Goal: Transaction & Acquisition: Book appointment/travel/reservation

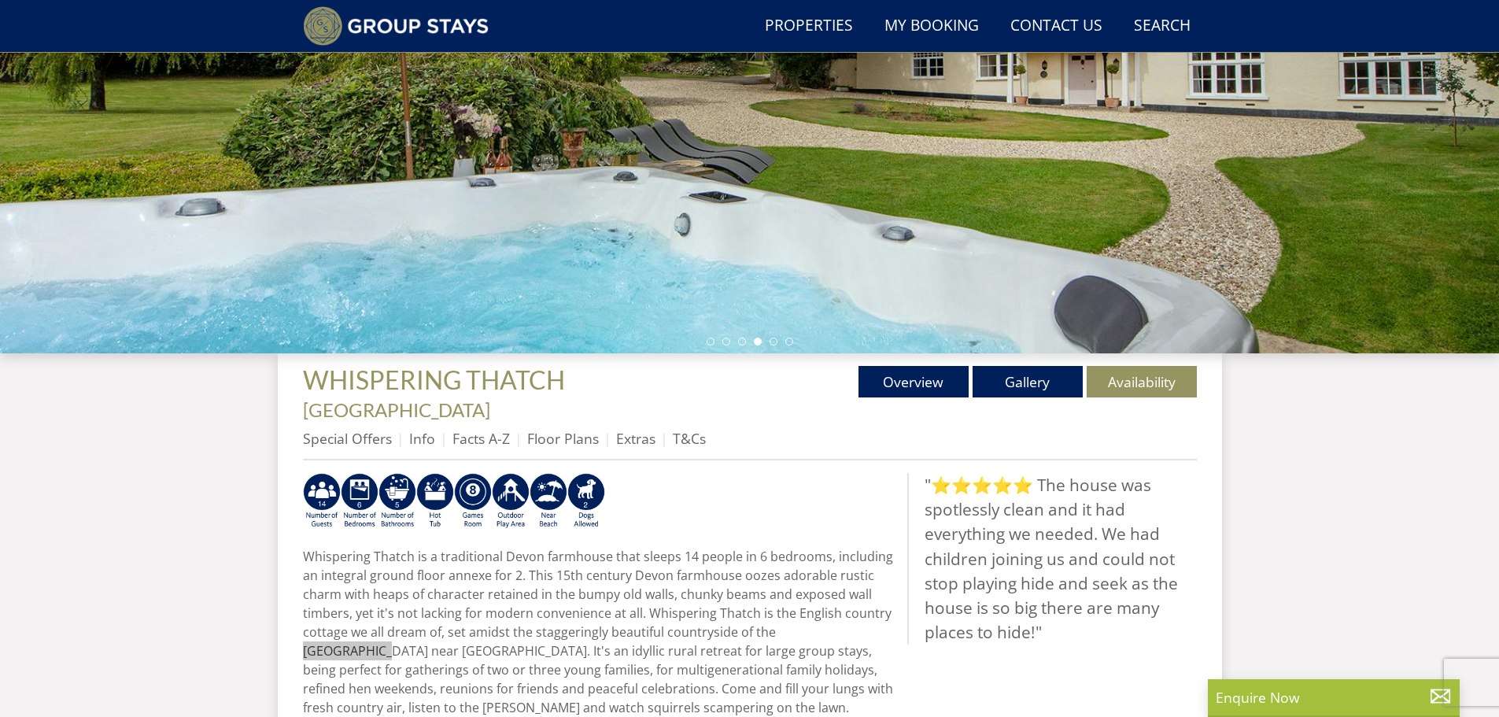
scroll to position [282, 0]
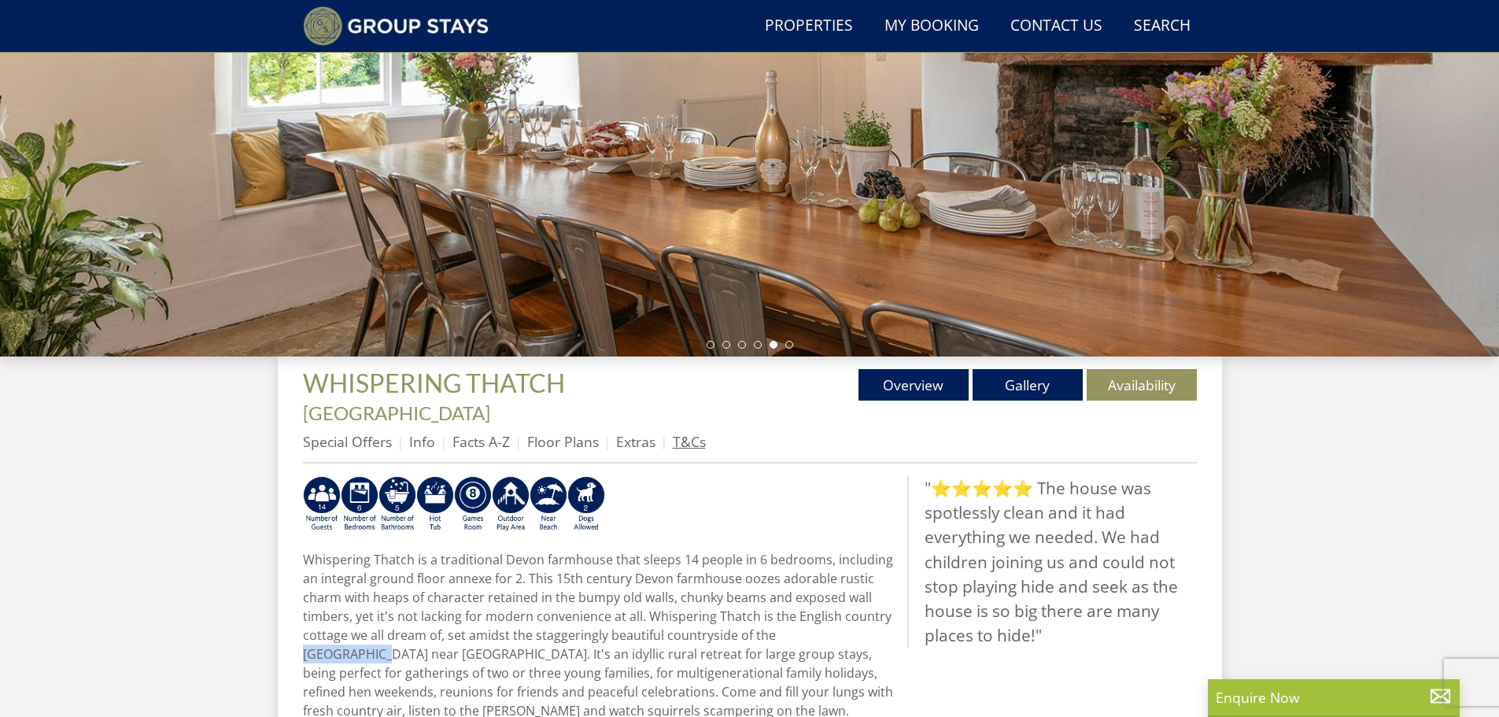
click at [680, 432] on link "T&Cs" at bounding box center [689, 441] width 33 height 19
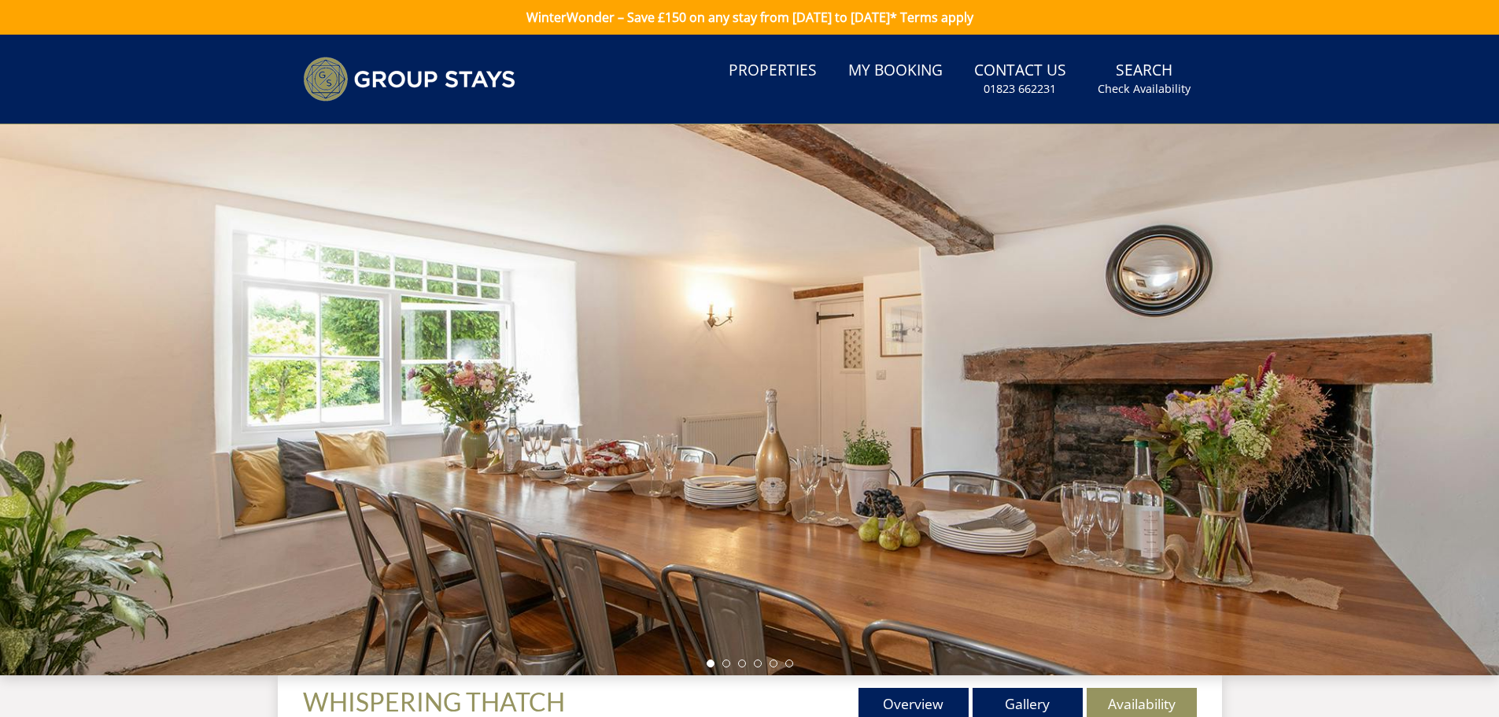
scroll to position [458, 0]
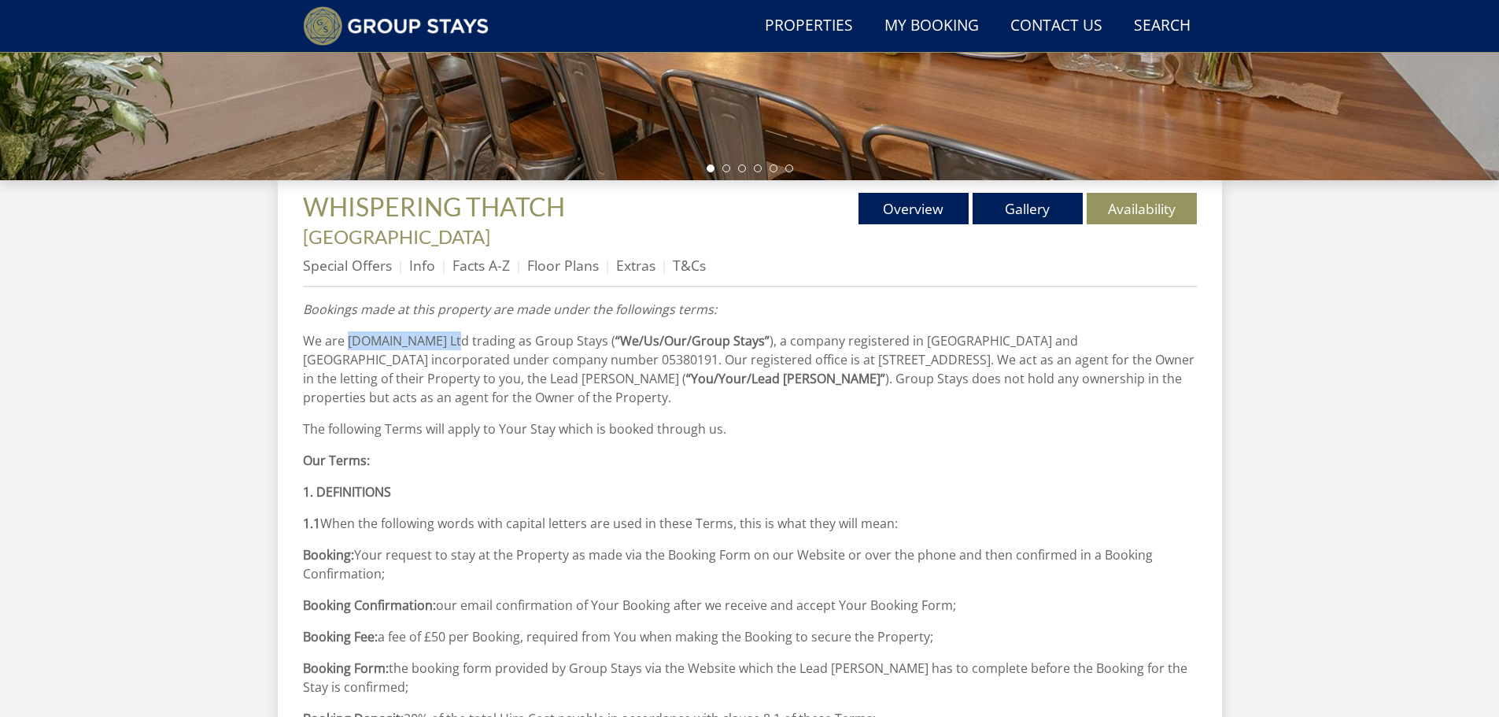
drag, startPoint x: 450, startPoint y: 314, endPoint x: 348, endPoint y: 315, distance: 102.3
click at [348, 331] on p "We are [DOMAIN_NAME] Ltd trading as Group Stays ( “We/Us/Our/Group Stays” ), a …" at bounding box center [750, 369] width 894 height 76
copy p "[DOMAIN_NAME] Ltd"
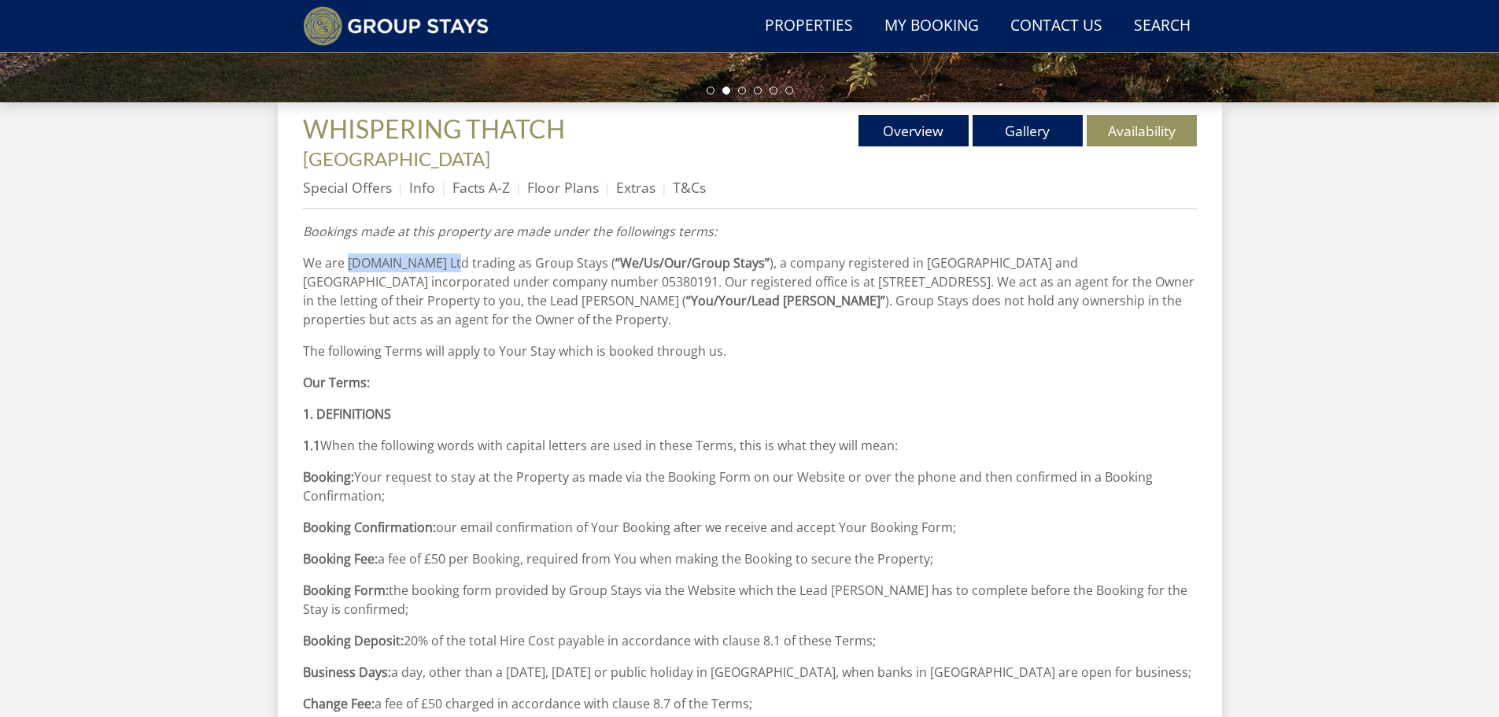
scroll to position [301, 0]
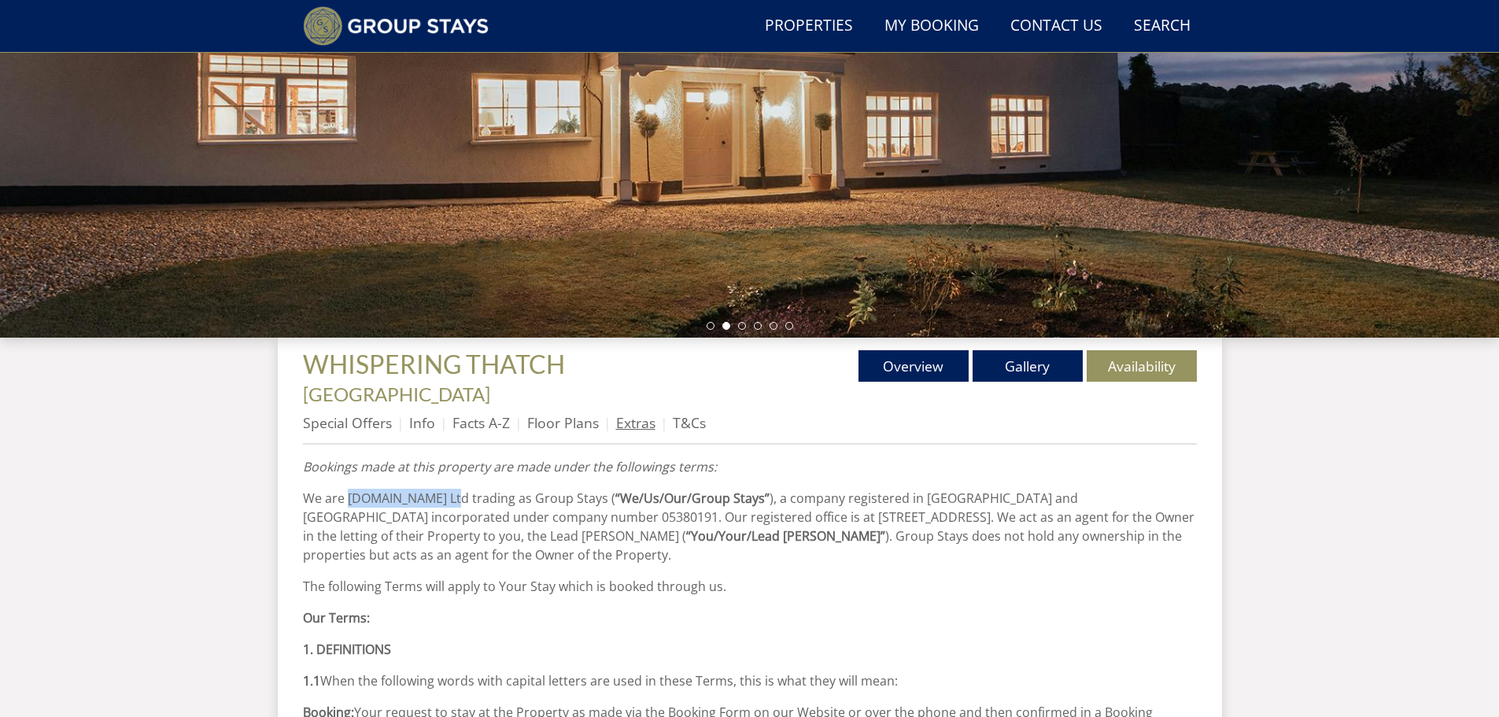
click at [622, 413] on link "Extras" at bounding box center [635, 422] width 39 height 19
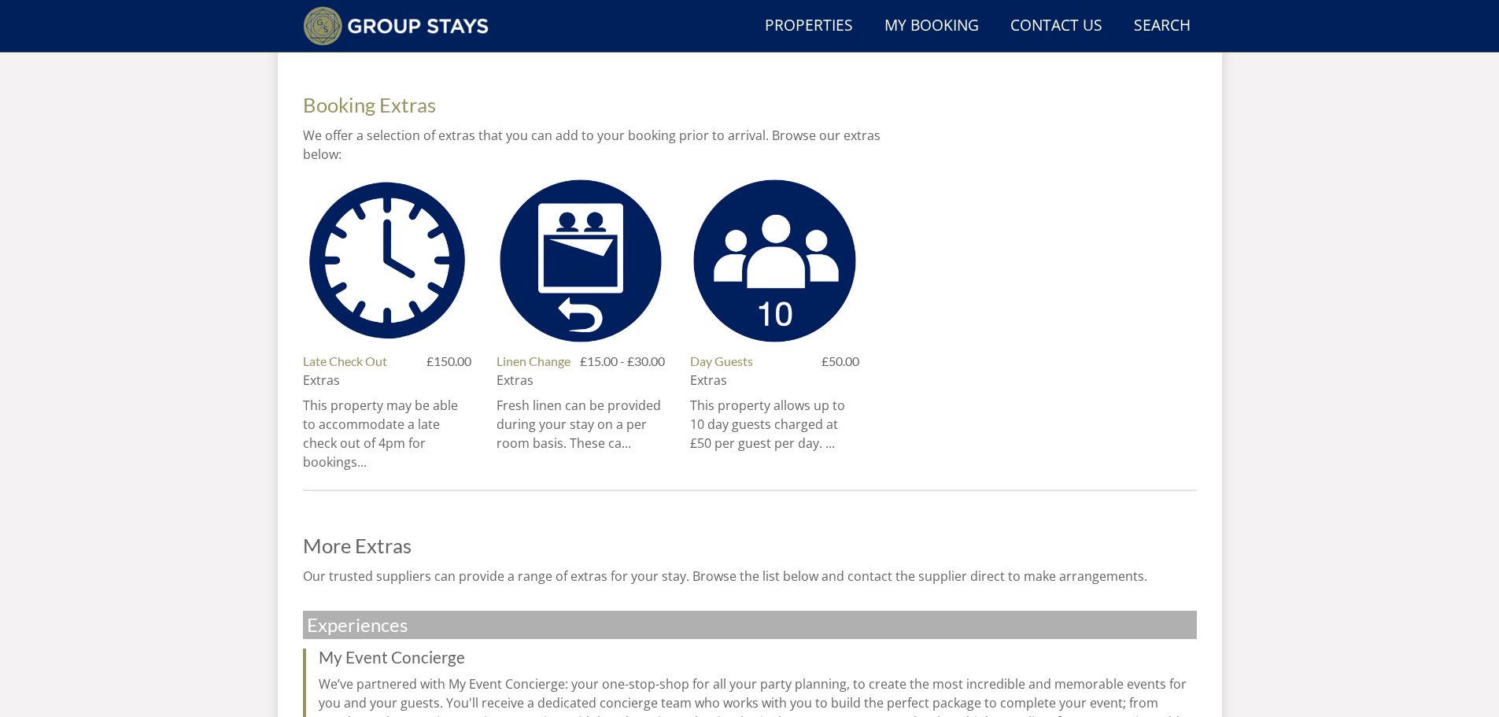
scroll to position [143, 0]
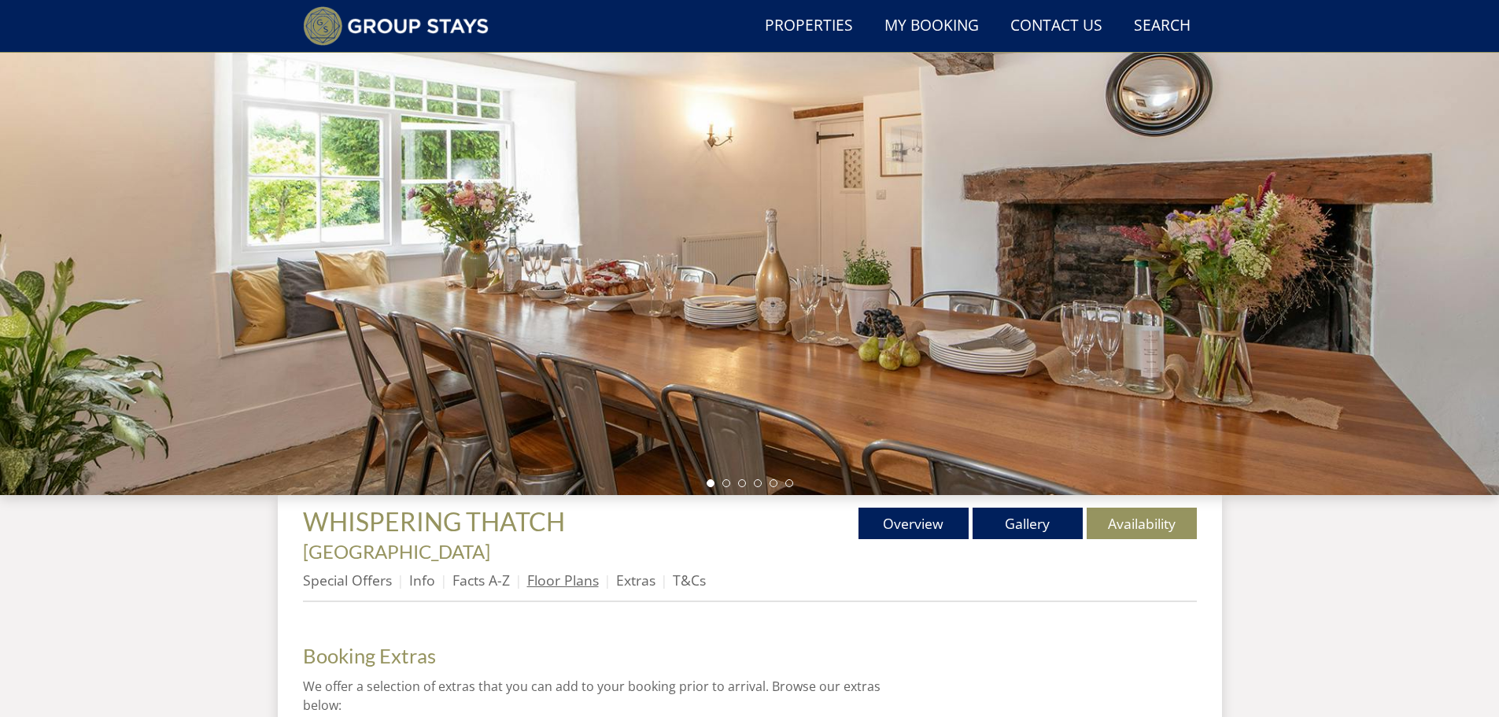
click at [574, 570] on link "Floor Plans" at bounding box center [563, 579] width 72 height 19
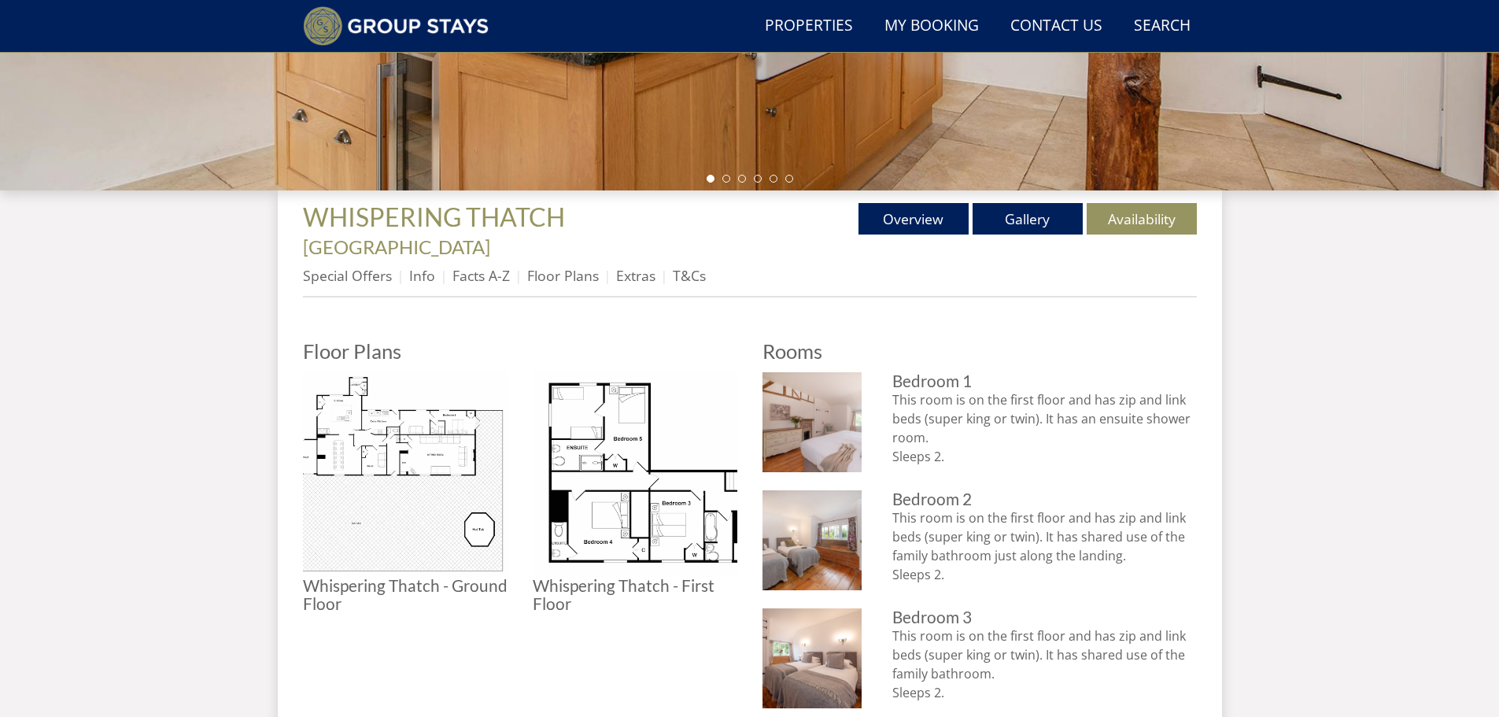
scroll to position [537, 0]
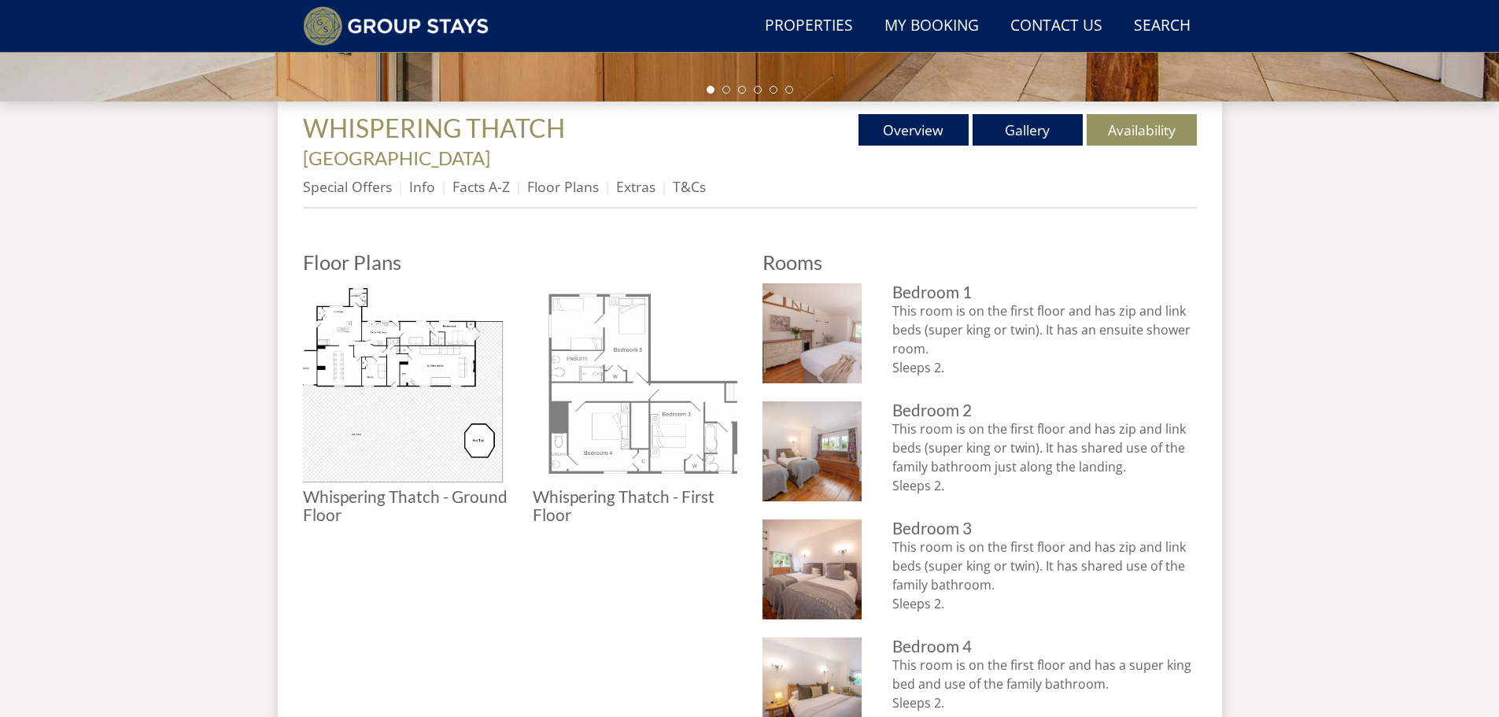
click at [653, 404] on img at bounding box center [635, 385] width 205 height 205
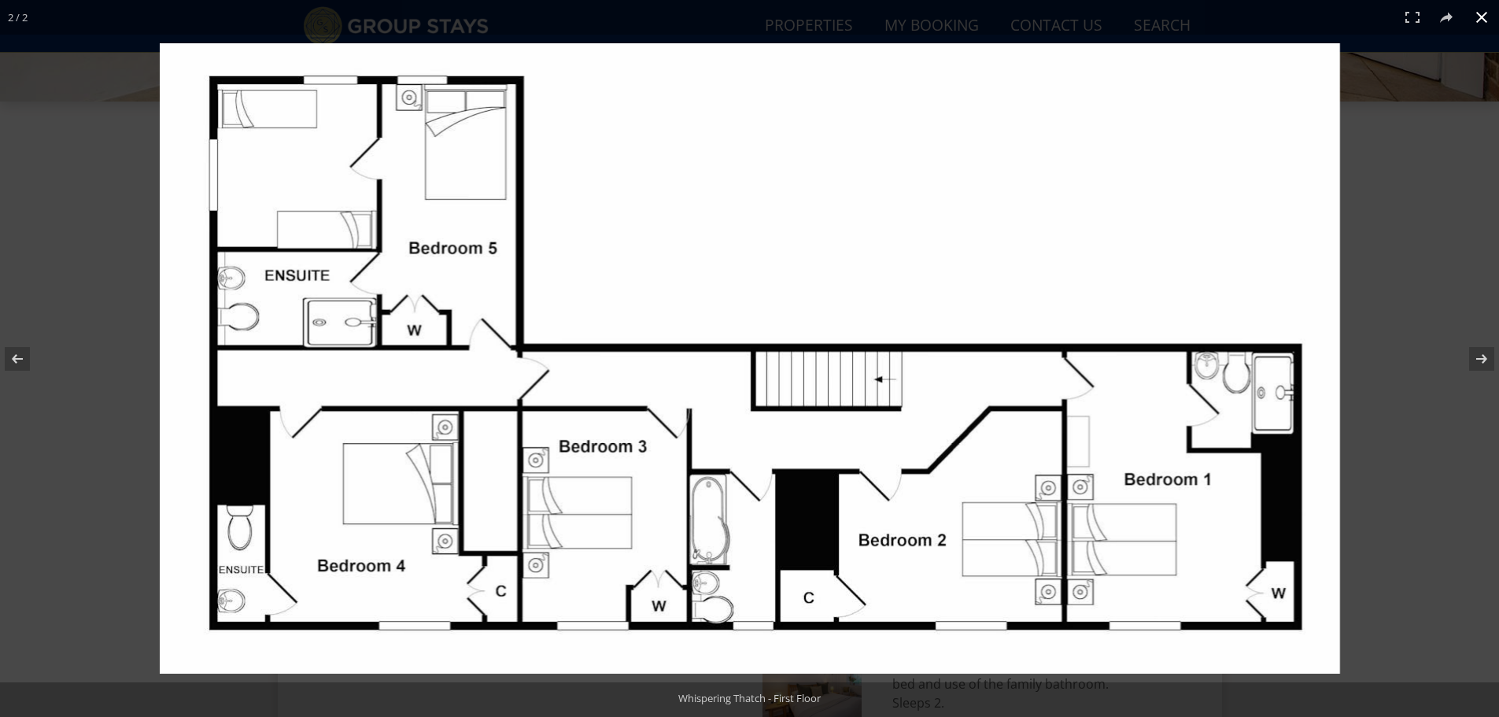
click at [1396, 273] on div at bounding box center [889, 392] width 1459 height 698
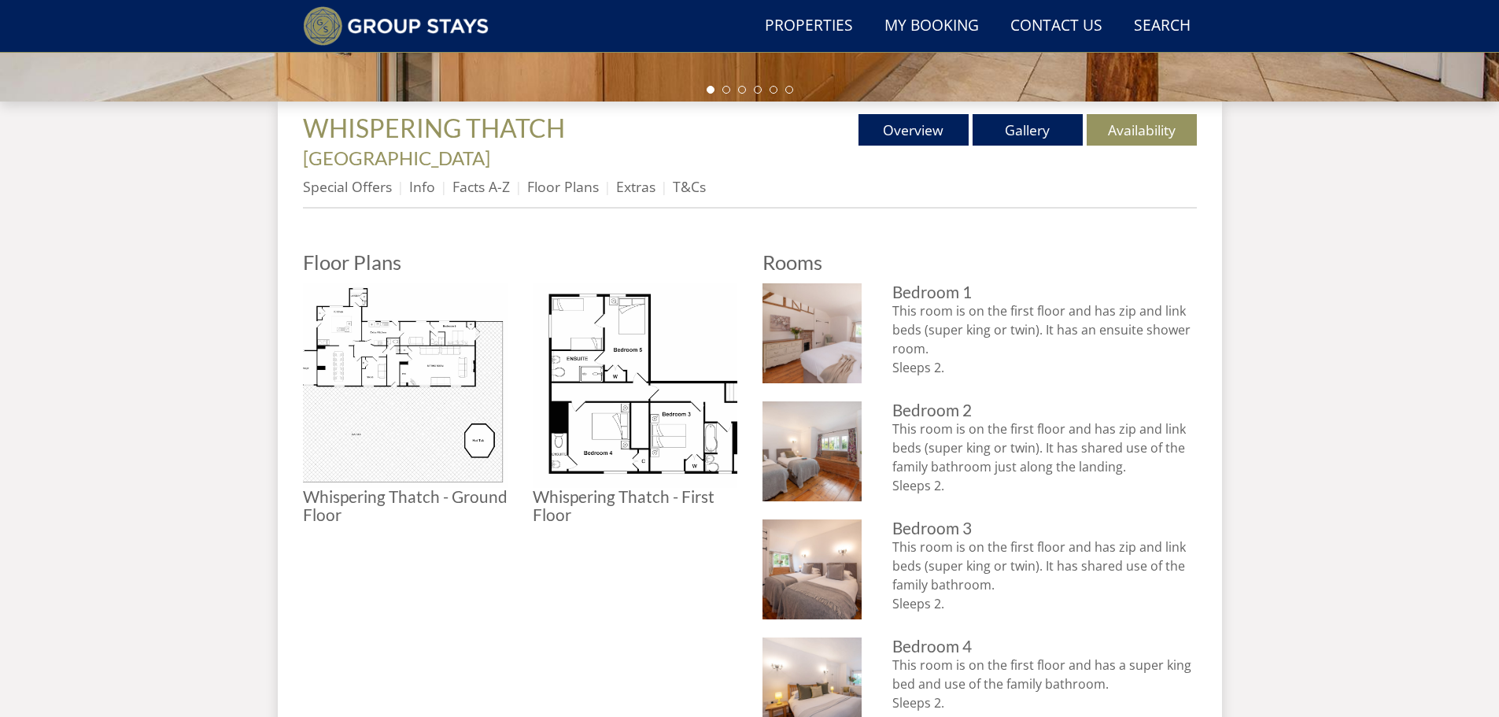
click at [294, 366] on div "Properties WHISPERING THATCH - [GEOGRAPHIC_DATA] Overview Gallery Availability …" at bounding box center [750, 682] width 944 height 1163
click at [411, 321] on img at bounding box center [405, 385] width 205 height 205
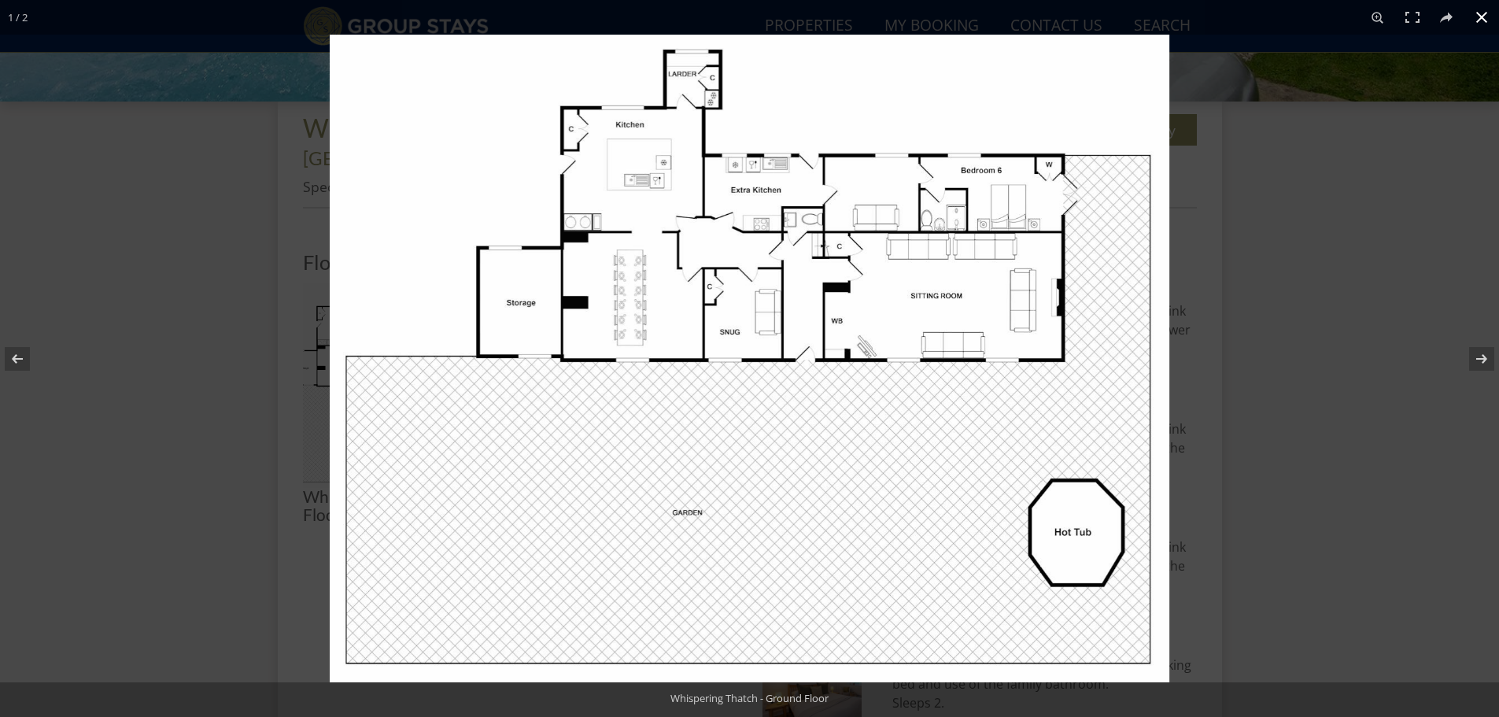
click at [1019, 384] on img at bounding box center [749, 358] width 839 height 647
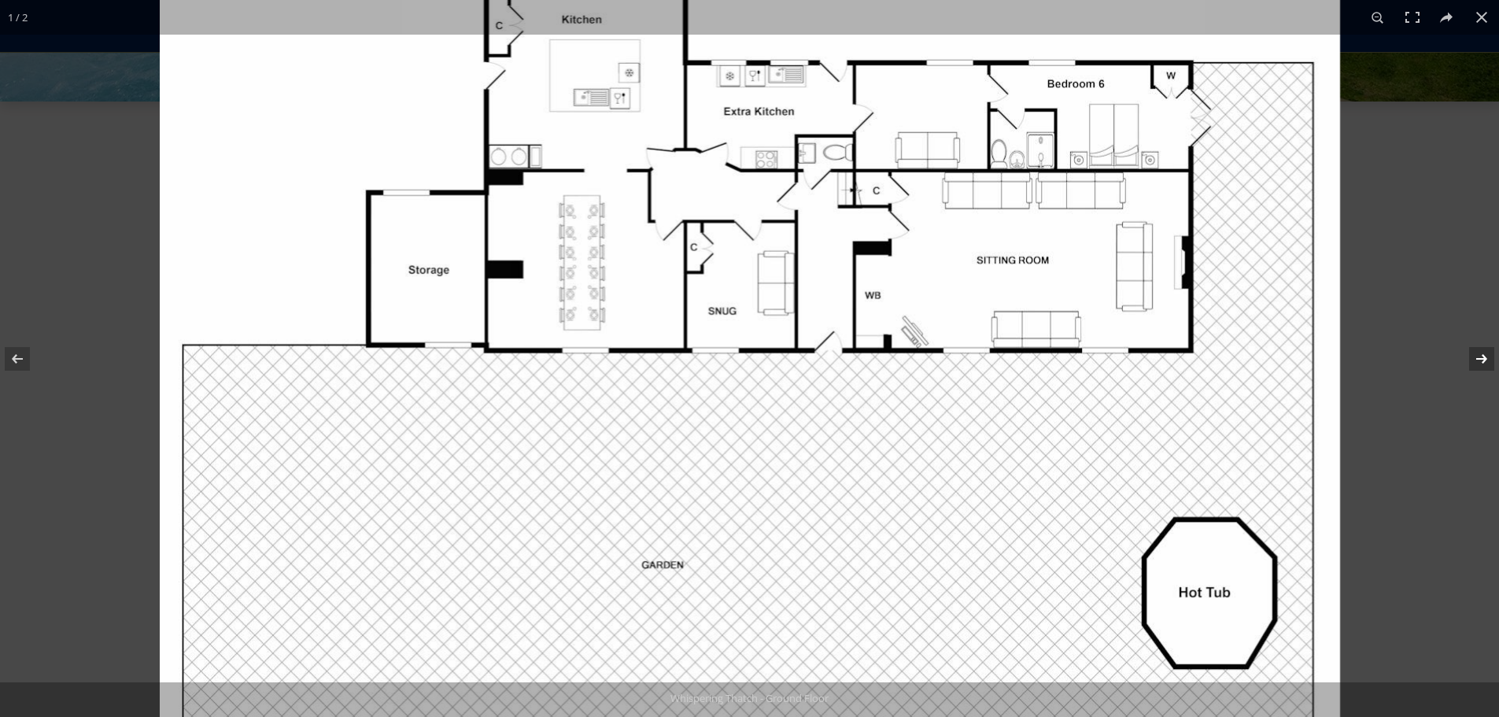
click at [1463, 332] on button at bounding box center [1471, 358] width 55 height 79
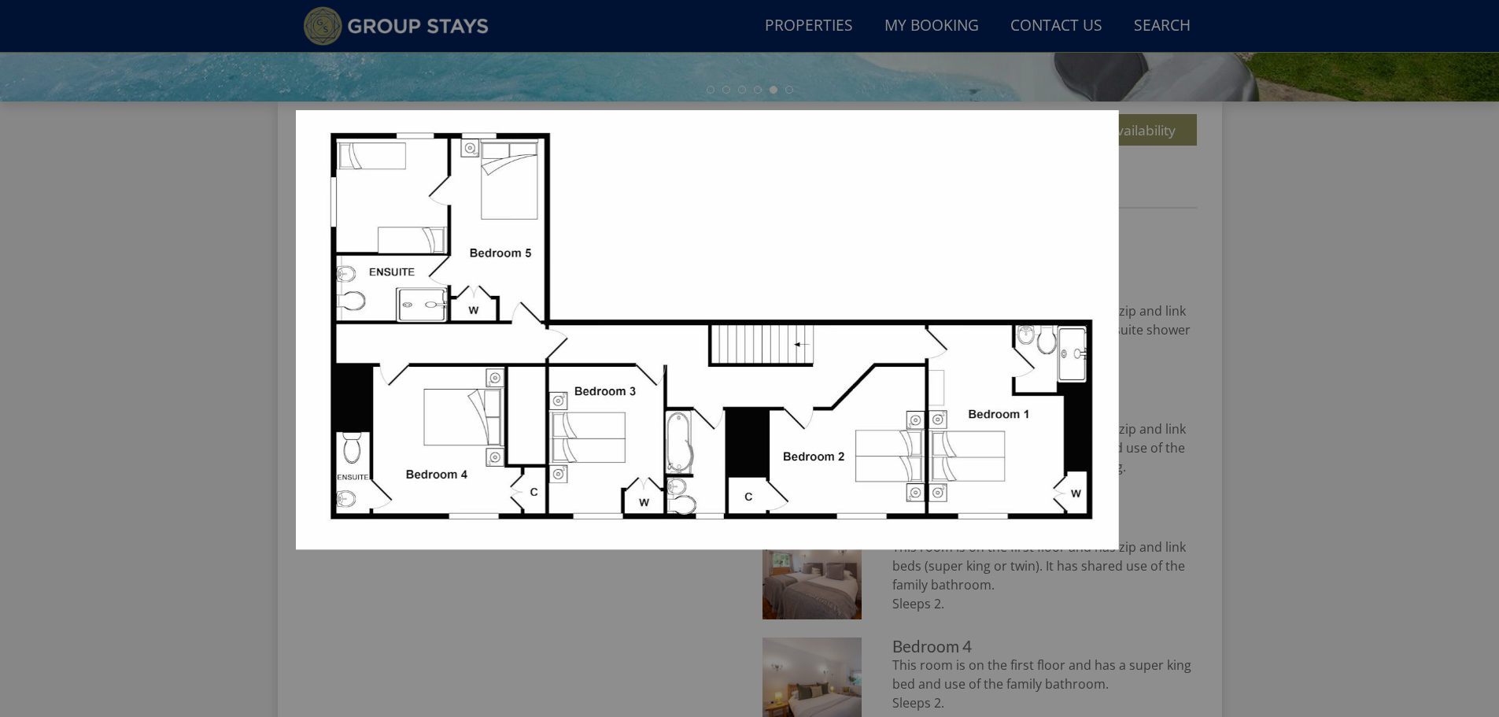
scroll to position [694, 0]
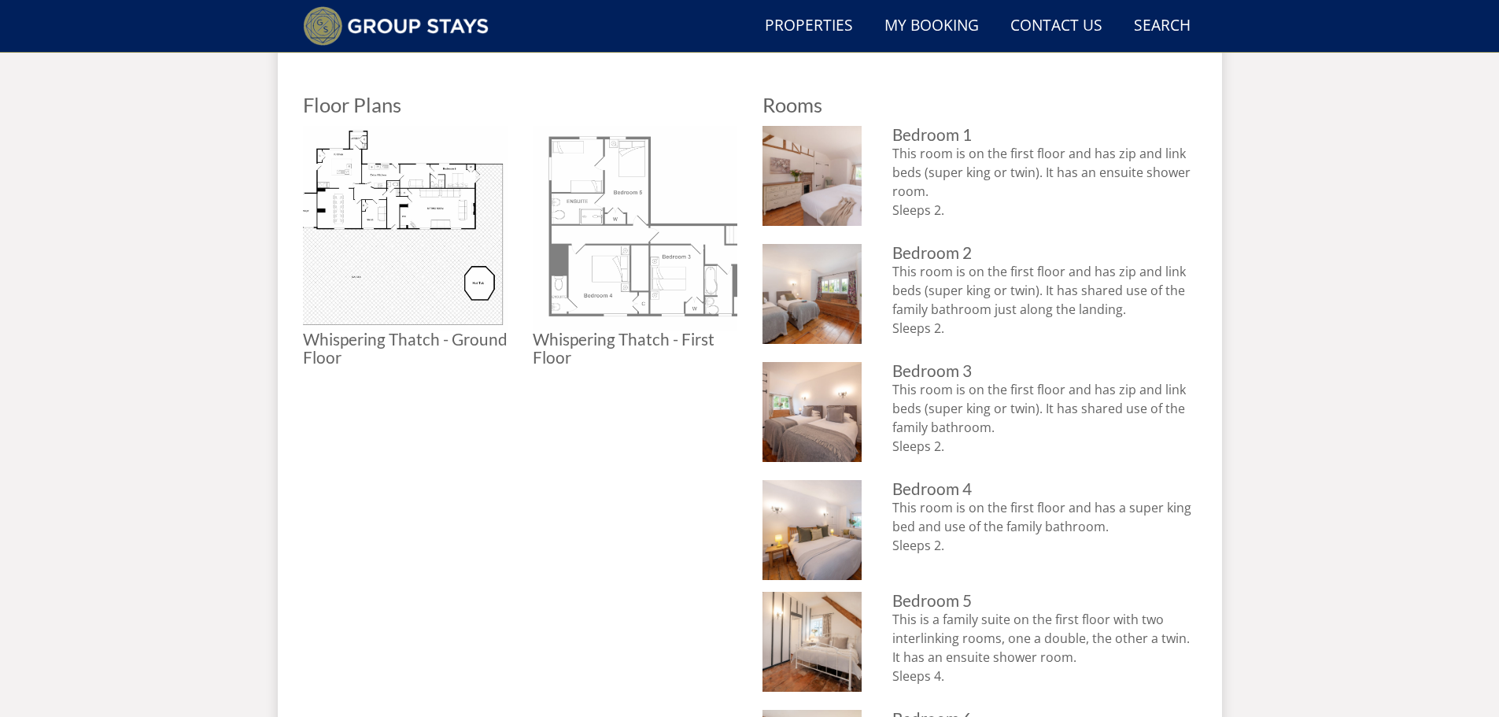
click at [675, 263] on img at bounding box center [635, 228] width 205 height 205
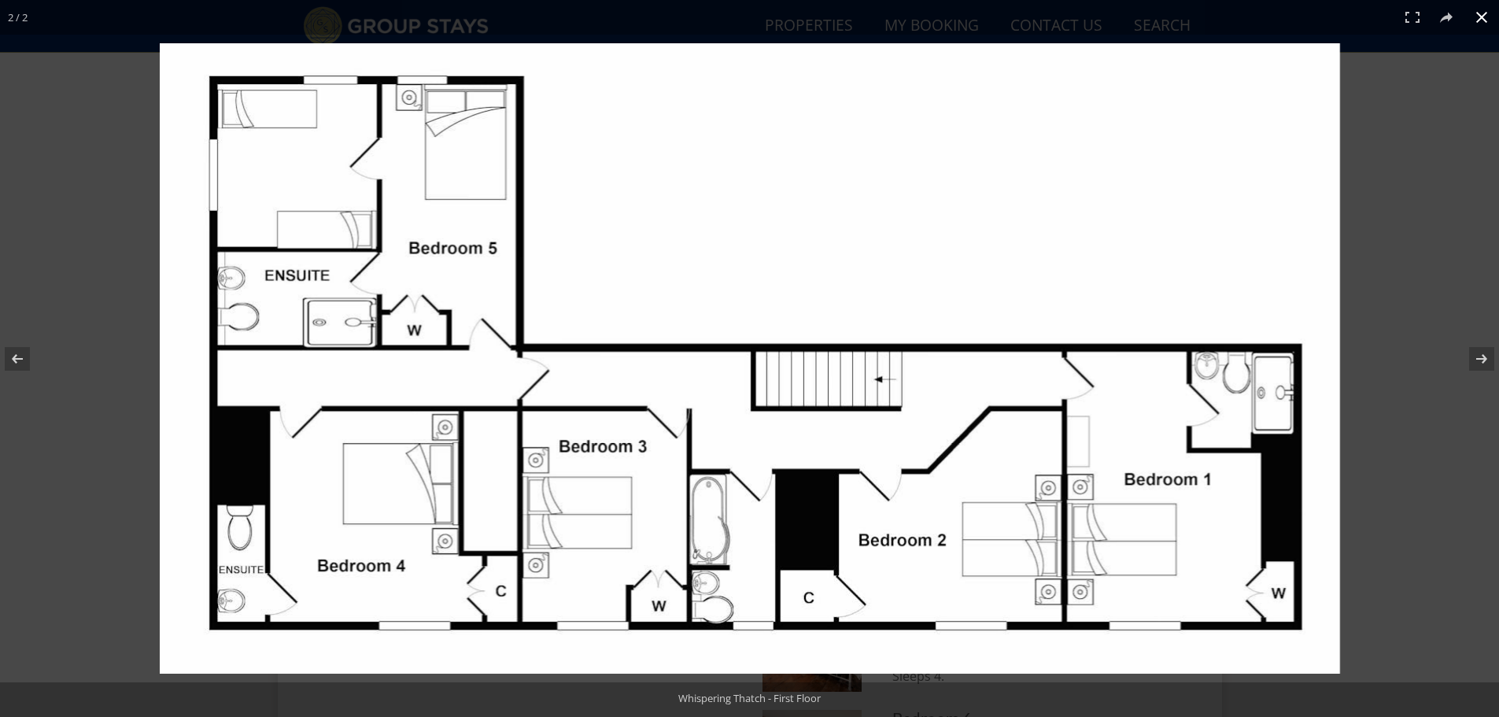
click at [1381, 212] on div at bounding box center [889, 392] width 1459 height 698
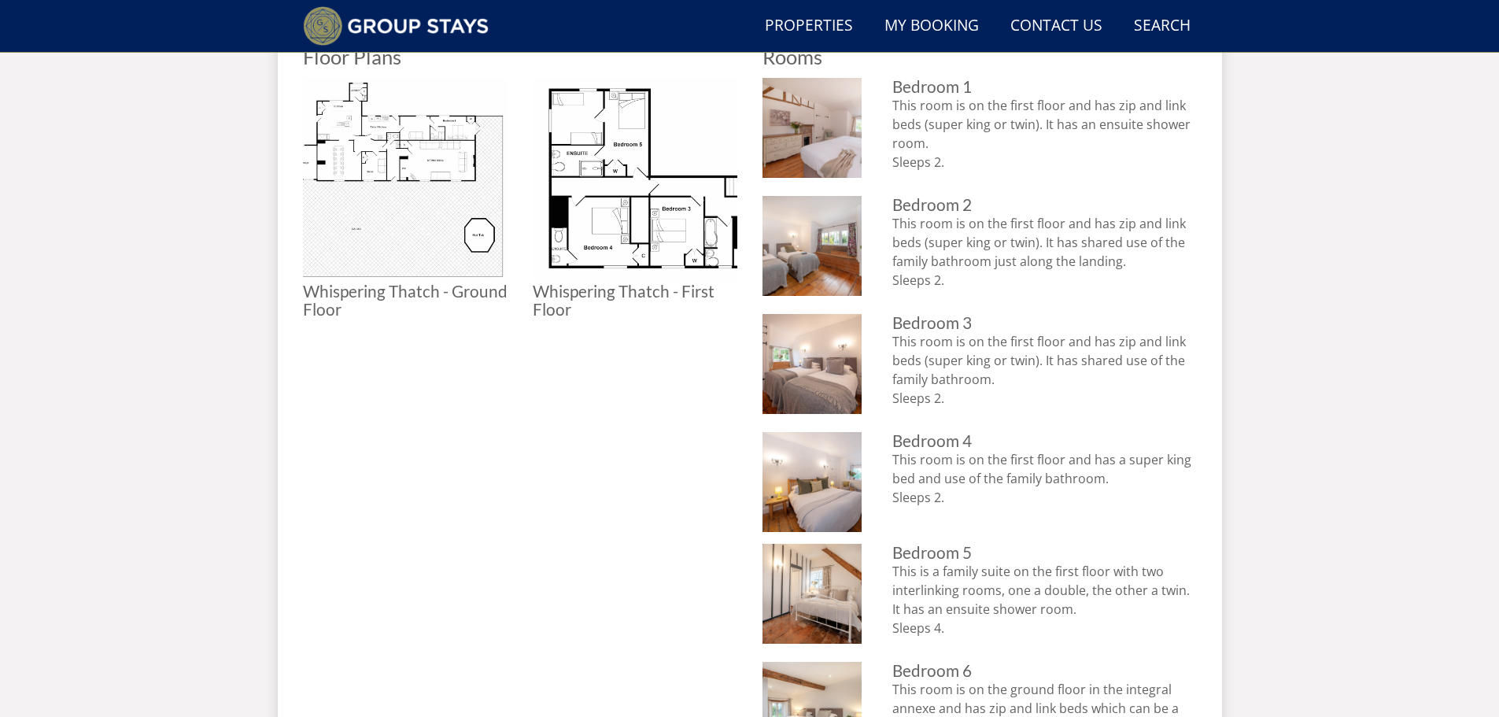
scroll to position [773, 0]
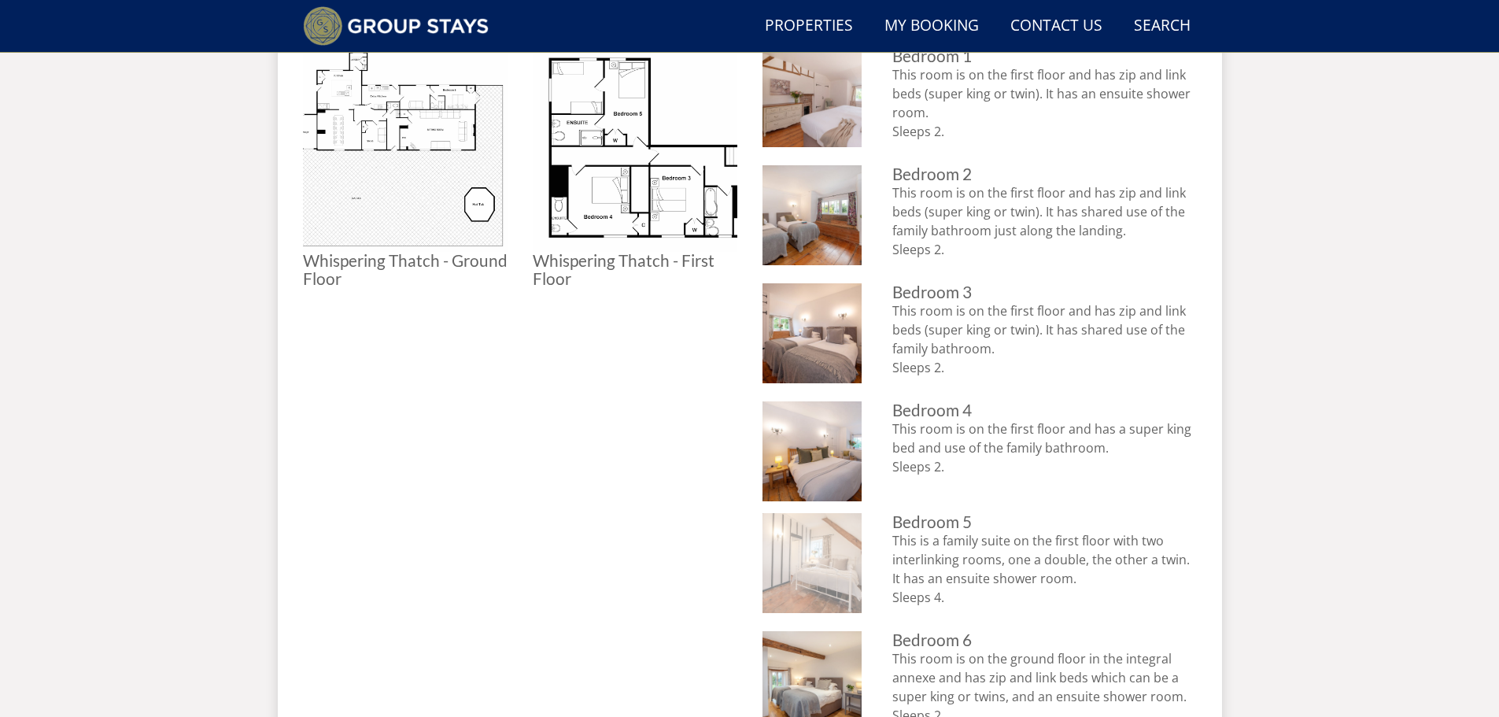
click at [823, 554] on img at bounding box center [812, 563] width 100 height 100
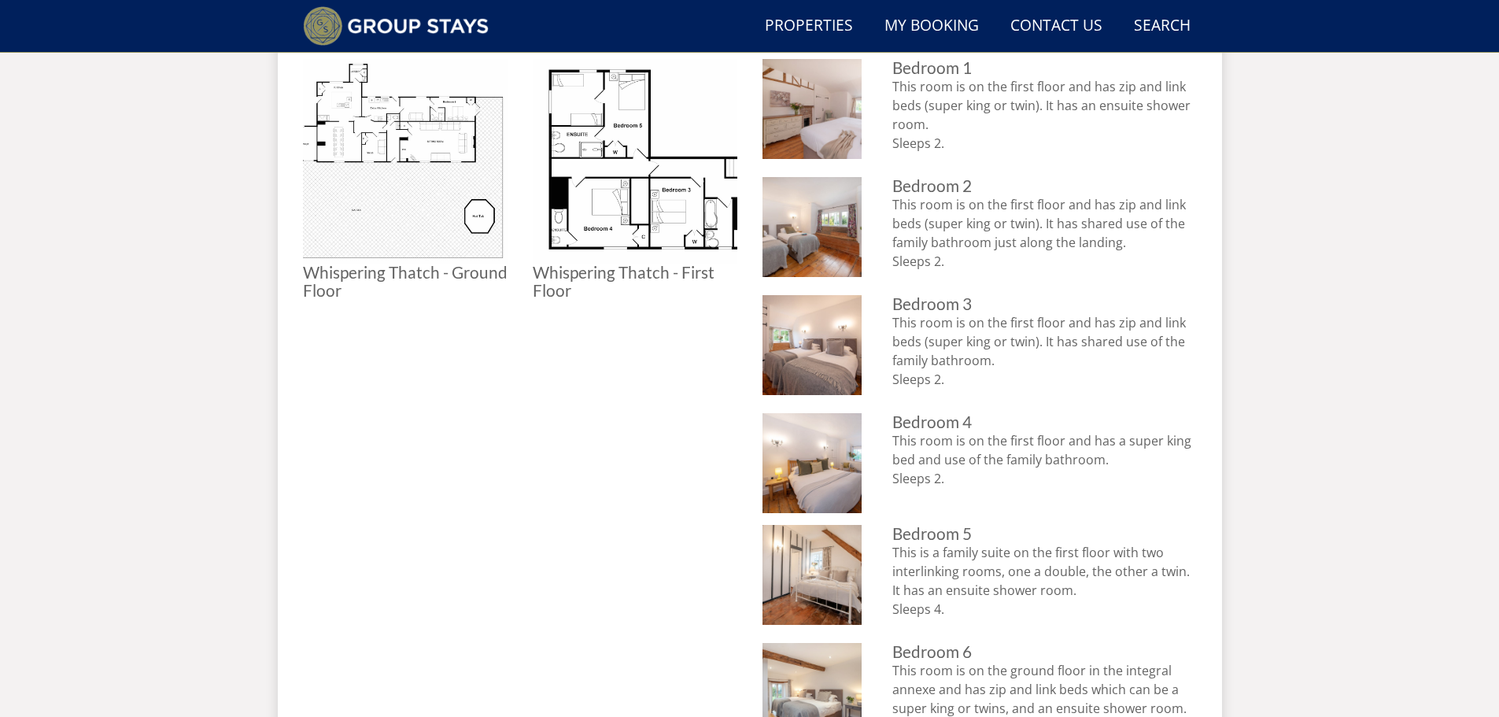
scroll to position [615, 0]
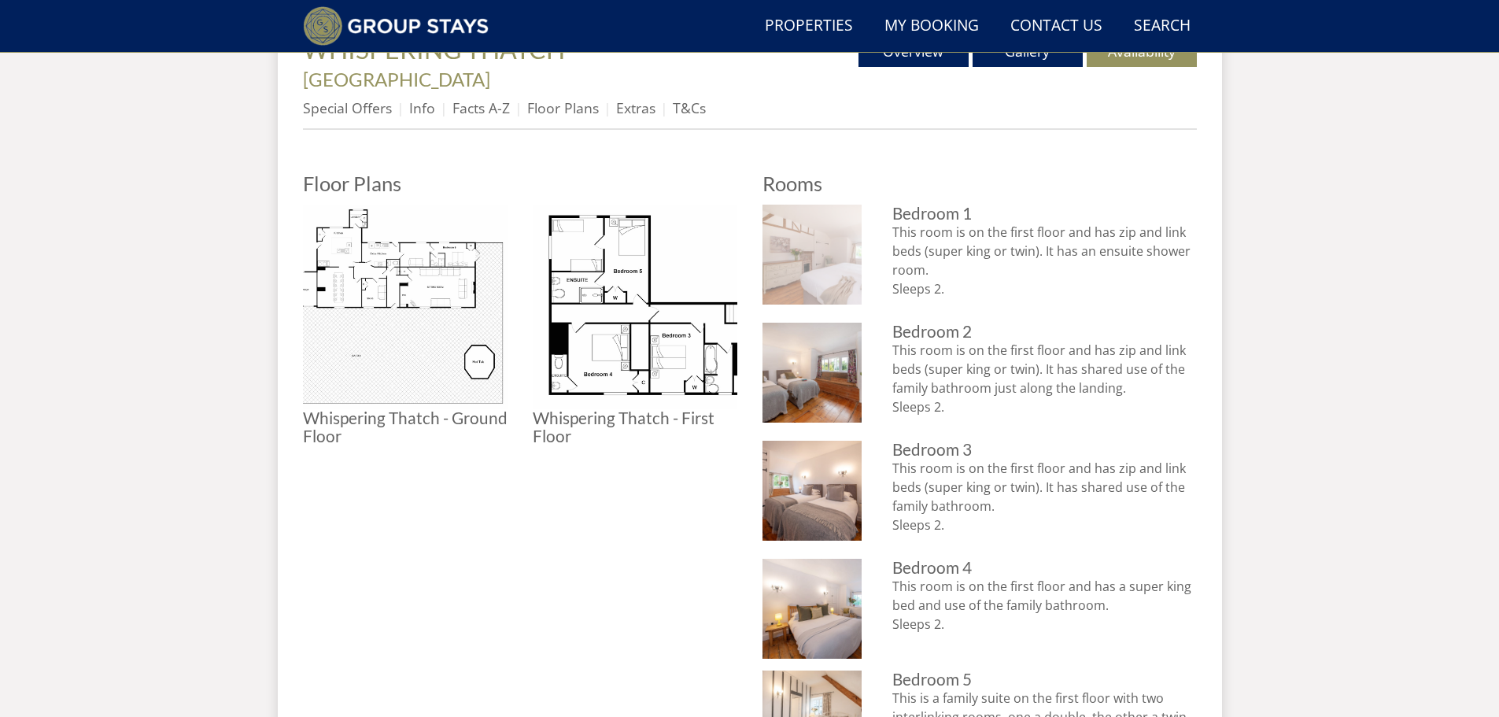
click at [824, 217] on img at bounding box center [812, 255] width 100 height 100
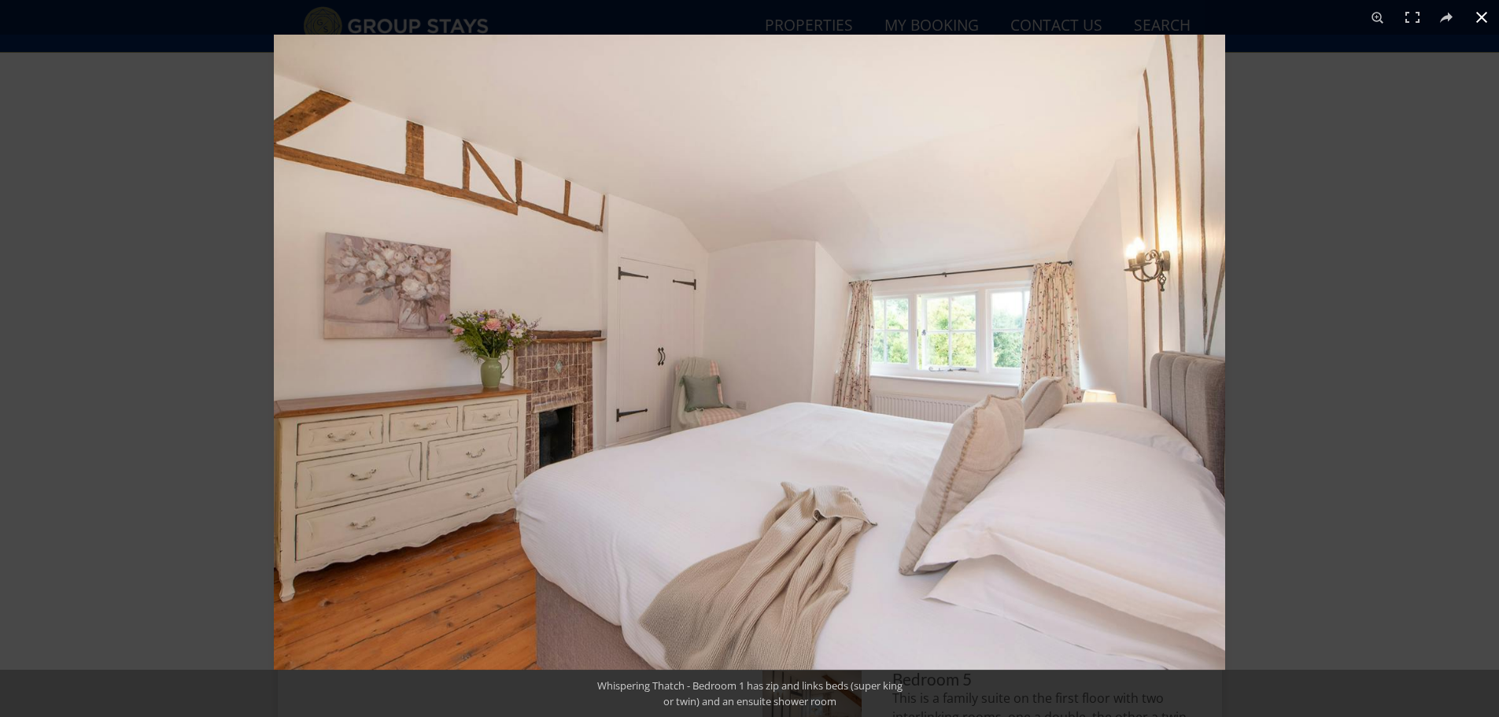
click at [1311, 345] on div at bounding box center [1023, 393] width 1499 height 717
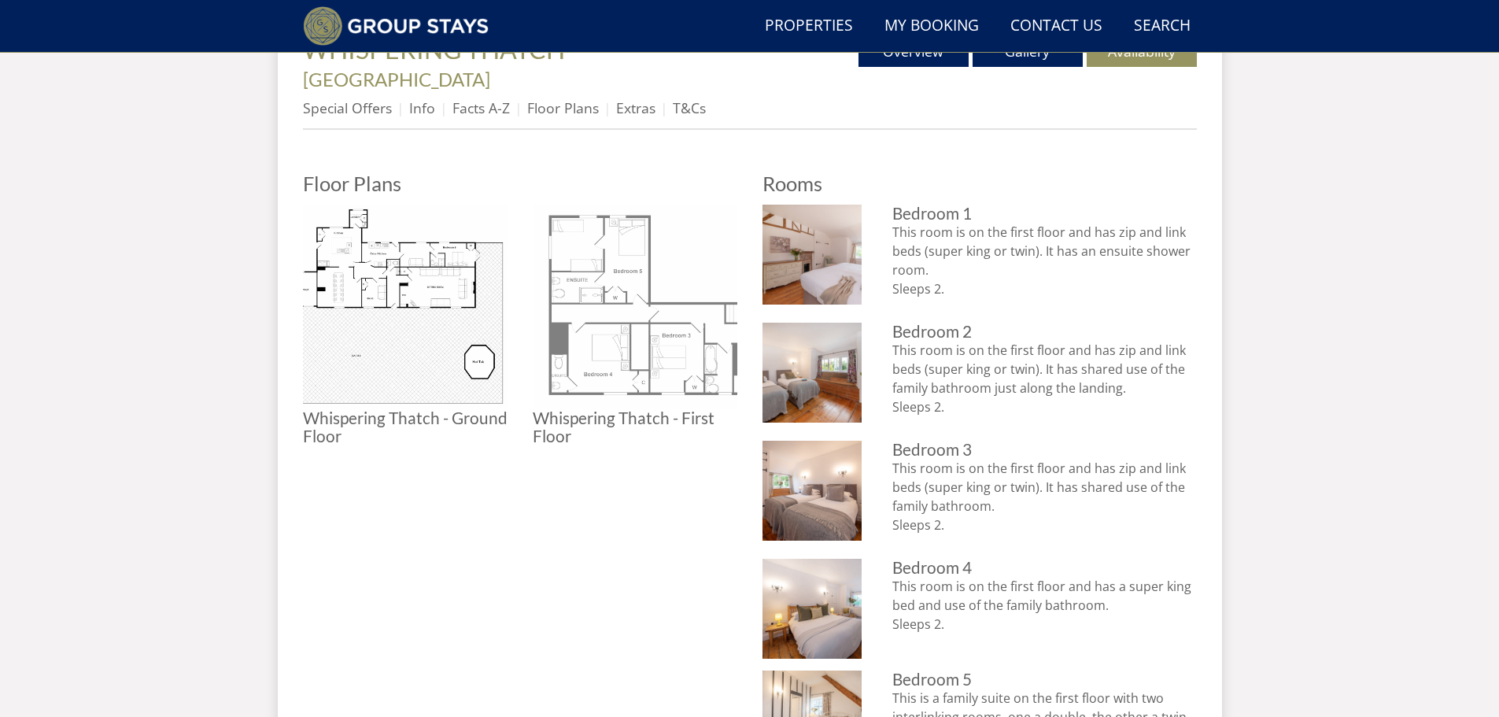
click at [698, 341] on img at bounding box center [635, 307] width 205 height 205
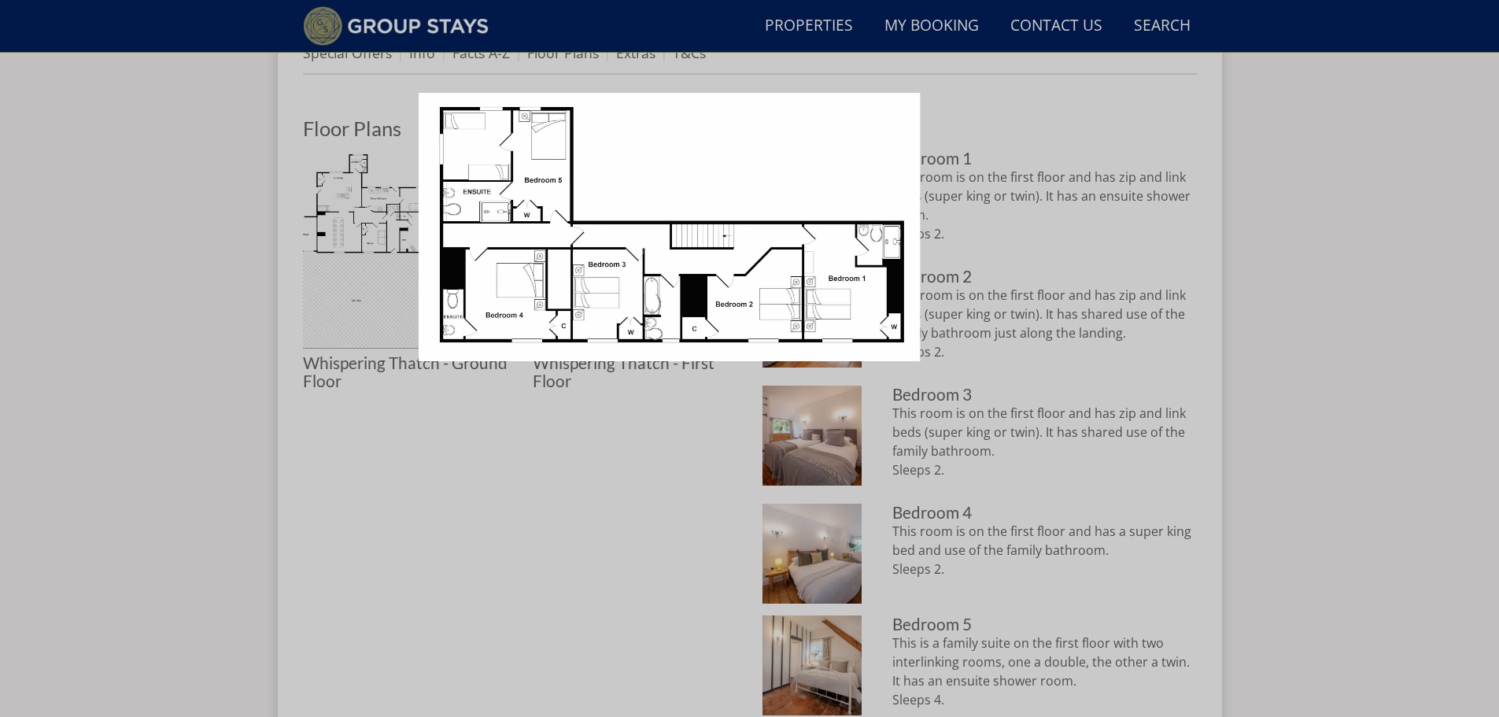
scroll to position [694, 0]
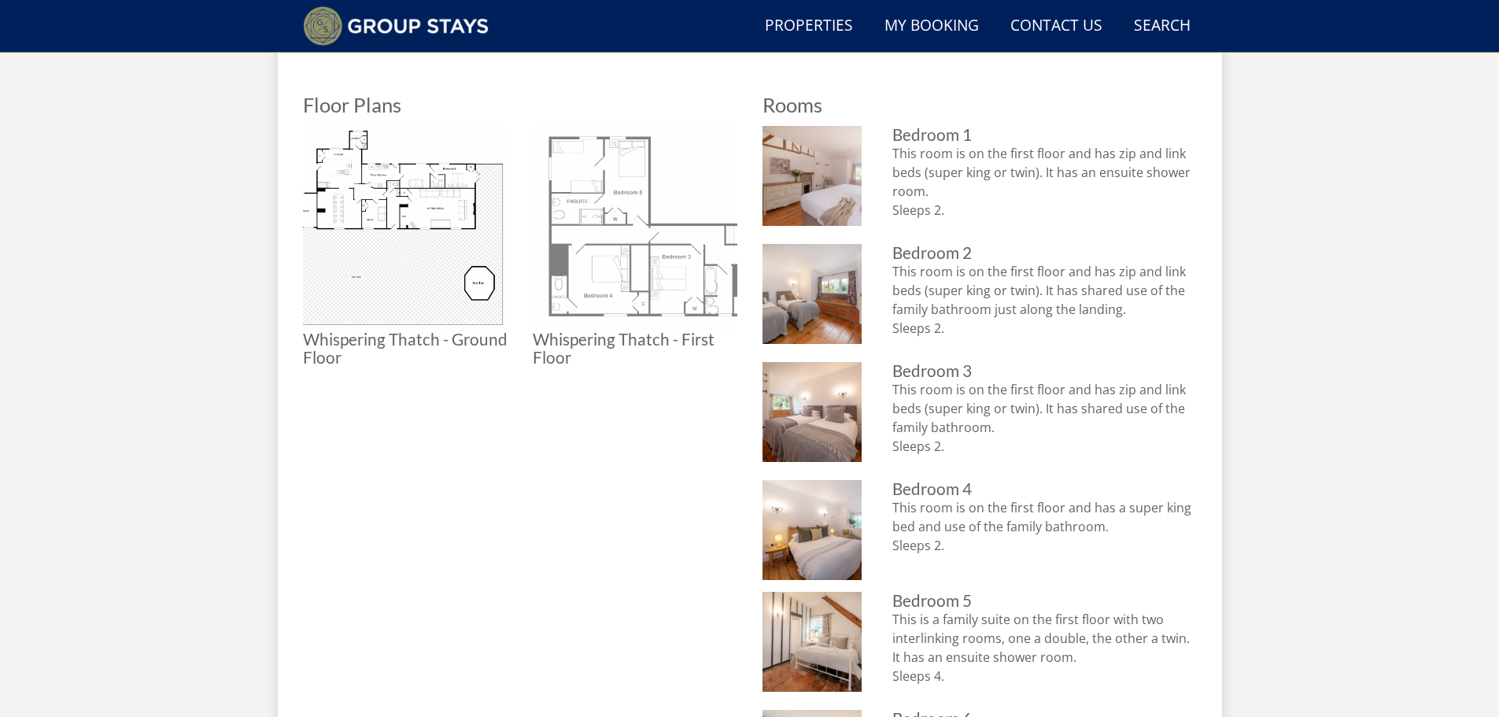
click at [682, 250] on img at bounding box center [635, 228] width 205 height 205
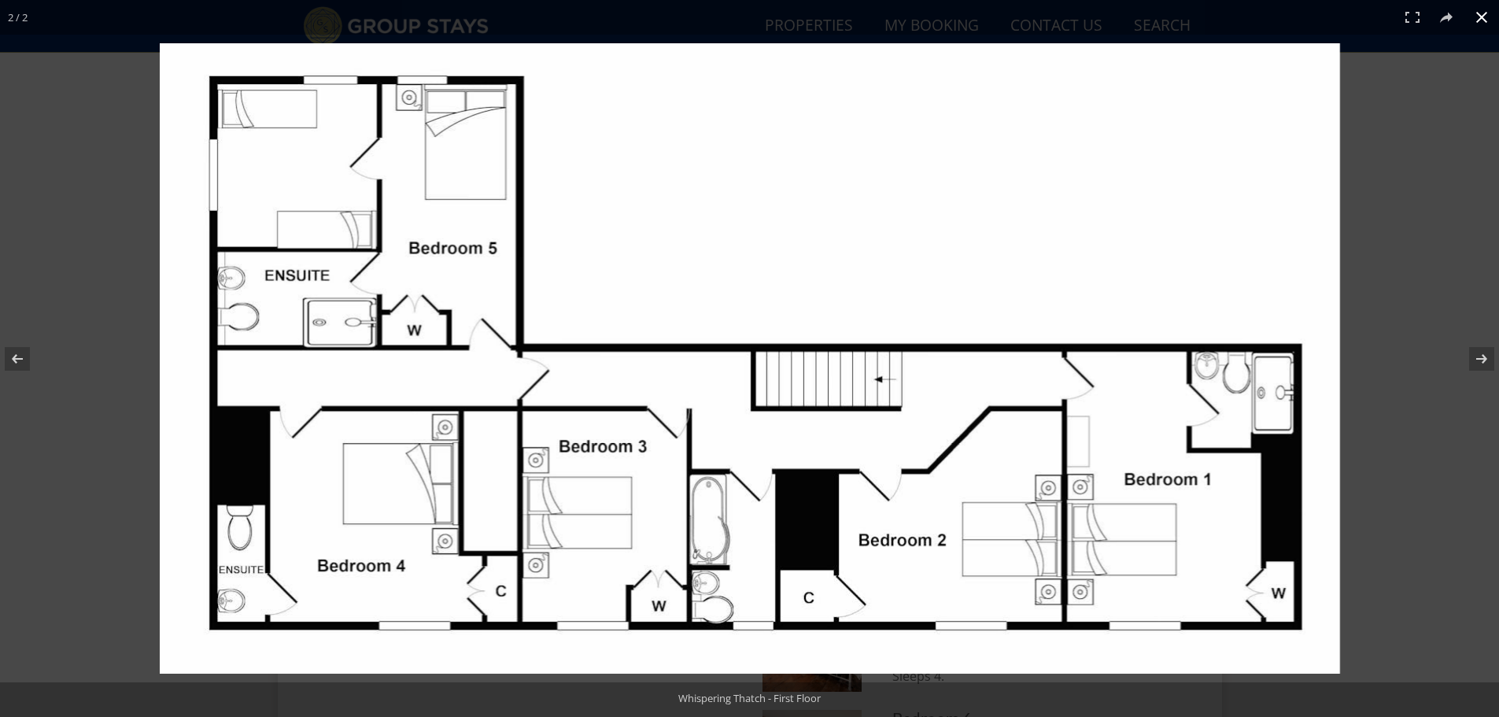
click at [1429, 307] on div at bounding box center [889, 392] width 1459 height 698
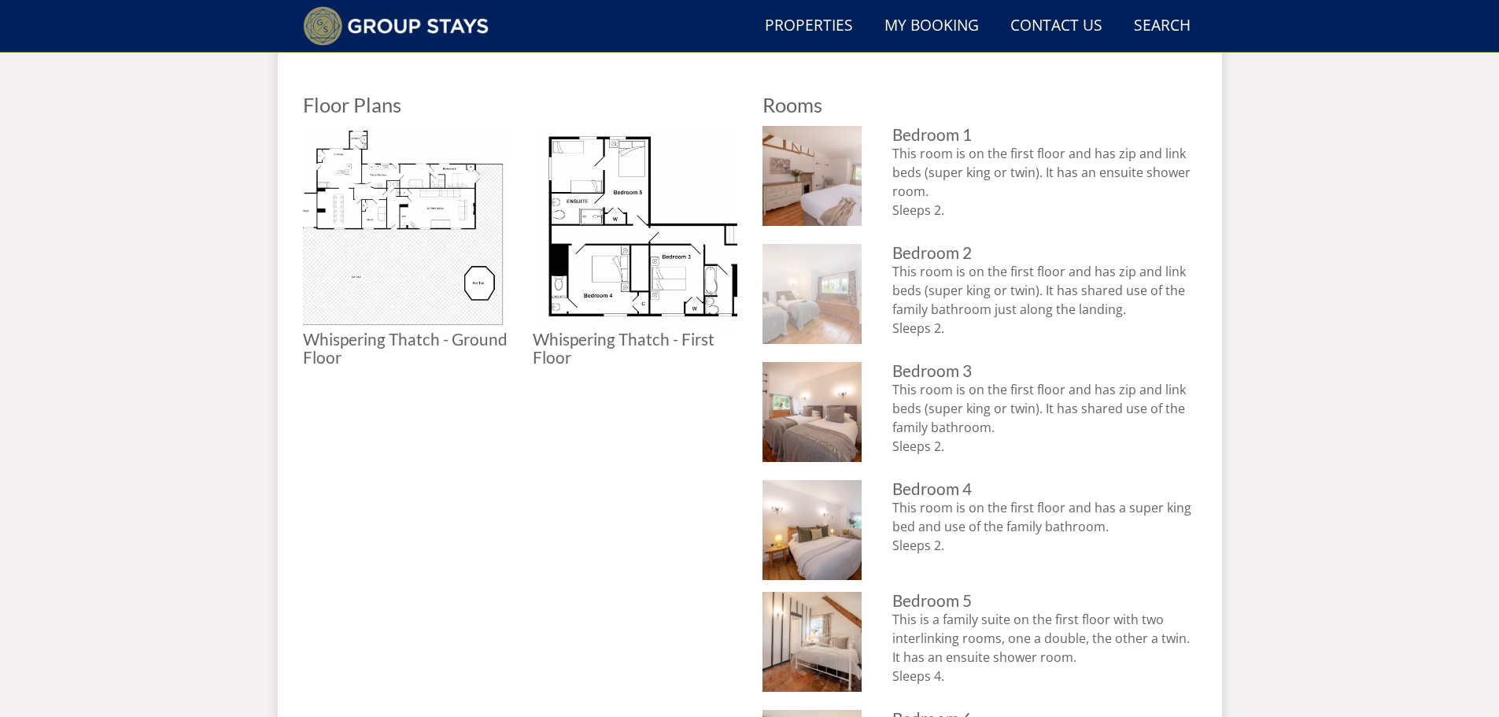
click at [841, 303] on img at bounding box center [812, 294] width 100 height 100
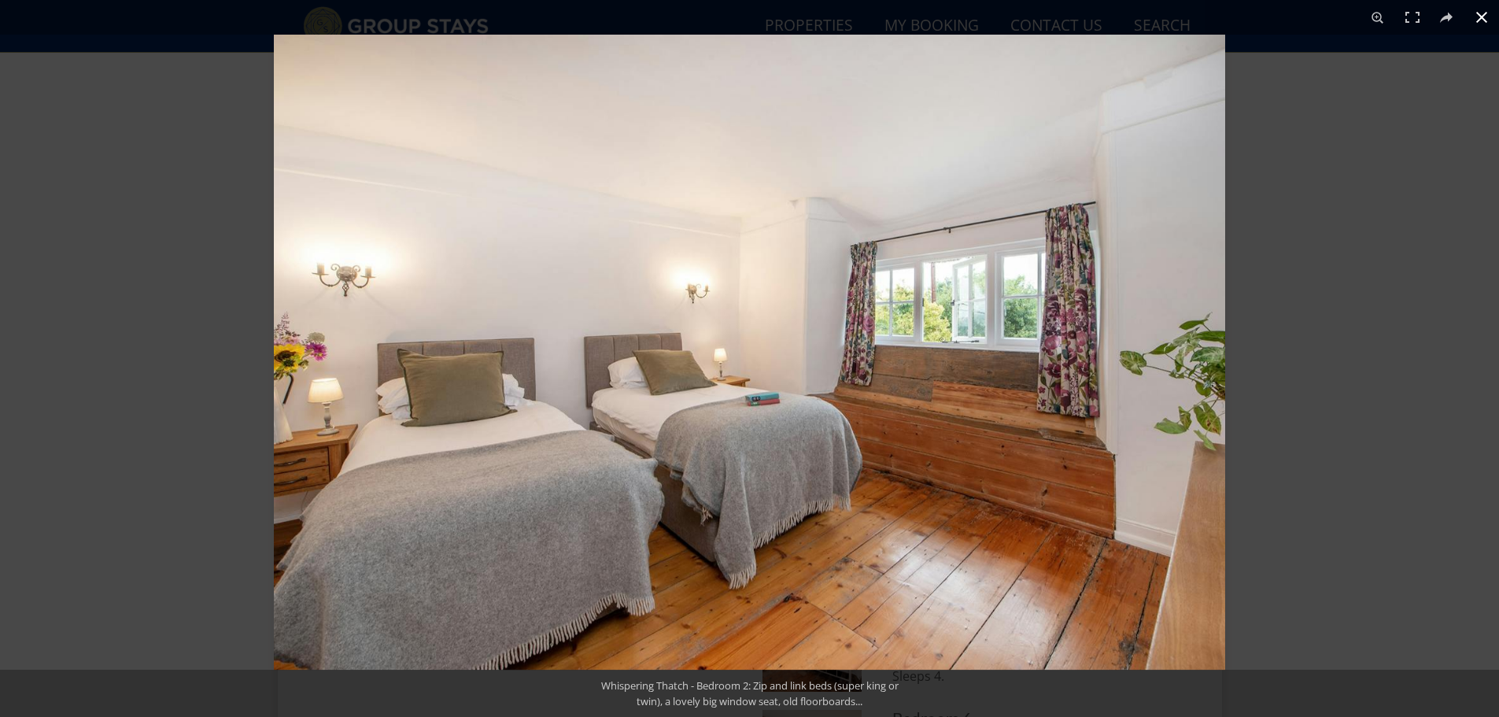
click at [1352, 326] on div at bounding box center [1023, 393] width 1499 height 717
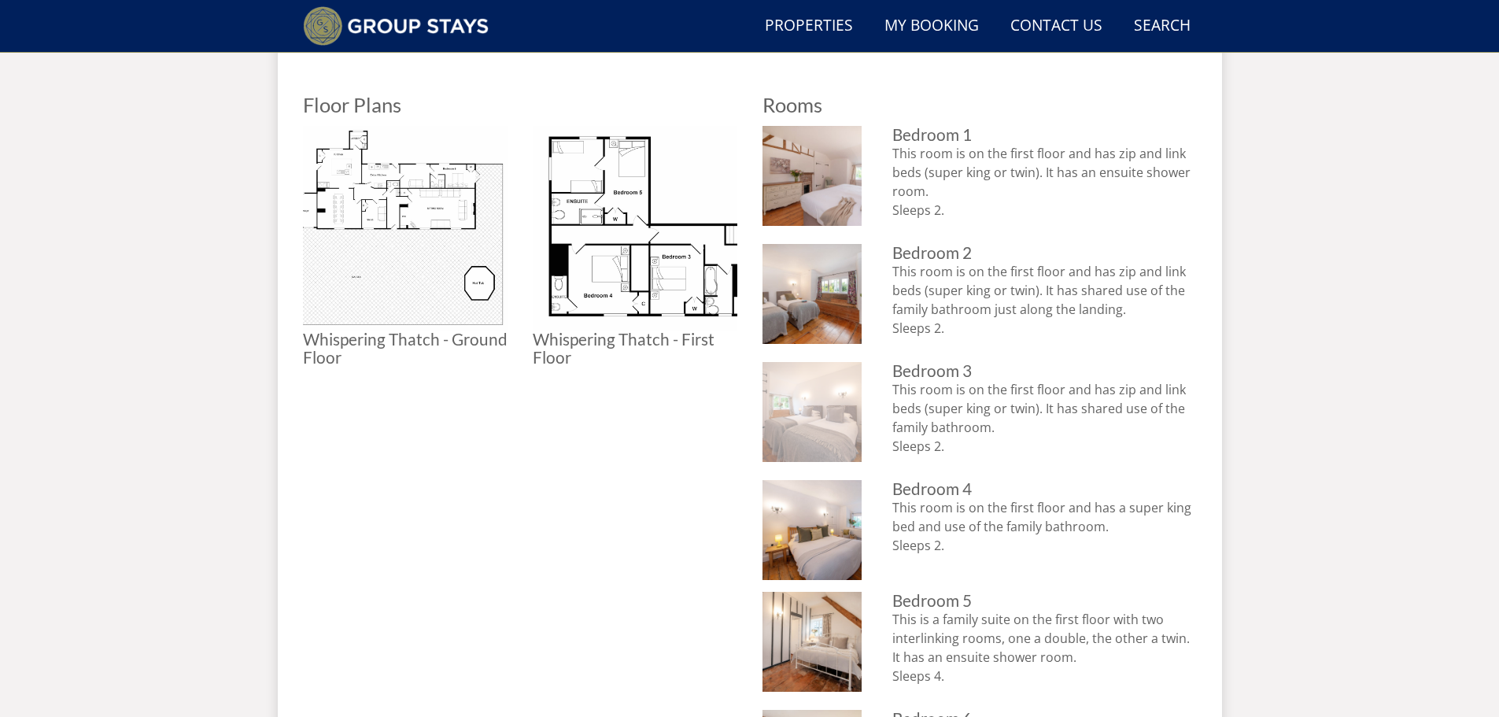
click at [813, 411] on img at bounding box center [812, 412] width 100 height 100
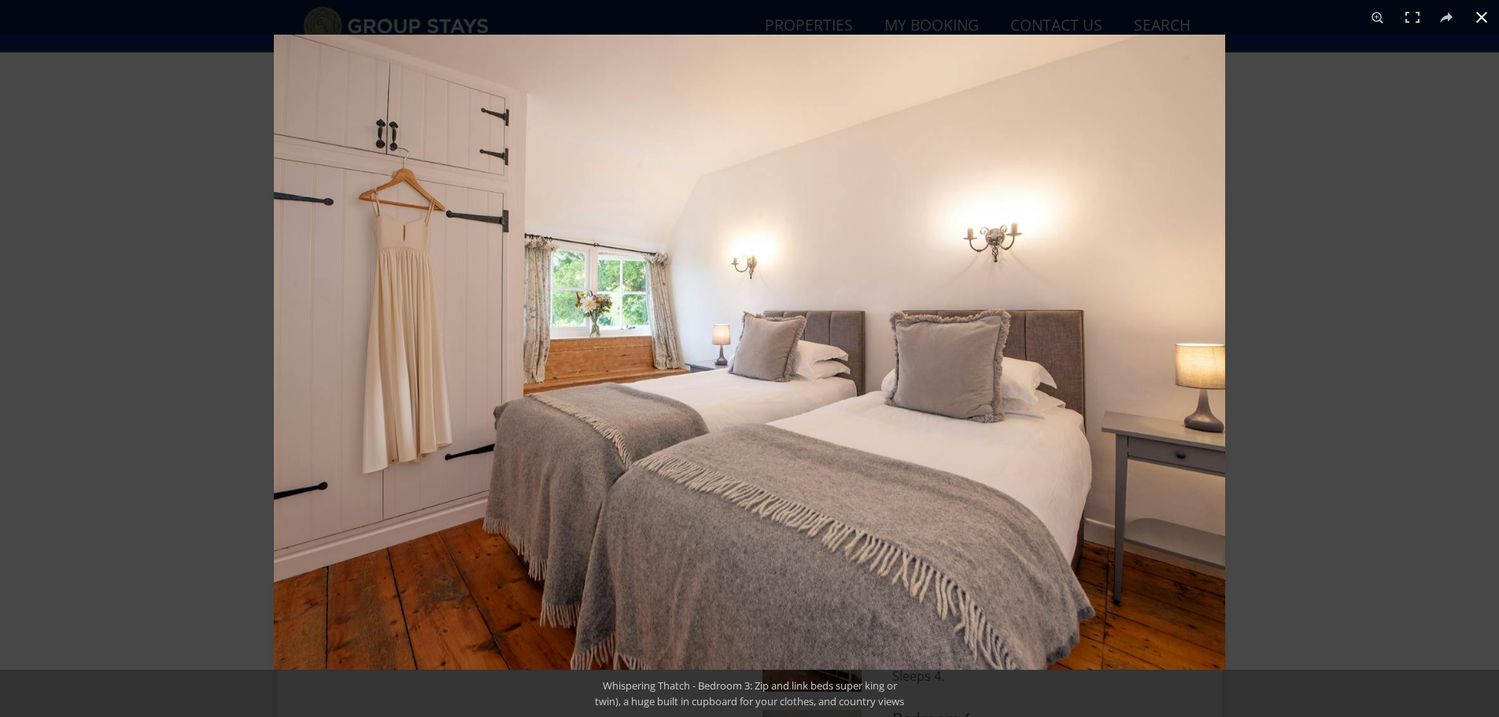
click at [1274, 364] on div at bounding box center [1023, 393] width 1499 height 717
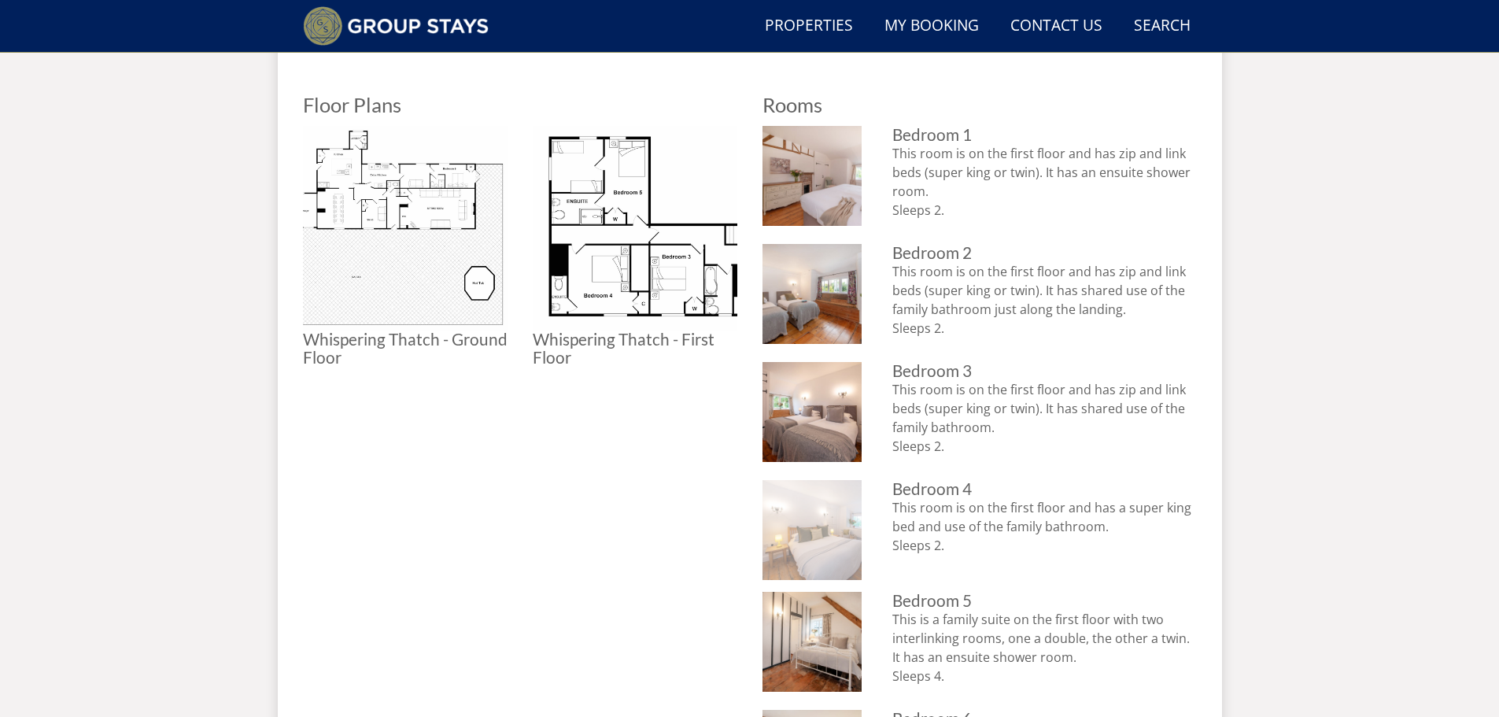
click at [816, 486] on img at bounding box center [812, 530] width 100 height 100
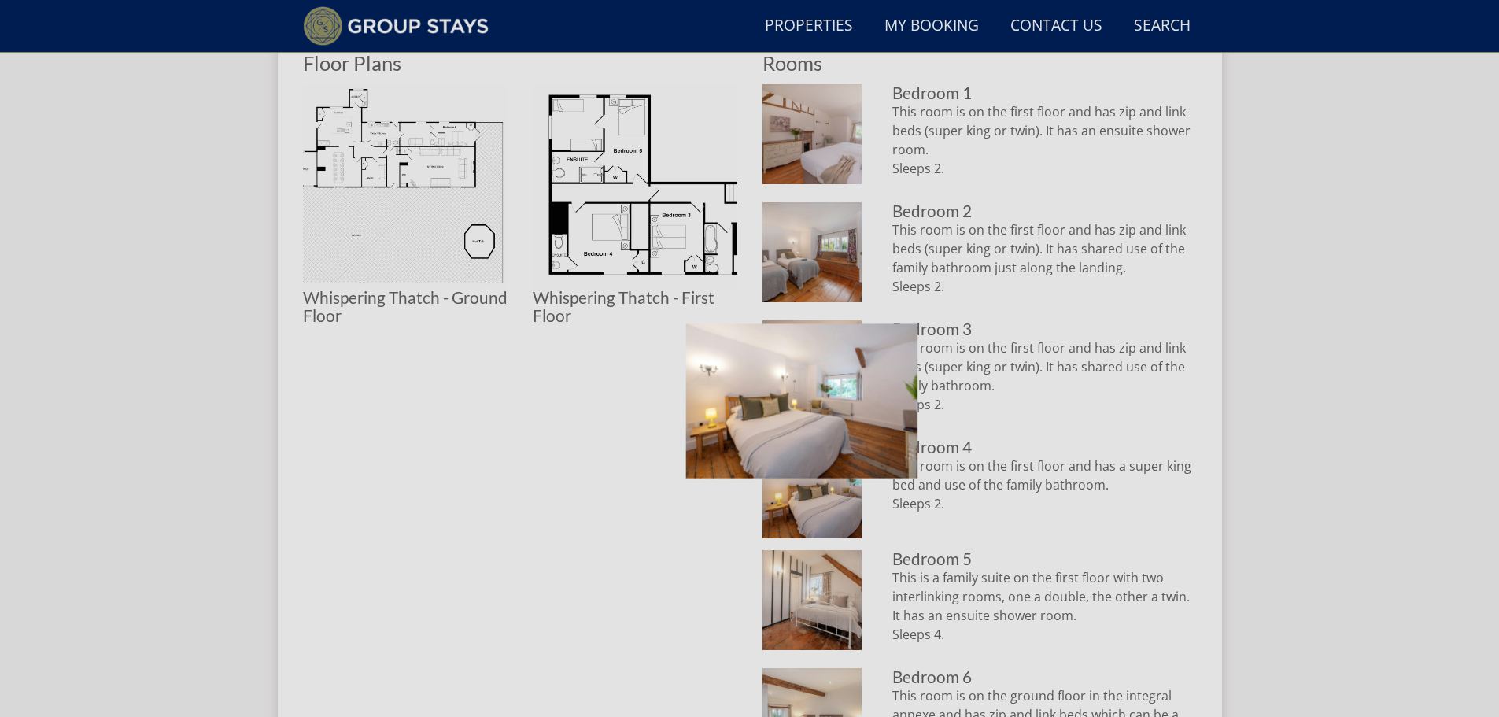
scroll to position [773, 0]
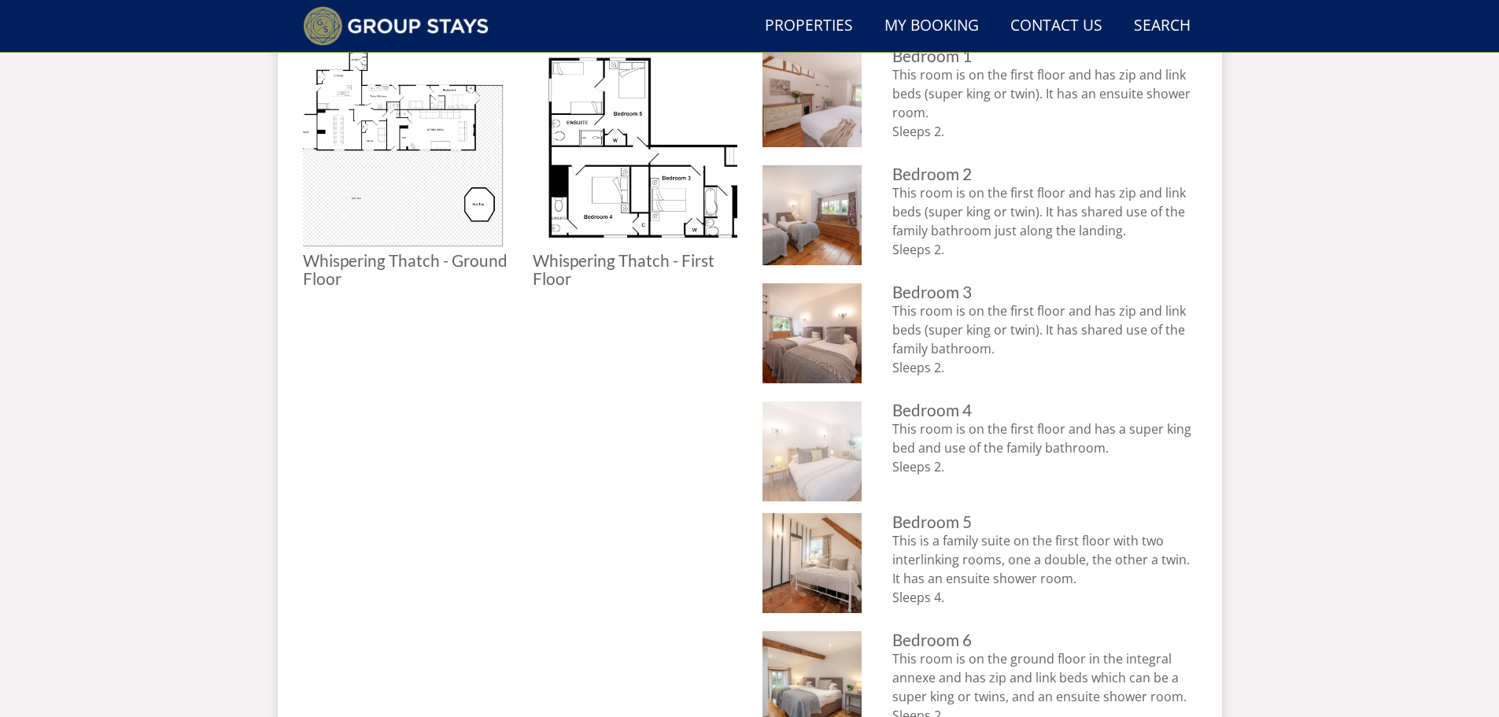
click at [857, 461] on img at bounding box center [812, 451] width 100 height 100
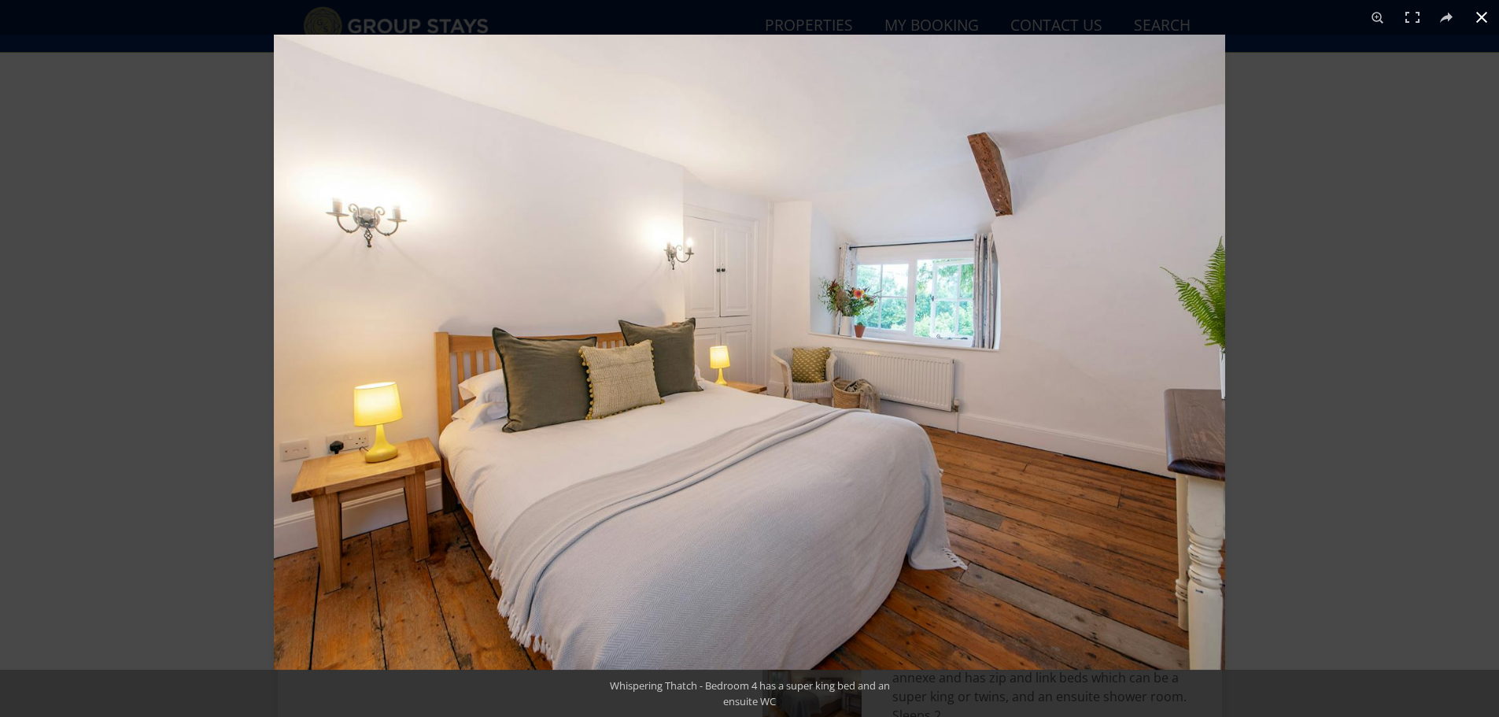
click at [1346, 347] on div at bounding box center [1023, 393] width 1499 height 717
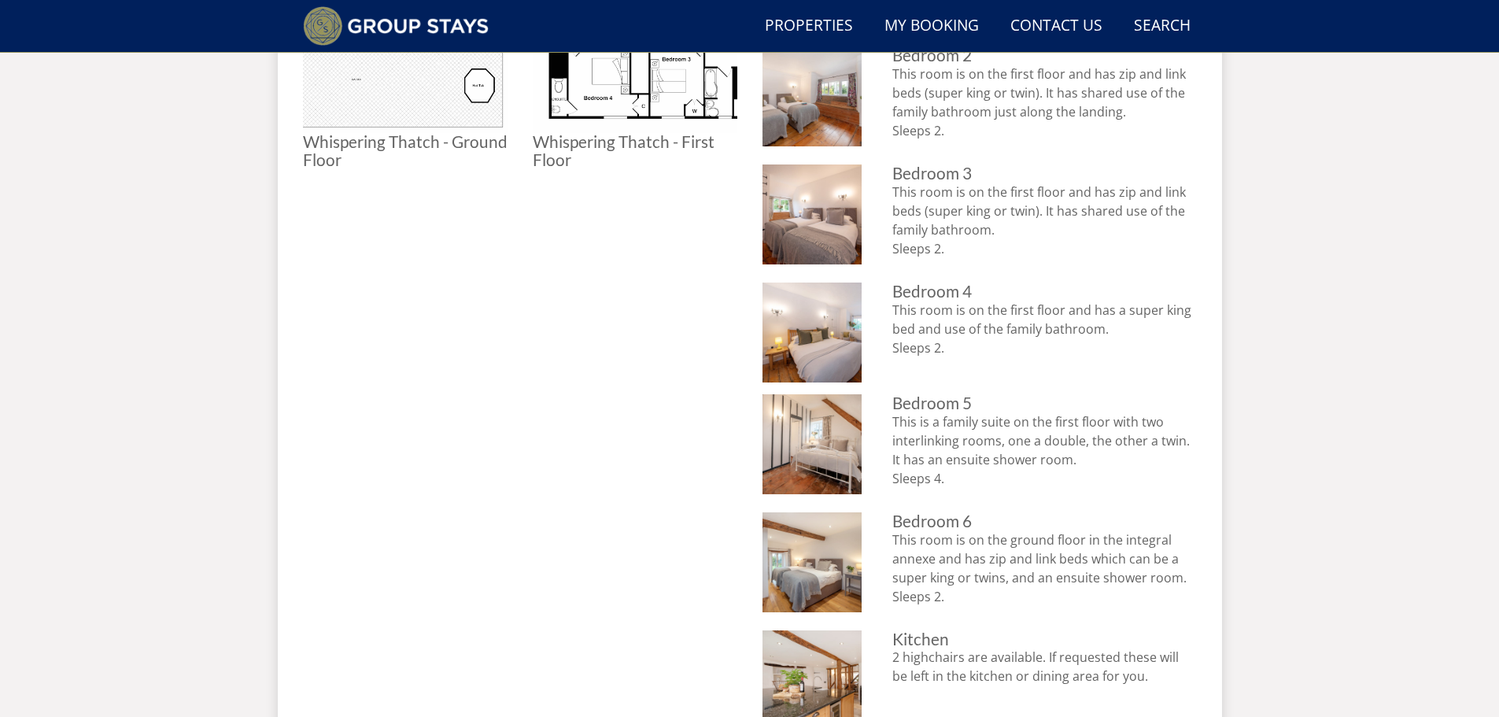
scroll to position [930, 0]
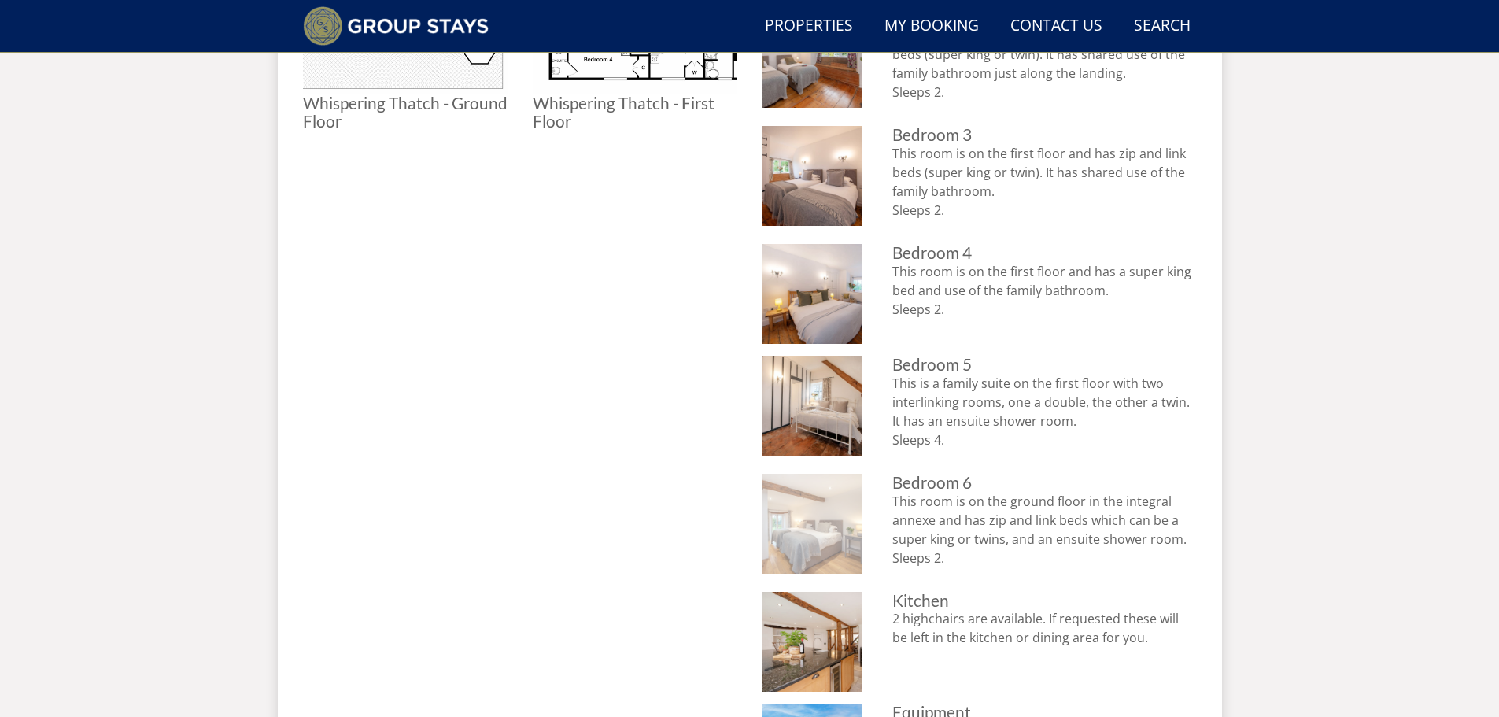
click at [846, 512] on img at bounding box center [812, 524] width 100 height 100
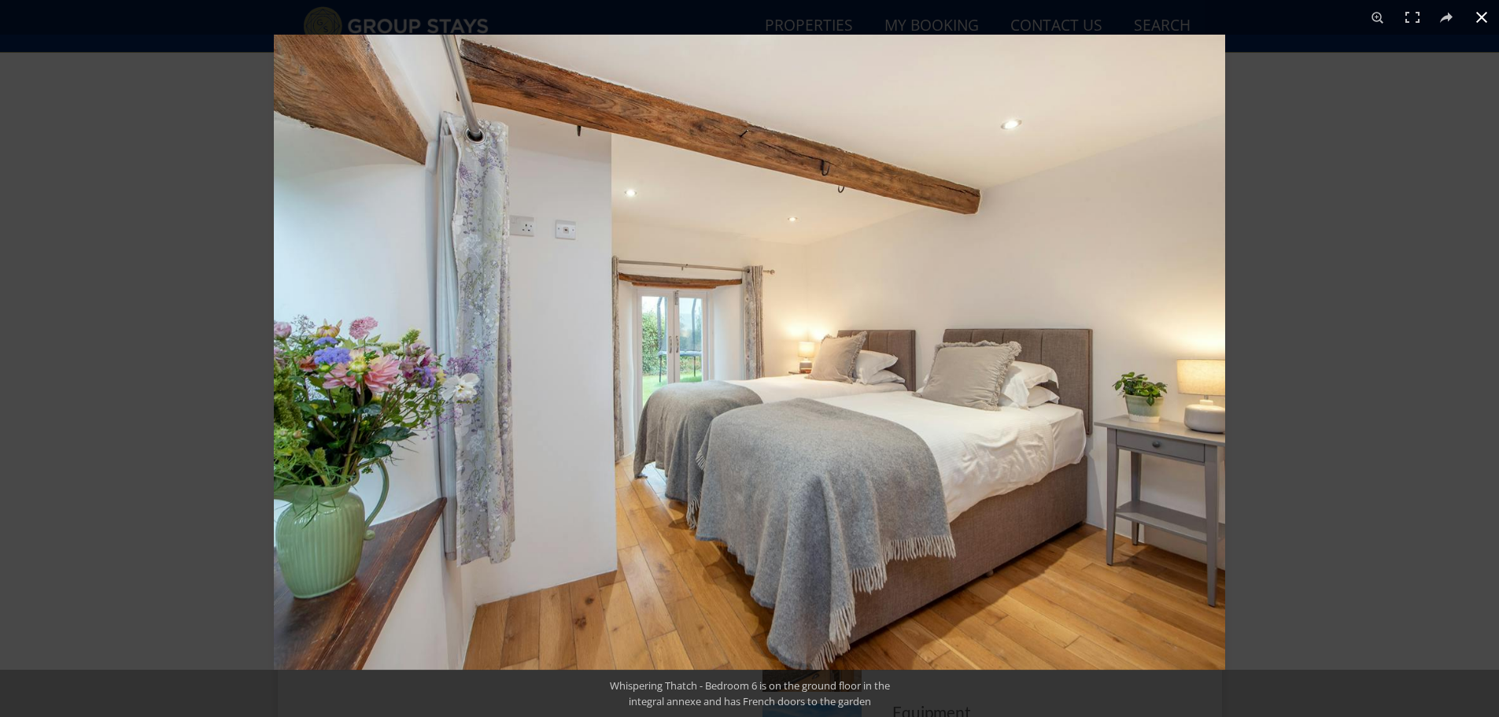
click at [1291, 430] on div at bounding box center [1023, 393] width 1499 height 717
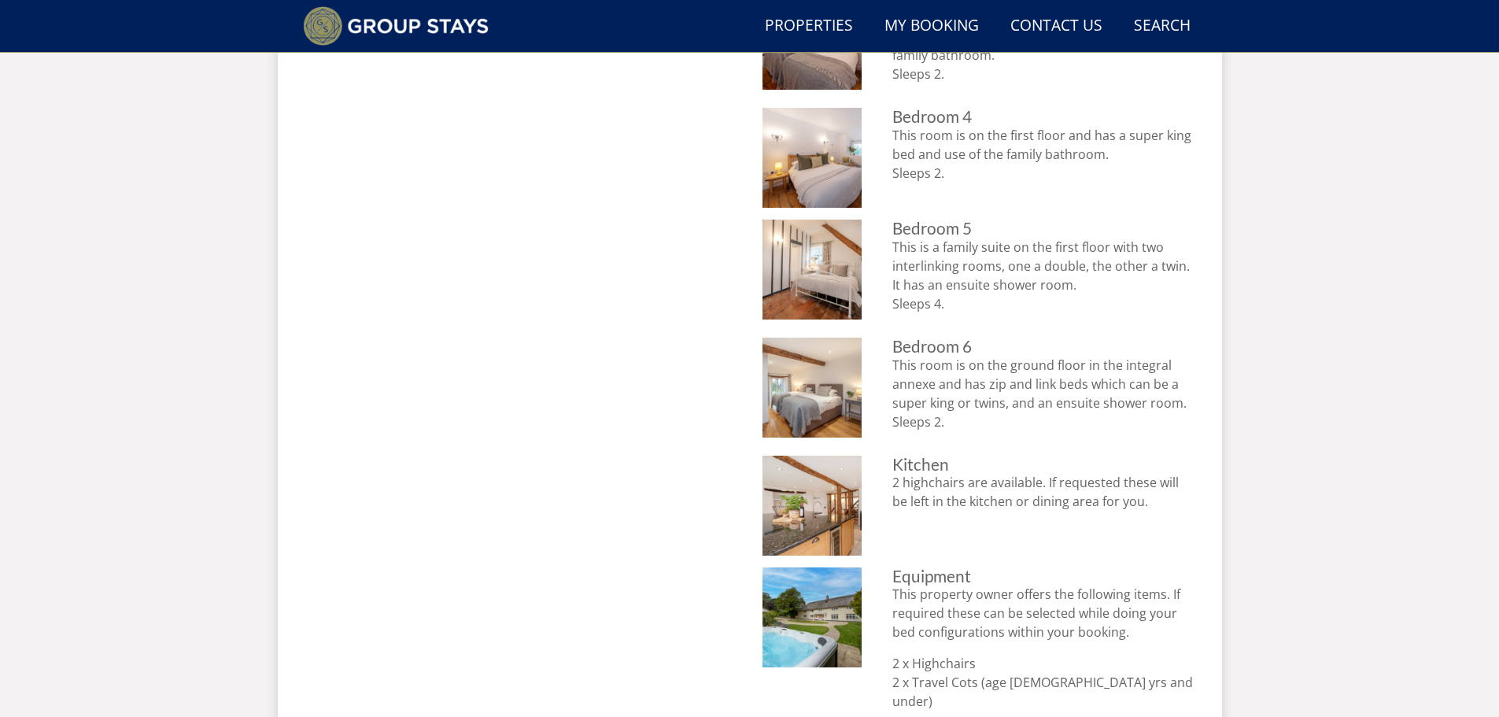
scroll to position [1087, 0]
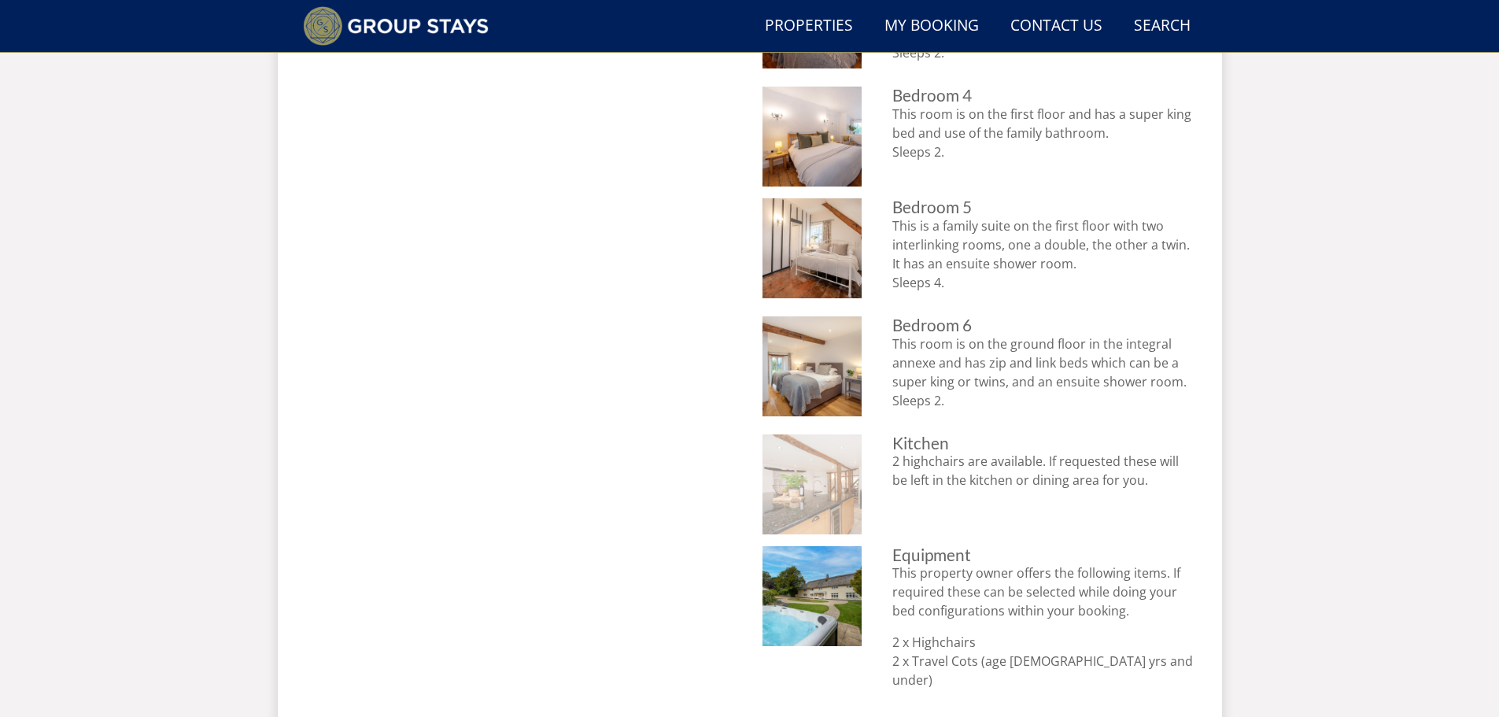
click at [800, 465] on img at bounding box center [812, 484] width 100 height 100
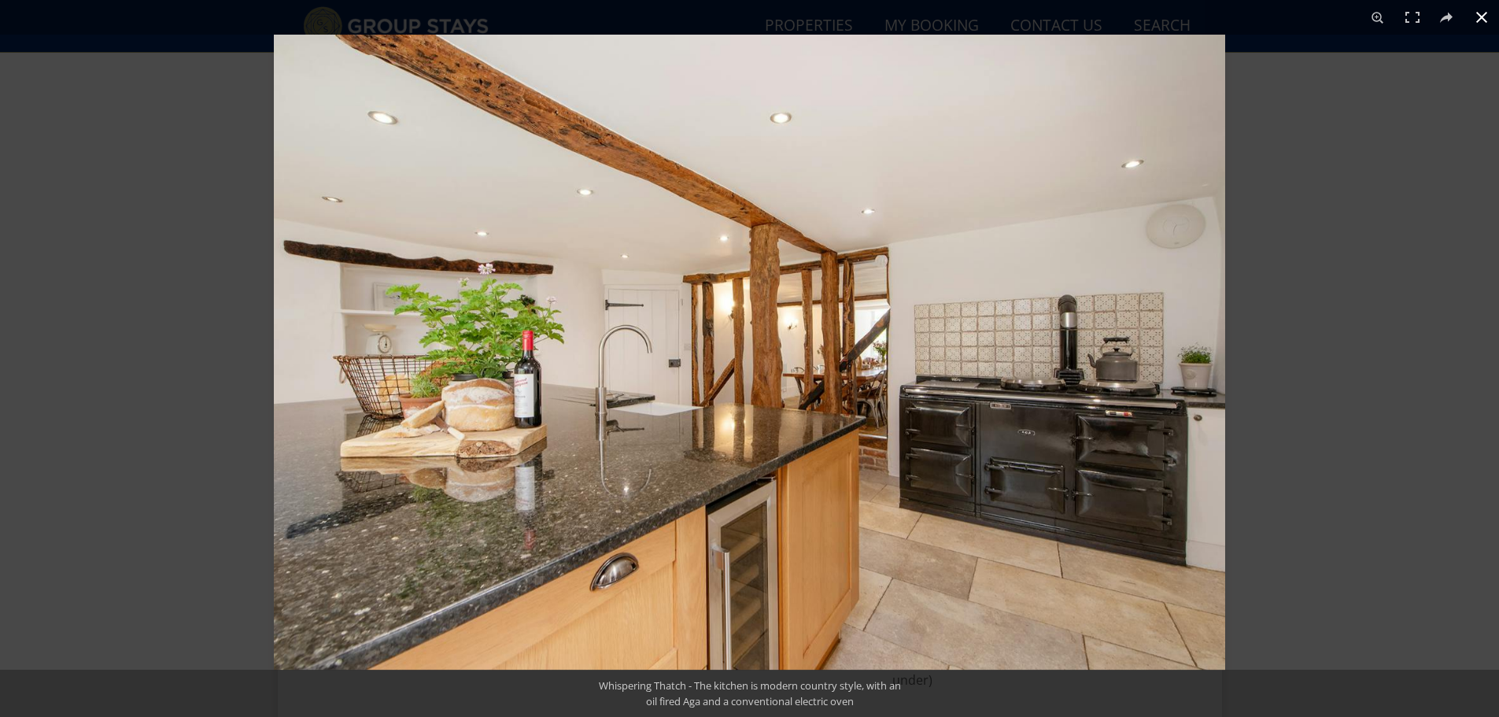
click at [1355, 410] on div at bounding box center [1023, 393] width 1499 height 717
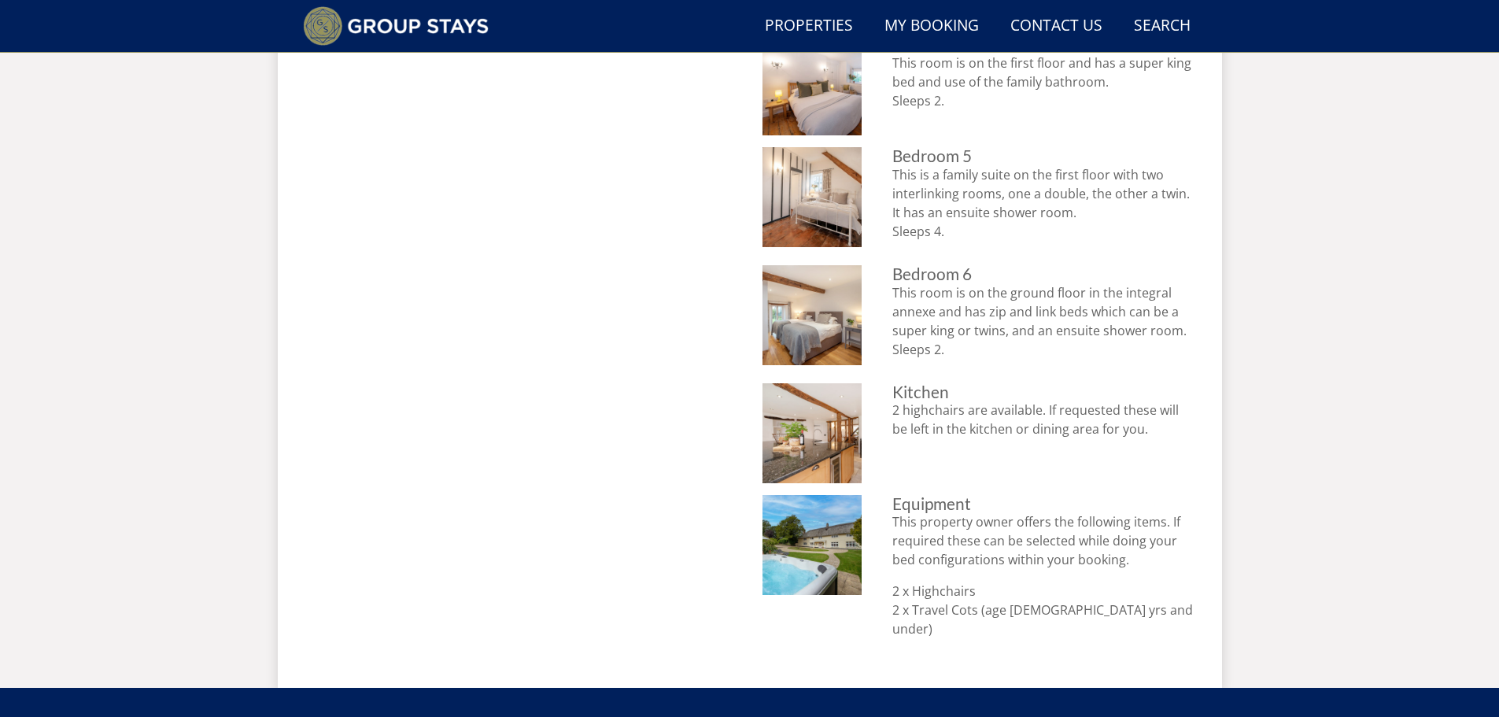
scroll to position [1166, 0]
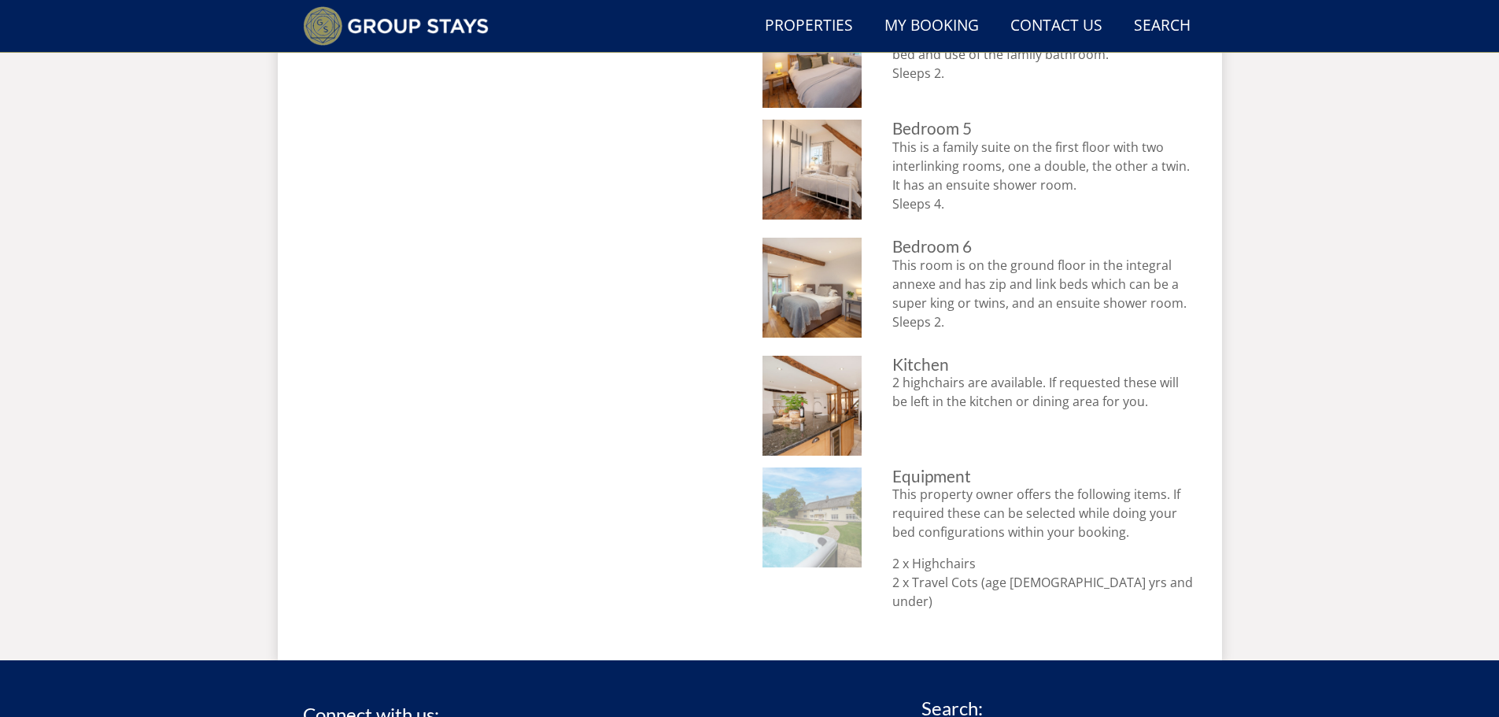
click at [819, 476] on img at bounding box center [812, 517] width 100 height 100
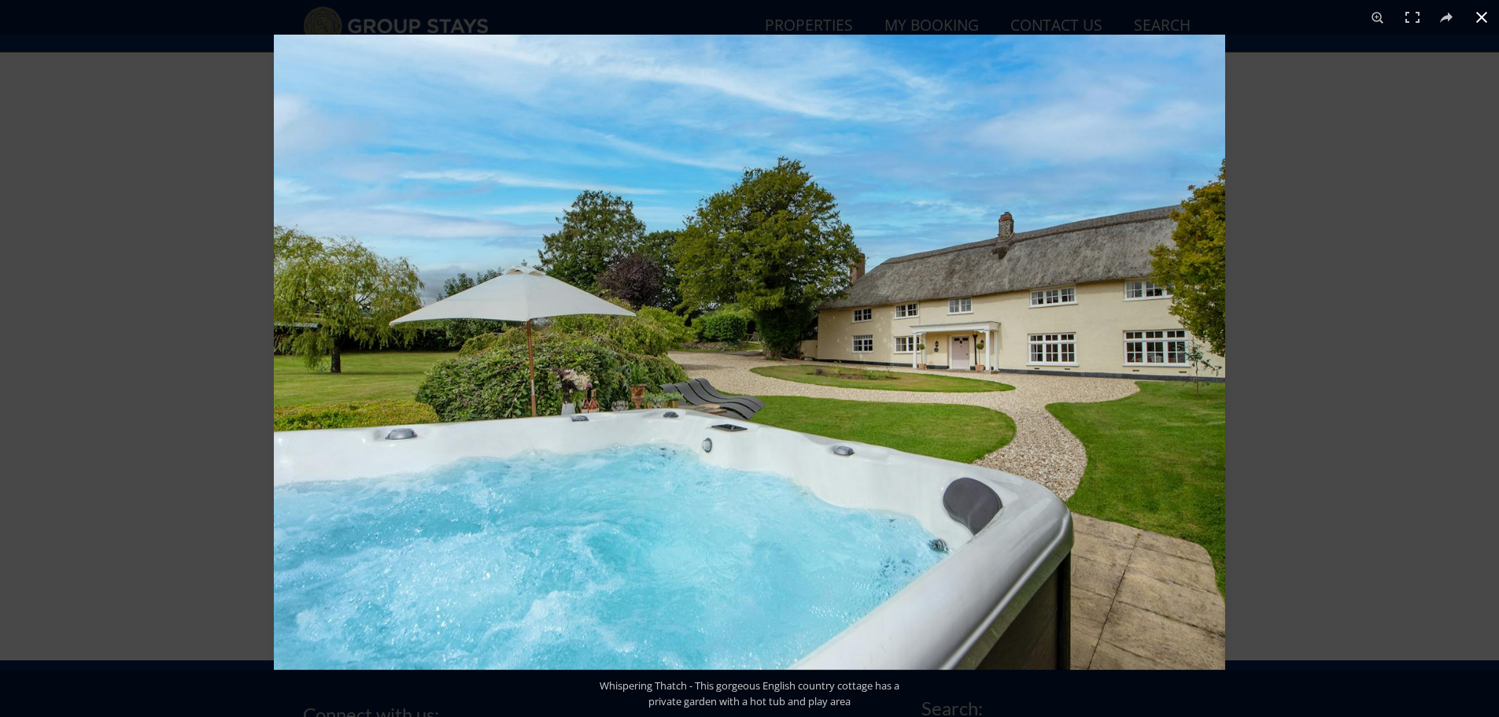
click at [1341, 390] on div at bounding box center [1023, 393] width 1499 height 717
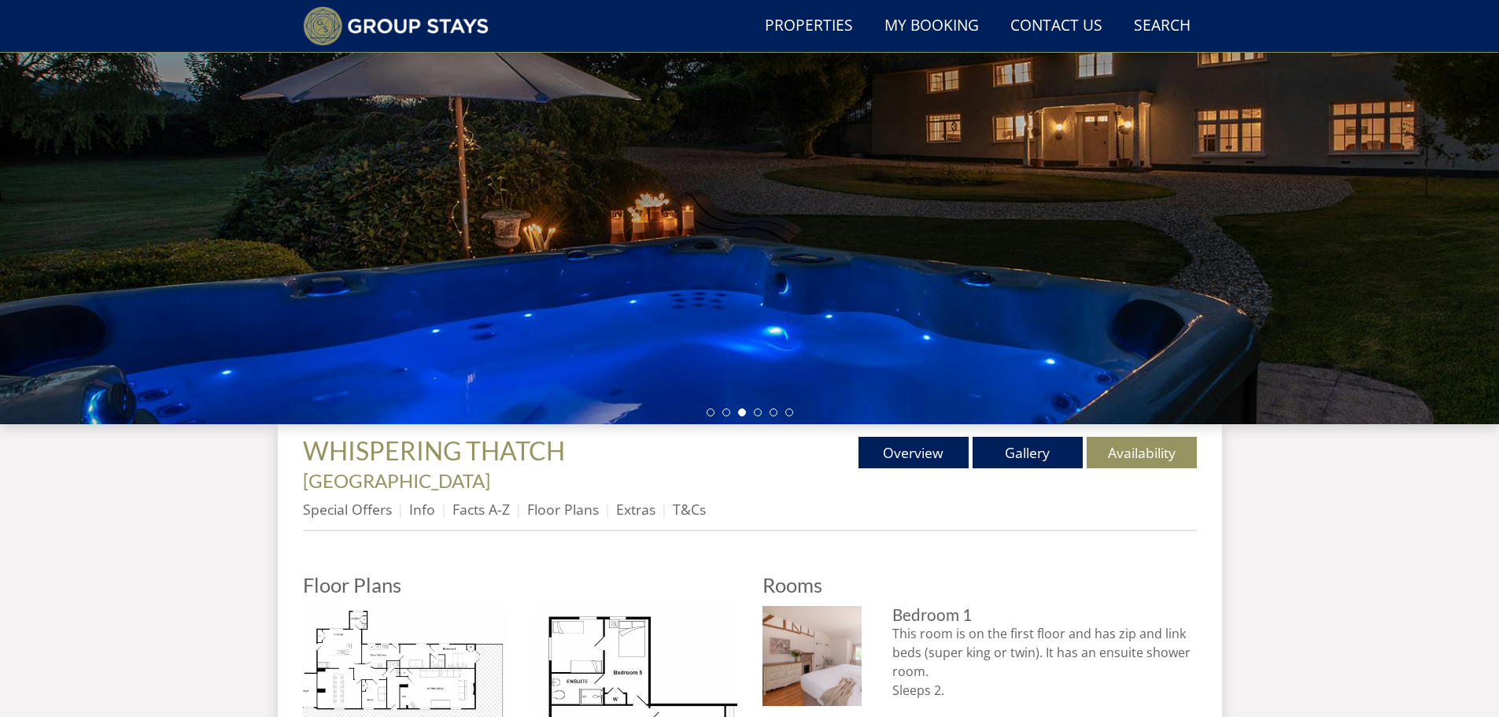
scroll to position [222, 0]
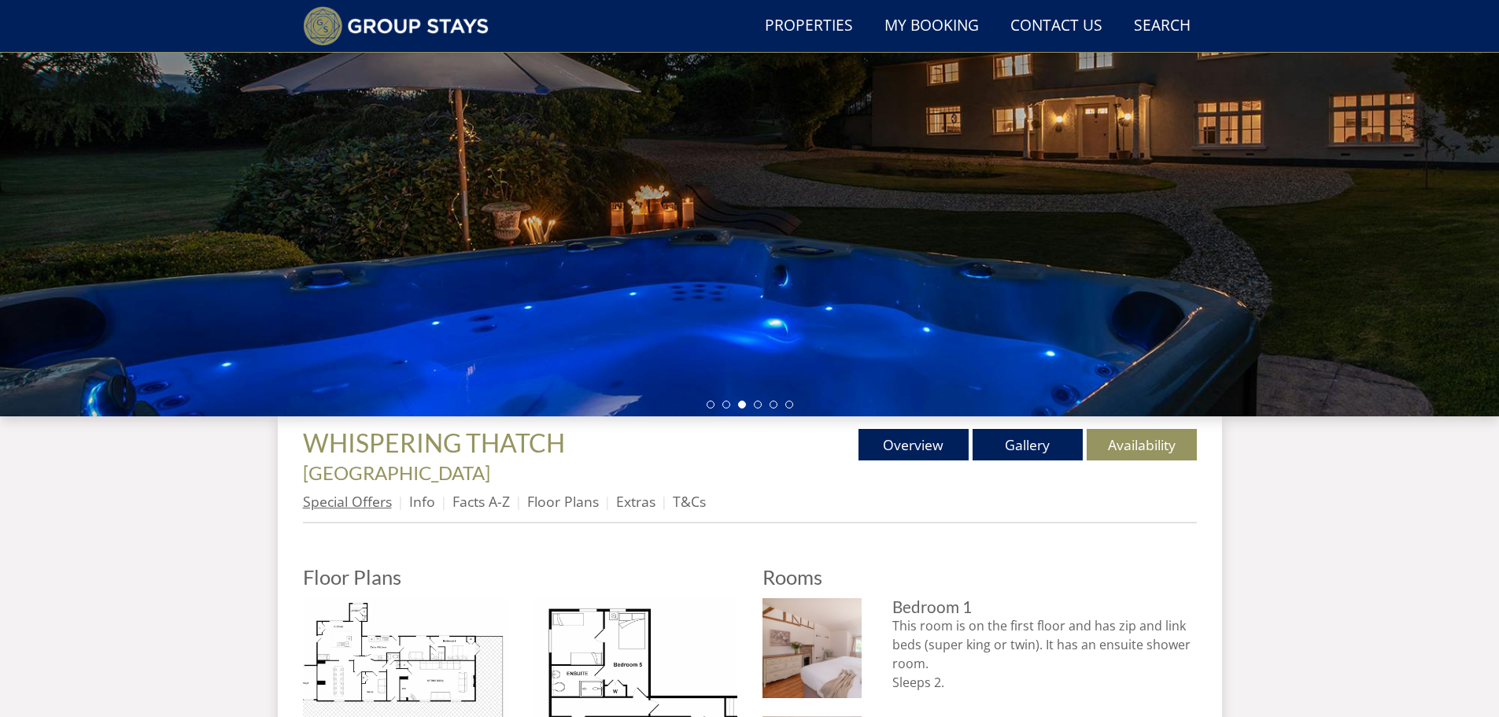
click at [329, 492] on link "Special Offers" at bounding box center [347, 501] width 89 height 19
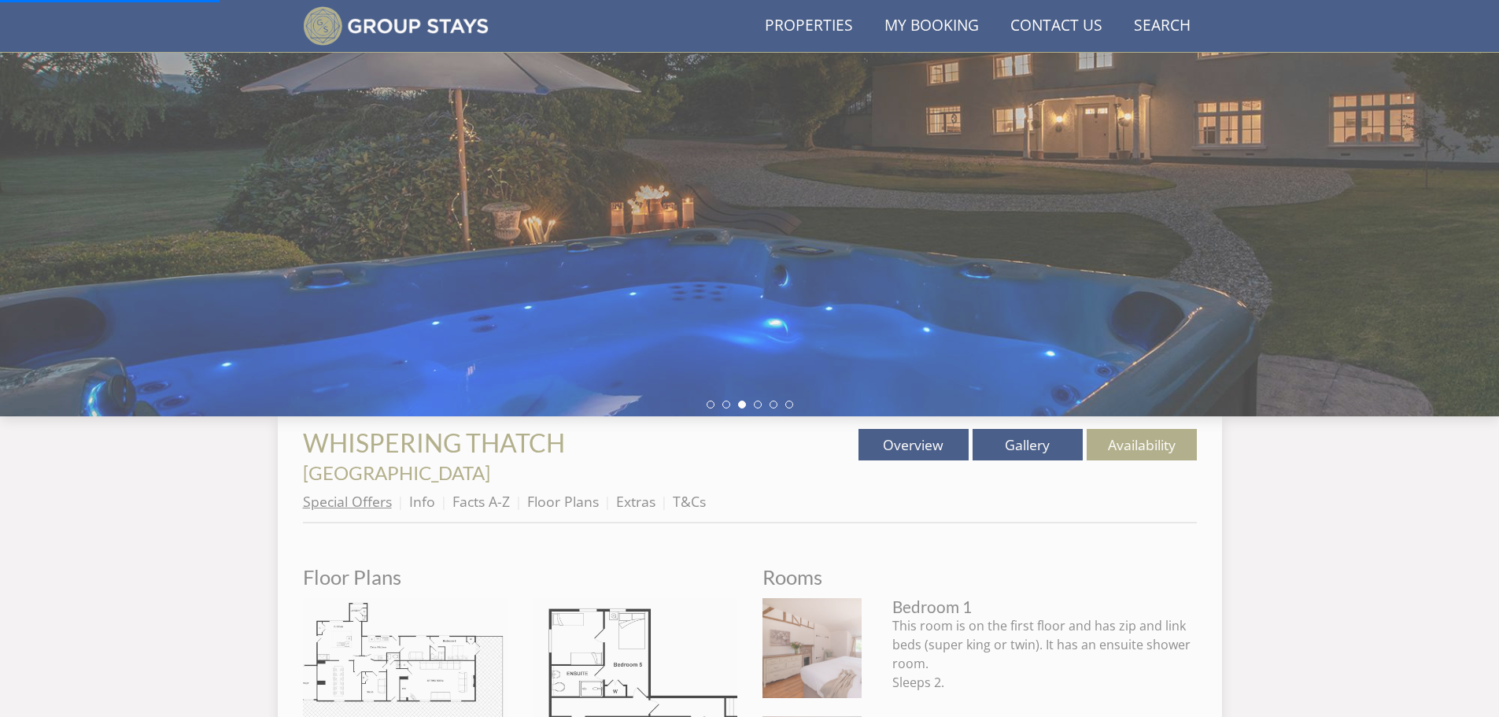
click at [349, 492] on link "Special Offers" at bounding box center [347, 501] width 89 height 19
click at [394, 488] on li "Special Offers" at bounding box center [356, 501] width 106 height 27
click at [420, 492] on link "Info" at bounding box center [422, 501] width 26 height 19
click at [356, 492] on link "Special Offers" at bounding box center [347, 501] width 89 height 19
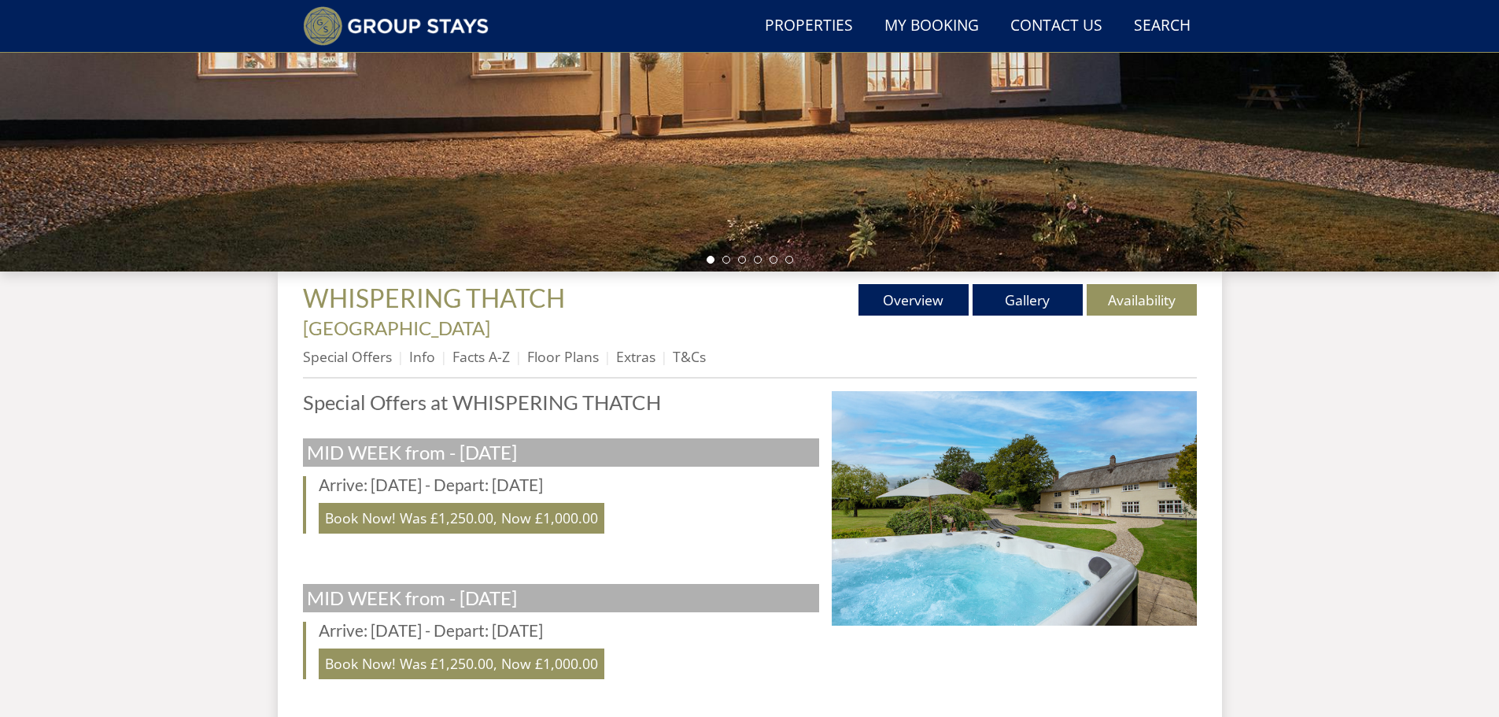
scroll to position [458, 0]
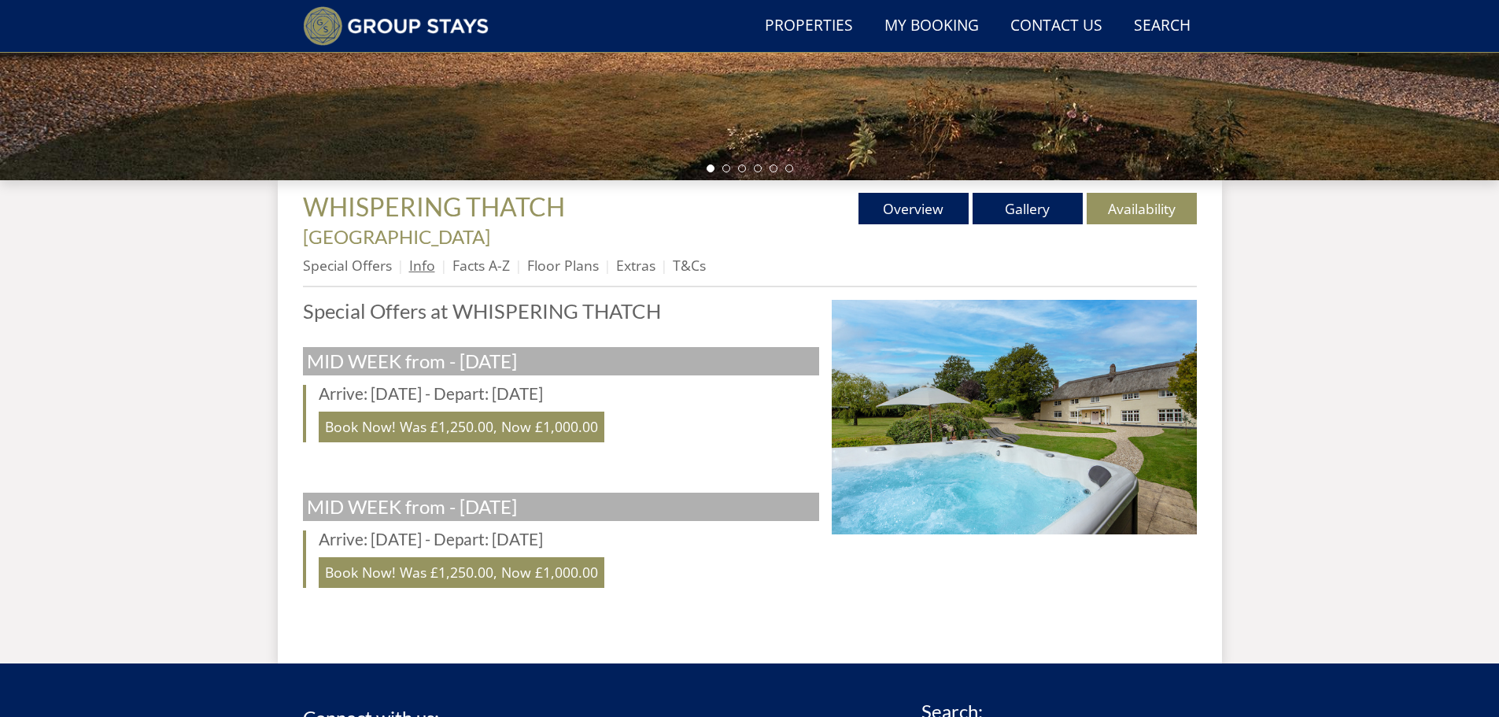
click at [419, 256] on link "Info" at bounding box center [422, 265] width 26 height 19
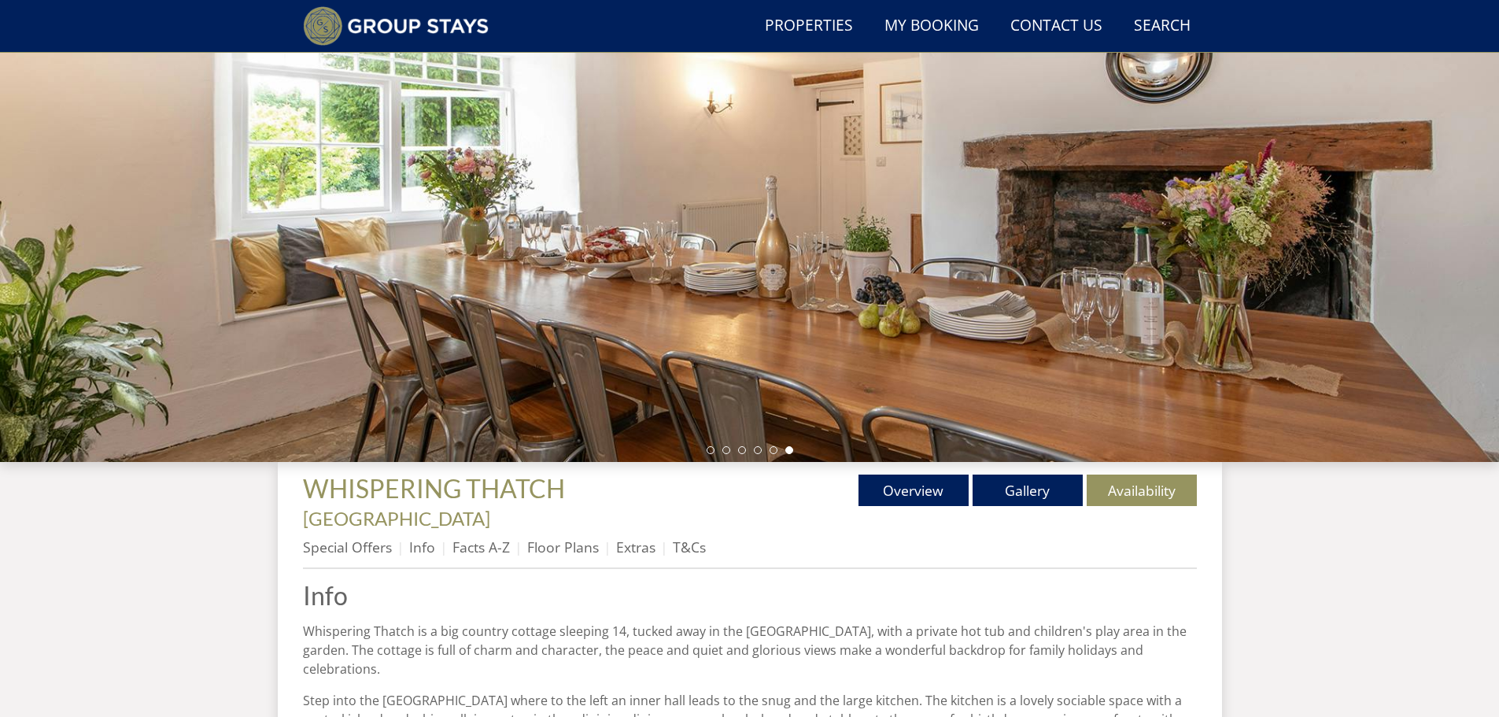
scroll to position [140, 0]
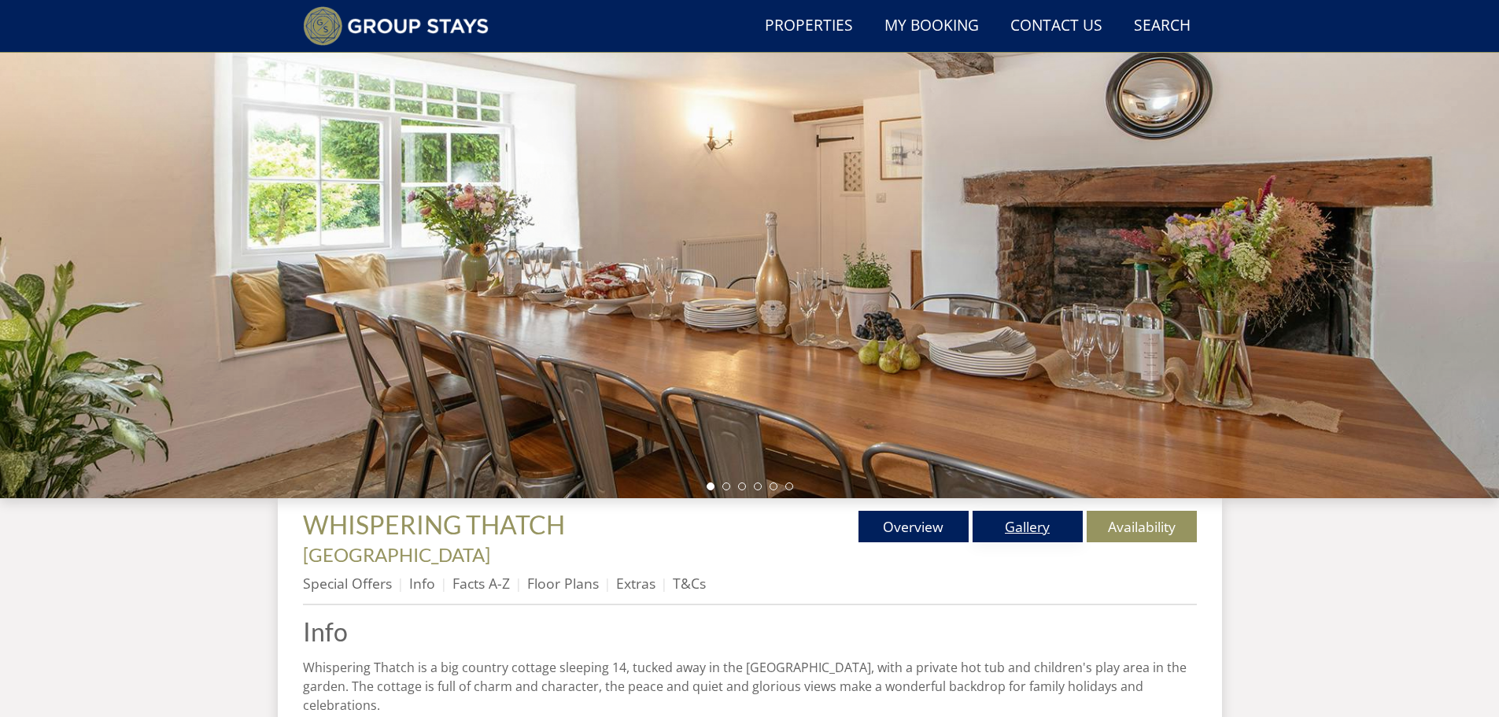
click at [990, 530] on link "Gallery" at bounding box center [1027, 526] width 110 height 31
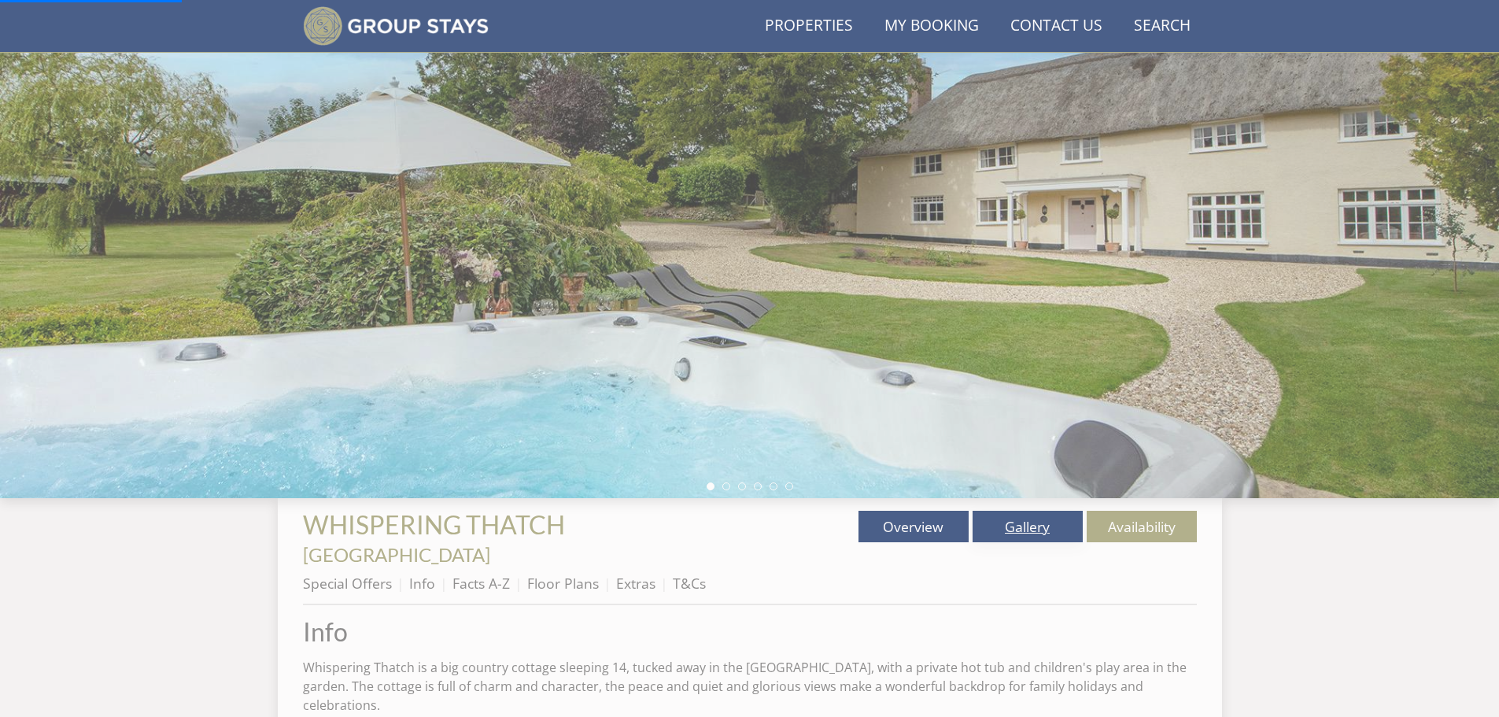
click at [1023, 530] on link "Gallery" at bounding box center [1027, 526] width 110 height 31
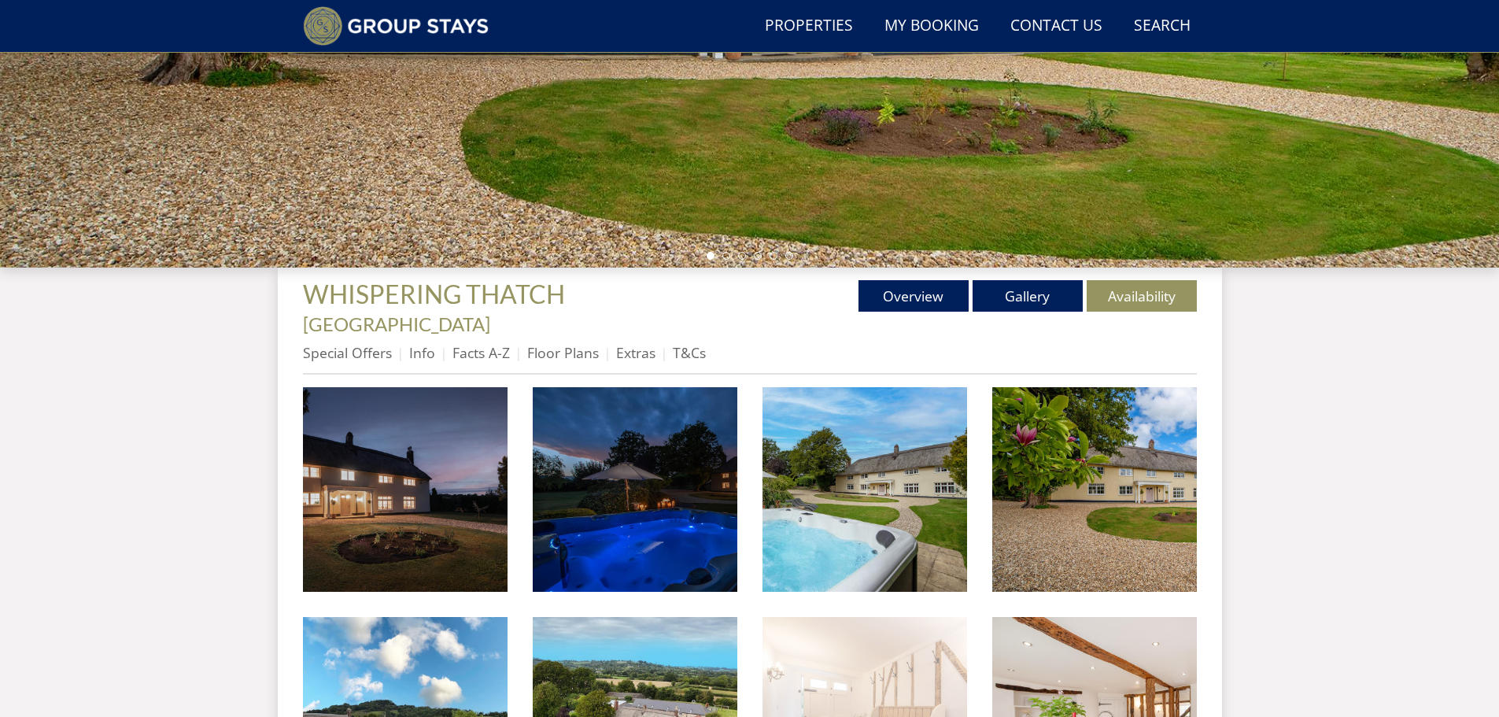
scroll to position [371, 0]
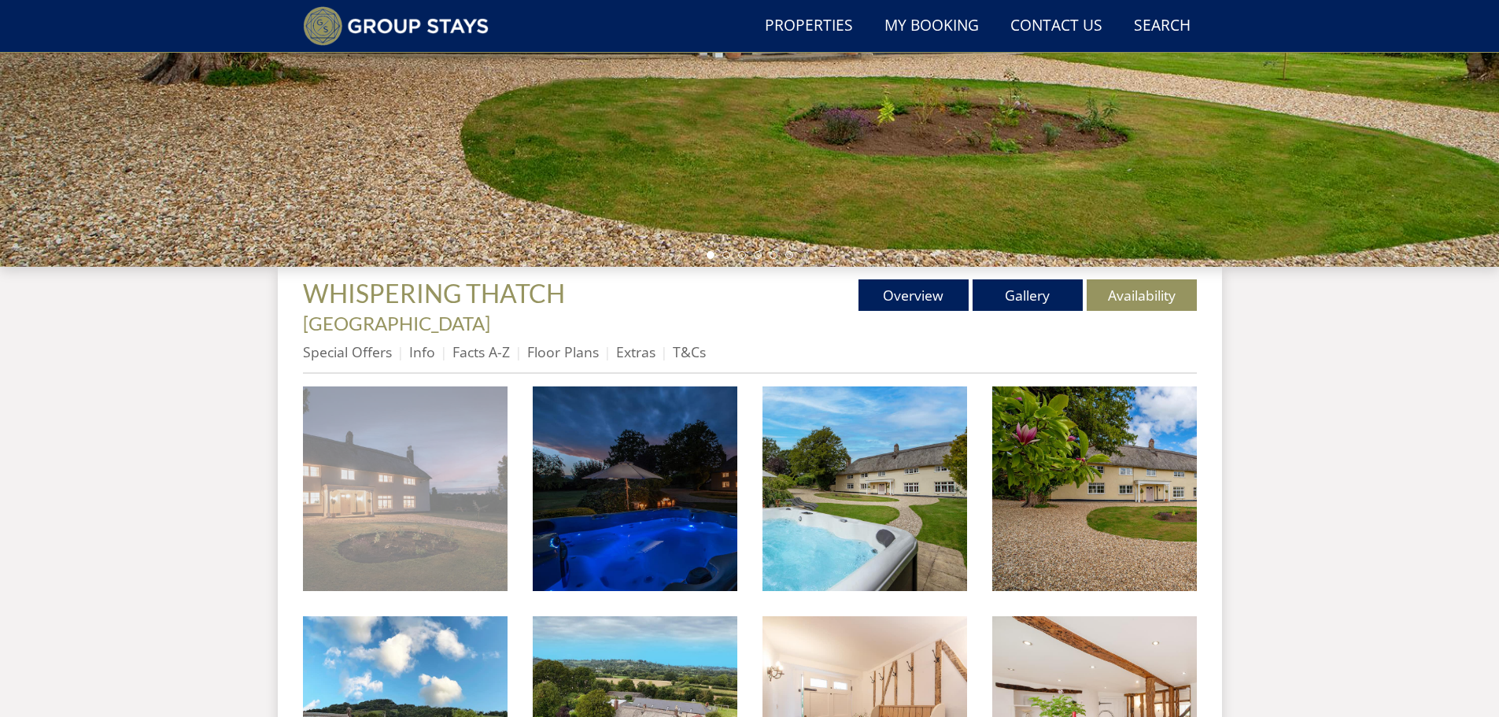
click at [454, 424] on img at bounding box center [405, 488] width 205 height 205
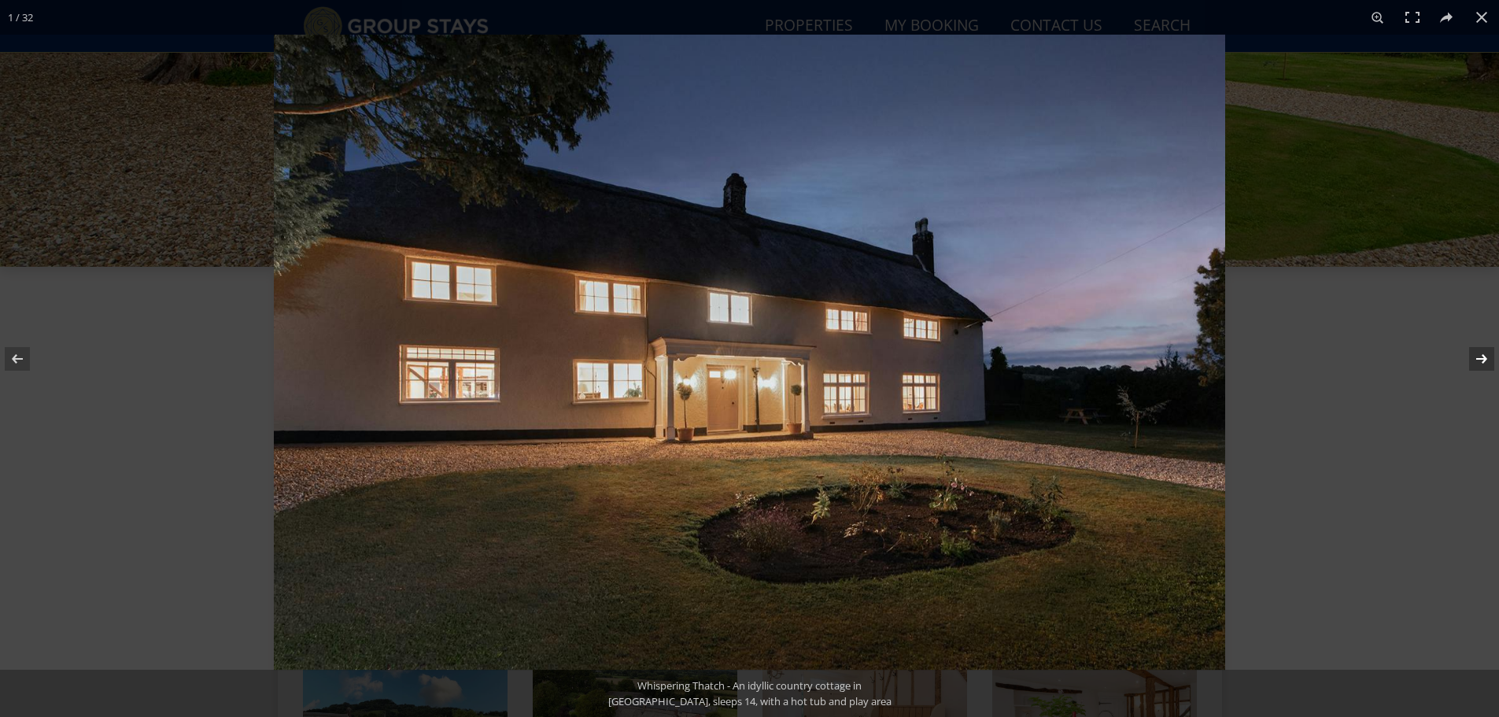
click at [1478, 358] on button at bounding box center [1471, 358] width 55 height 79
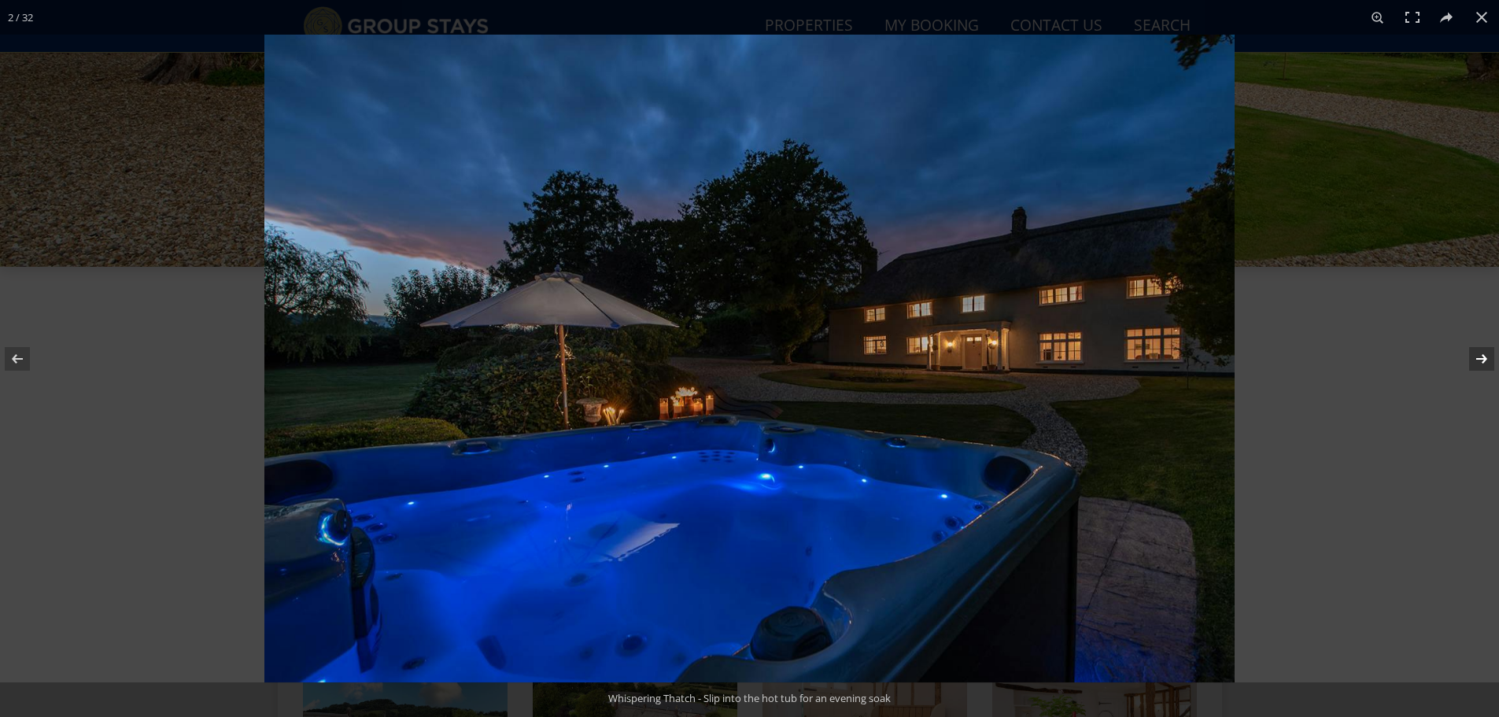
click at [1478, 358] on button at bounding box center [1471, 358] width 55 height 79
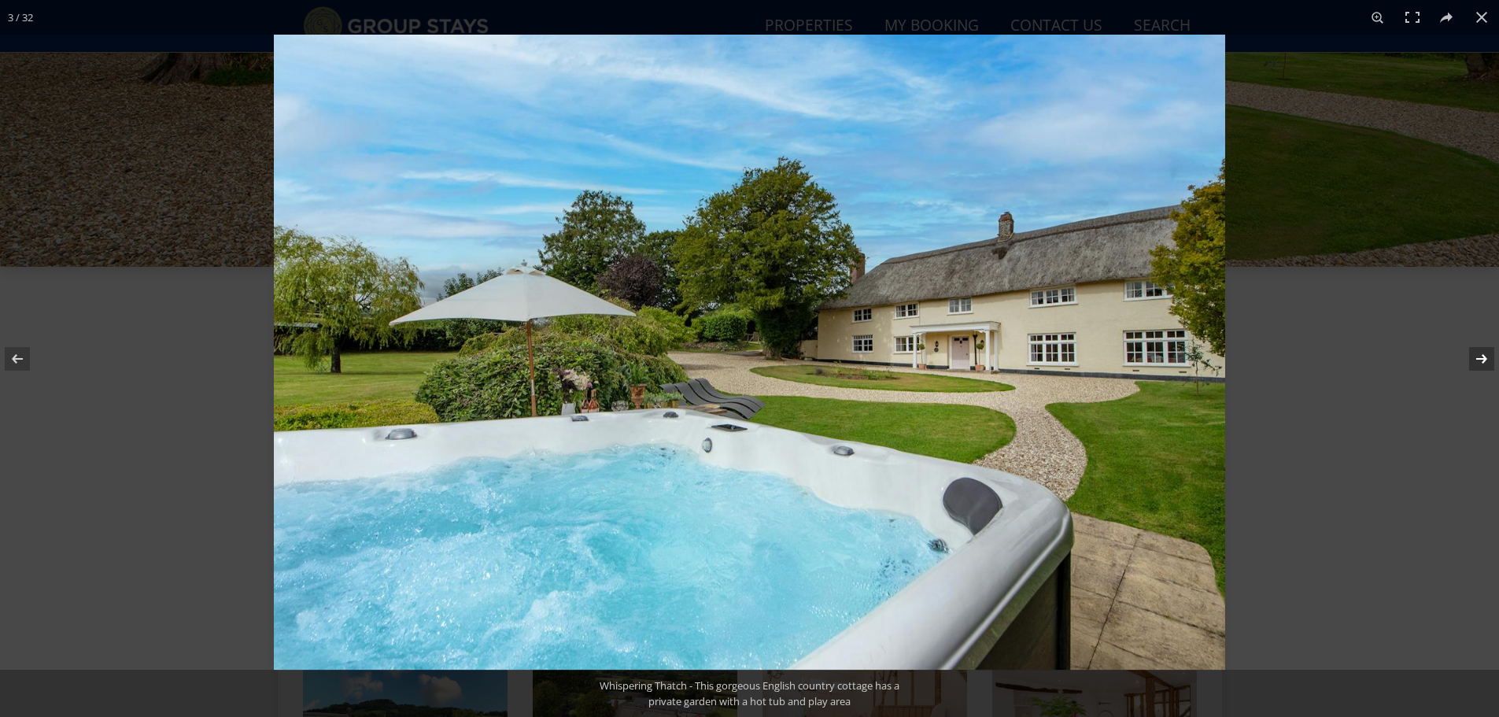
click at [1478, 358] on button at bounding box center [1471, 358] width 55 height 79
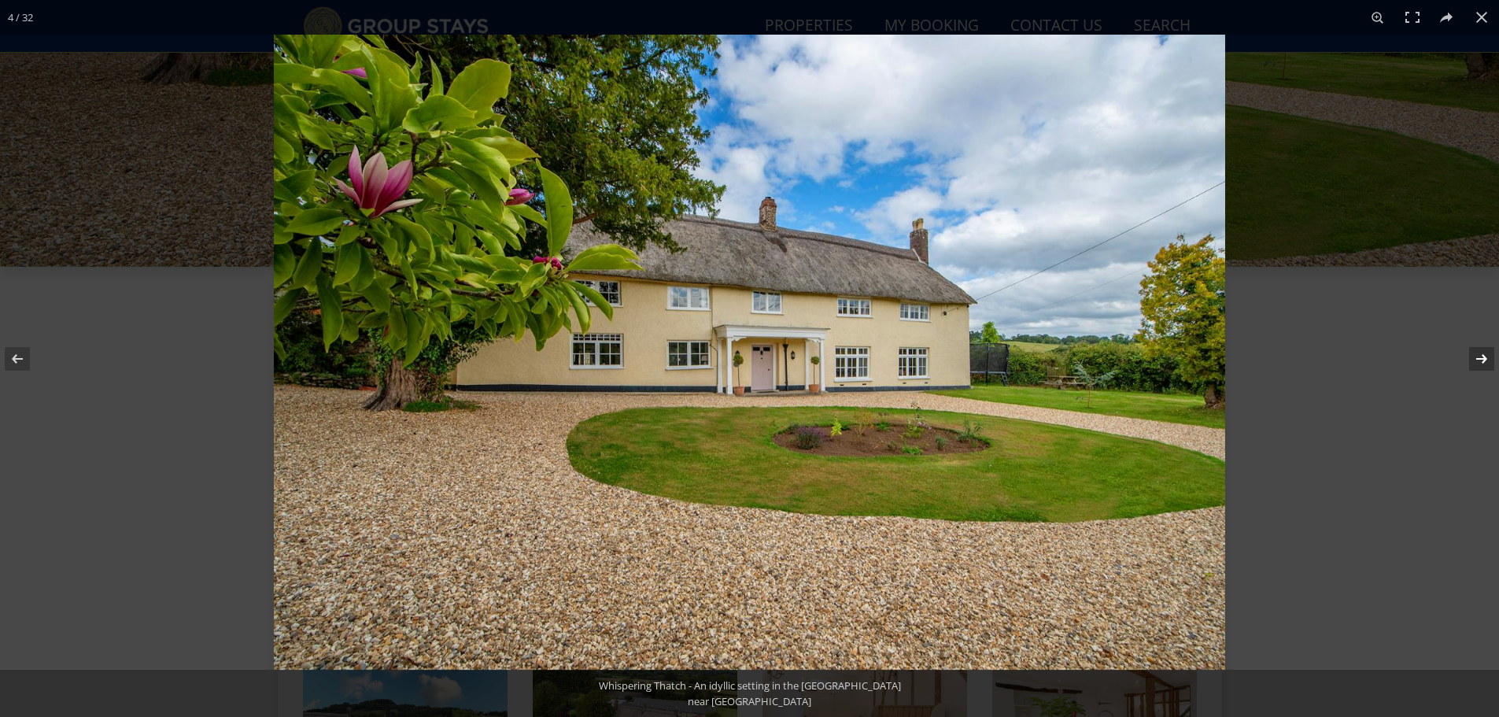
click at [1478, 358] on button at bounding box center [1471, 358] width 55 height 79
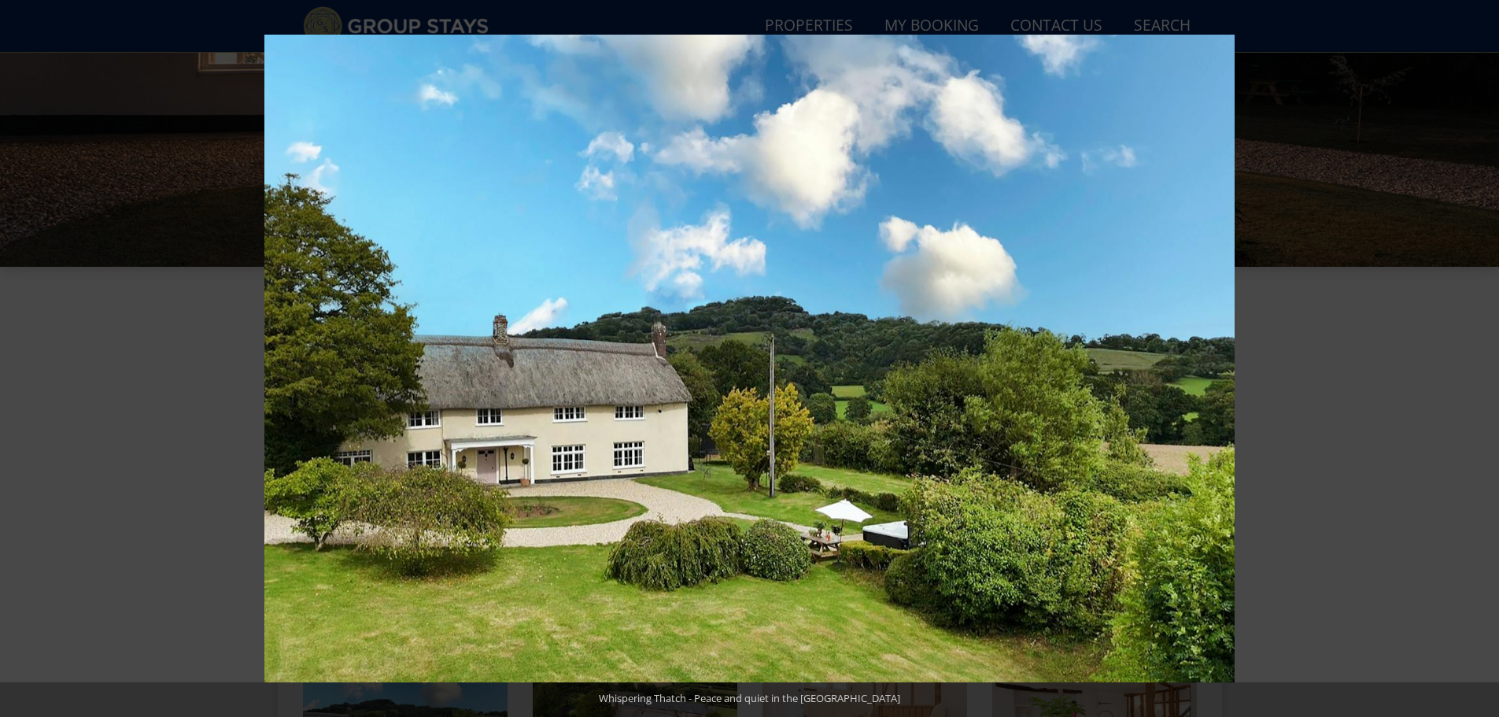
click at [1478, 358] on button at bounding box center [1471, 358] width 55 height 79
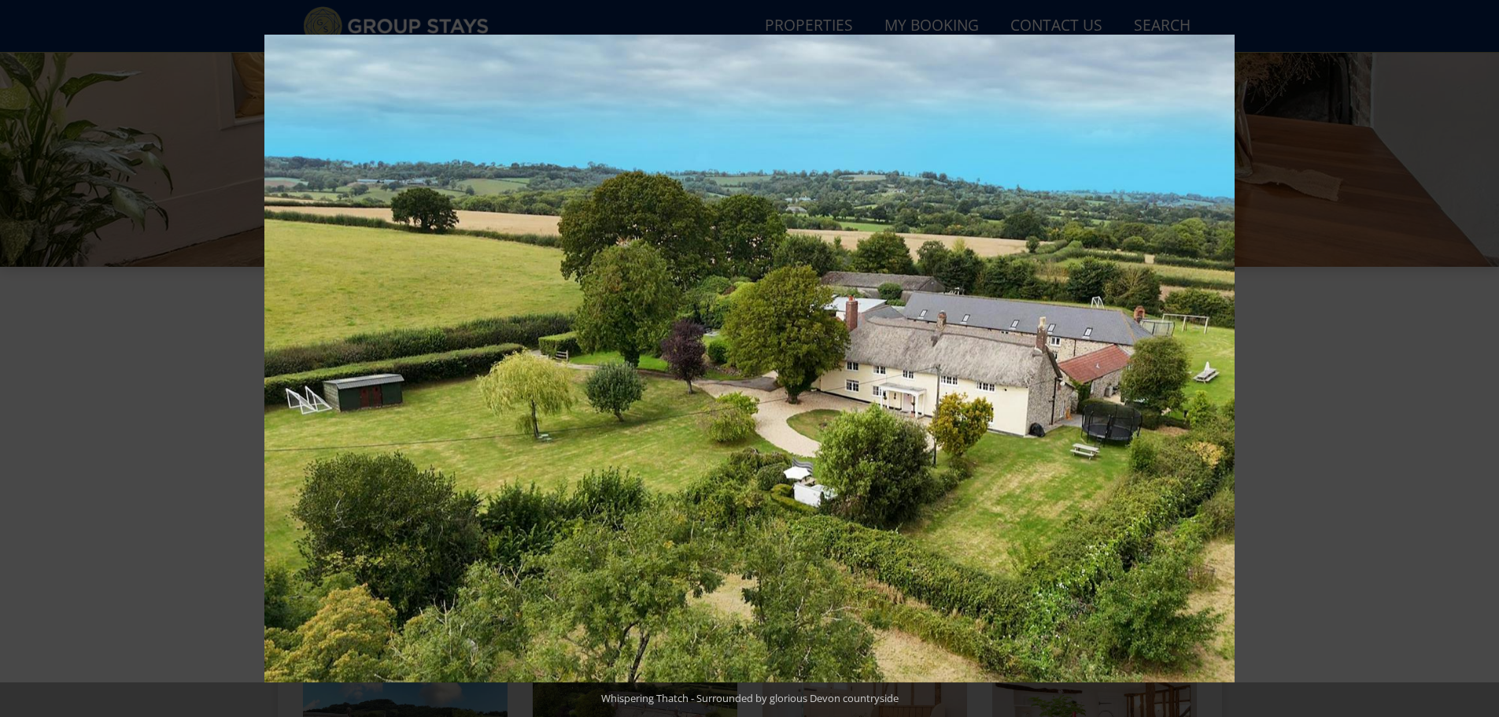
click at [1478, 358] on button at bounding box center [1471, 358] width 55 height 79
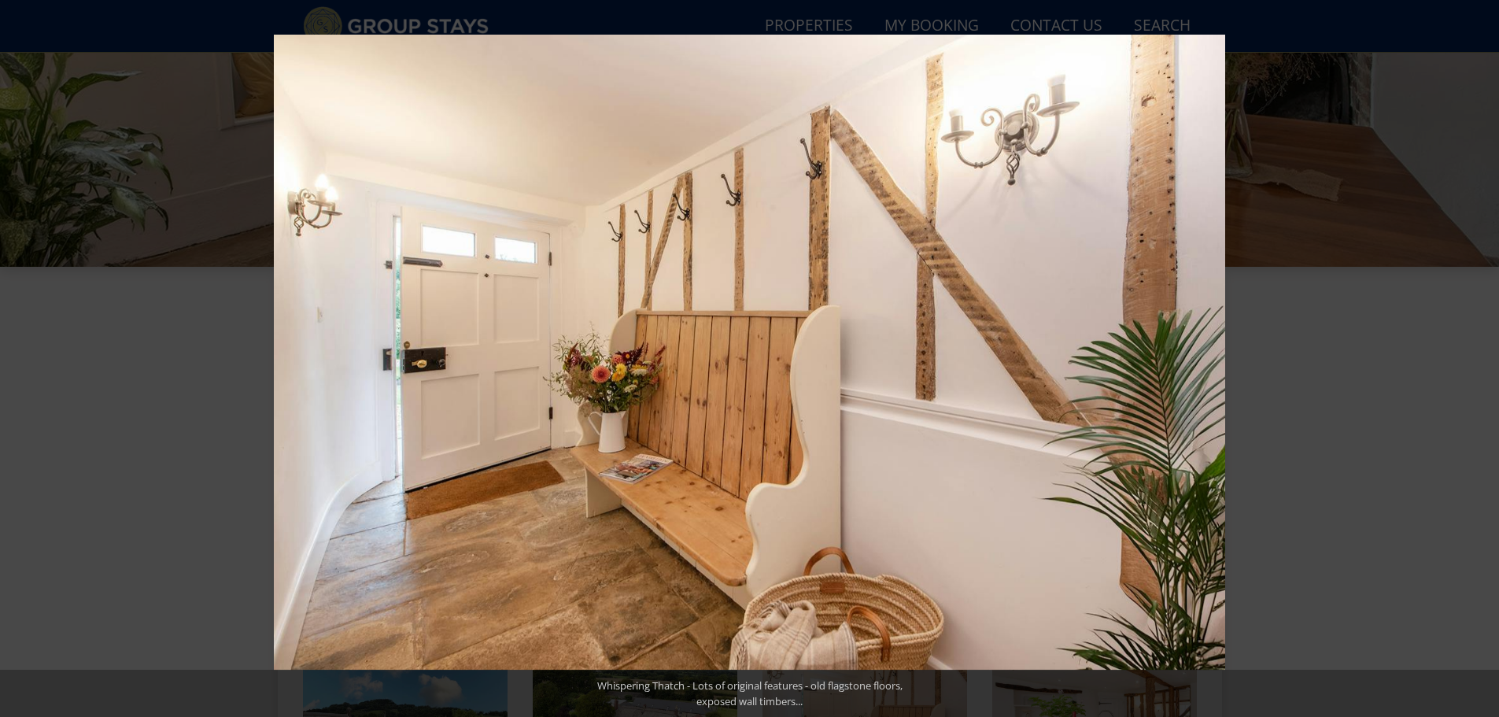
click at [1478, 358] on button at bounding box center [1471, 358] width 55 height 79
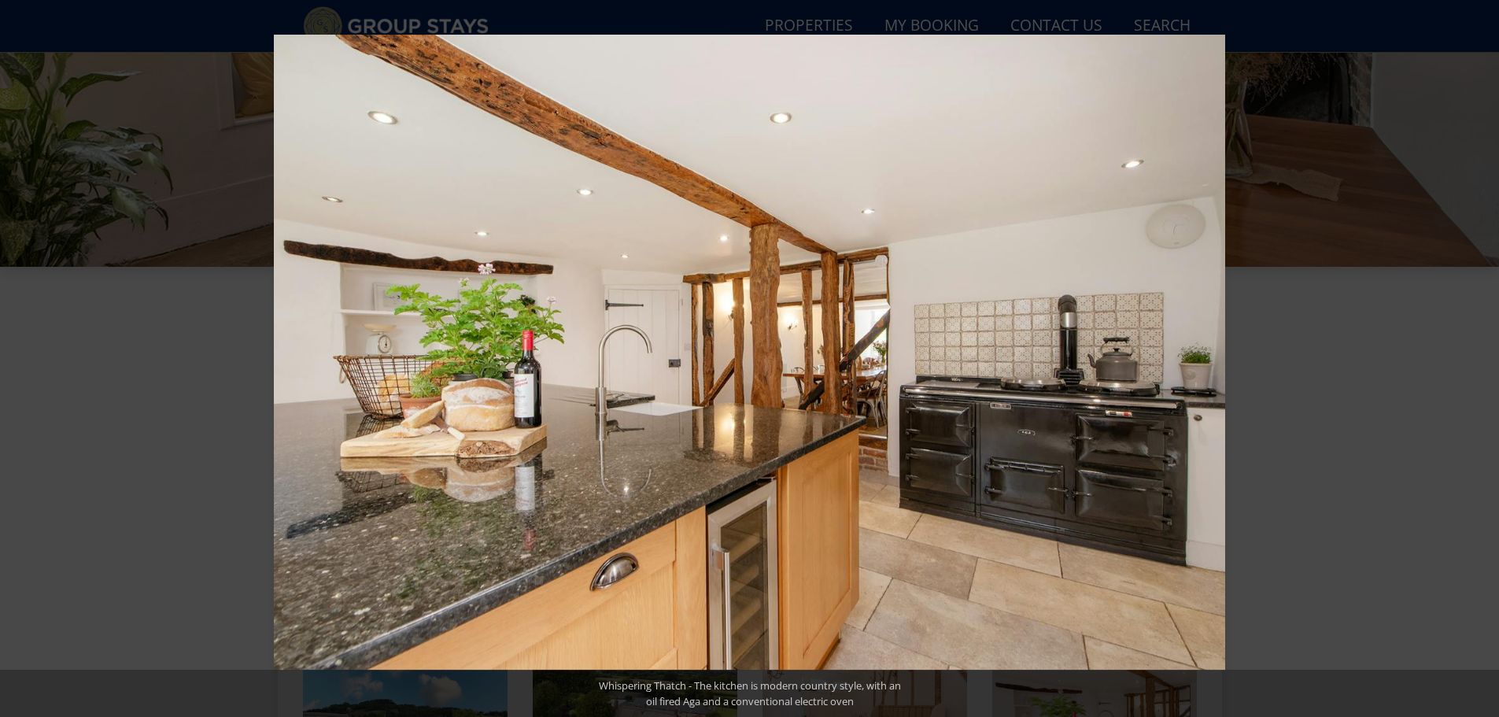
click at [1478, 358] on button at bounding box center [1471, 358] width 55 height 79
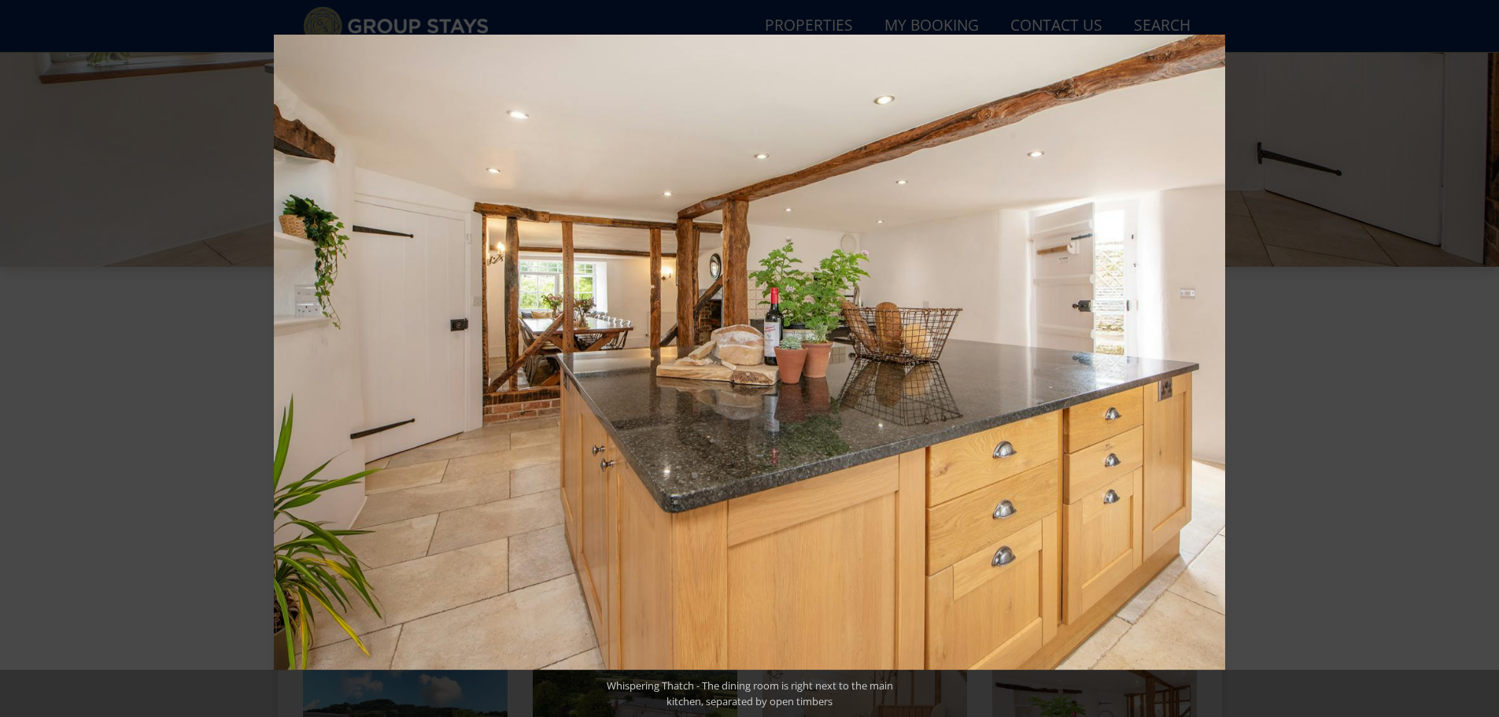
click at [1478, 358] on button at bounding box center [1471, 358] width 55 height 79
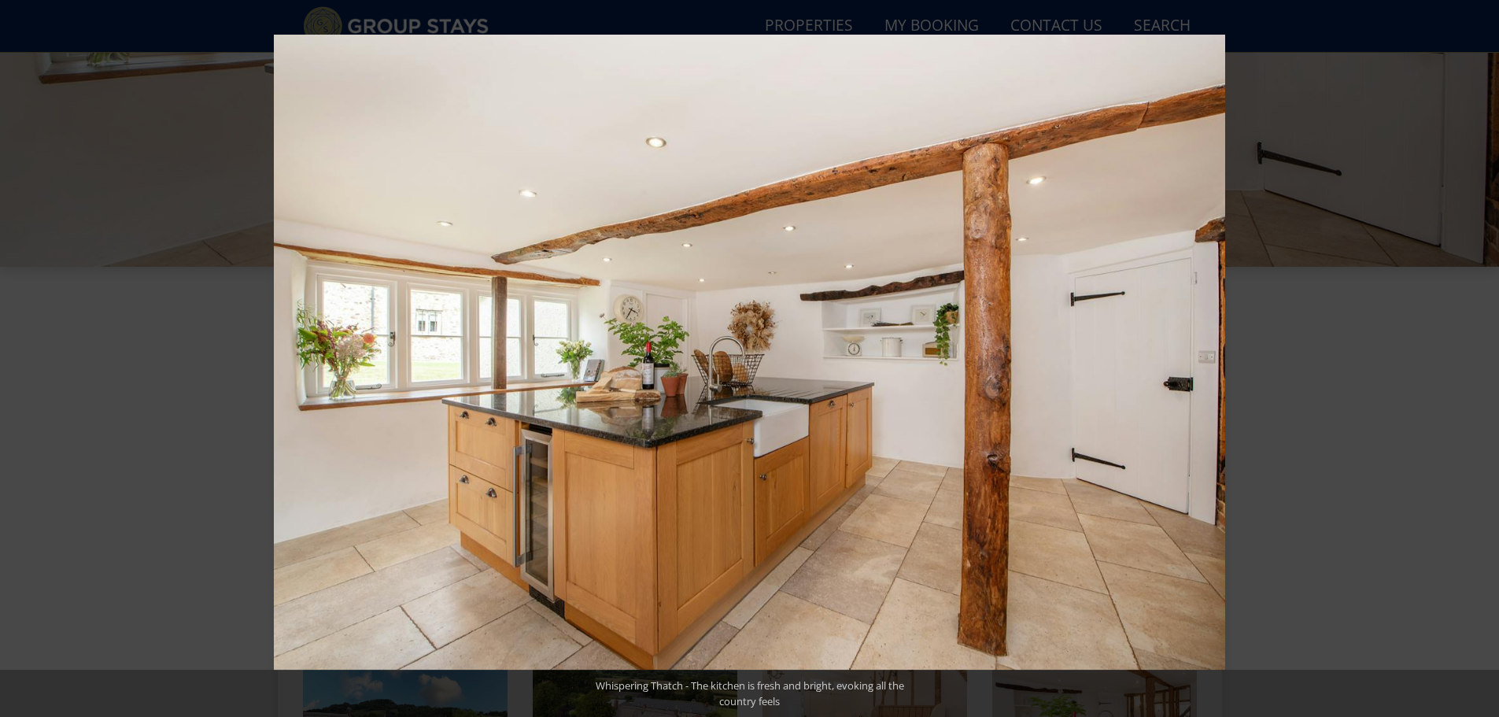
click at [1478, 358] on button at bounding box center [1471, 358] width 55 height 79
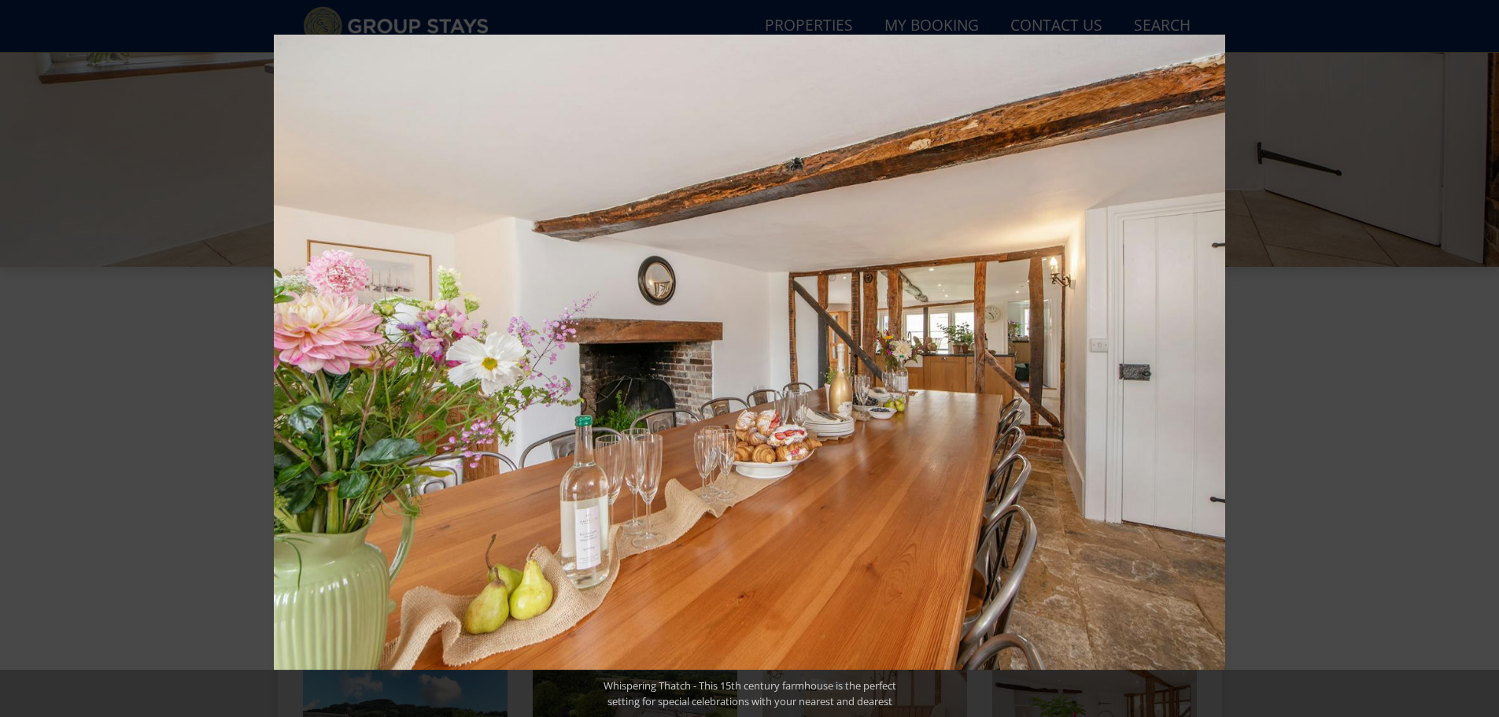
click at [1478, 358] on button at bounding box center [1471, 358] width 55 height 79
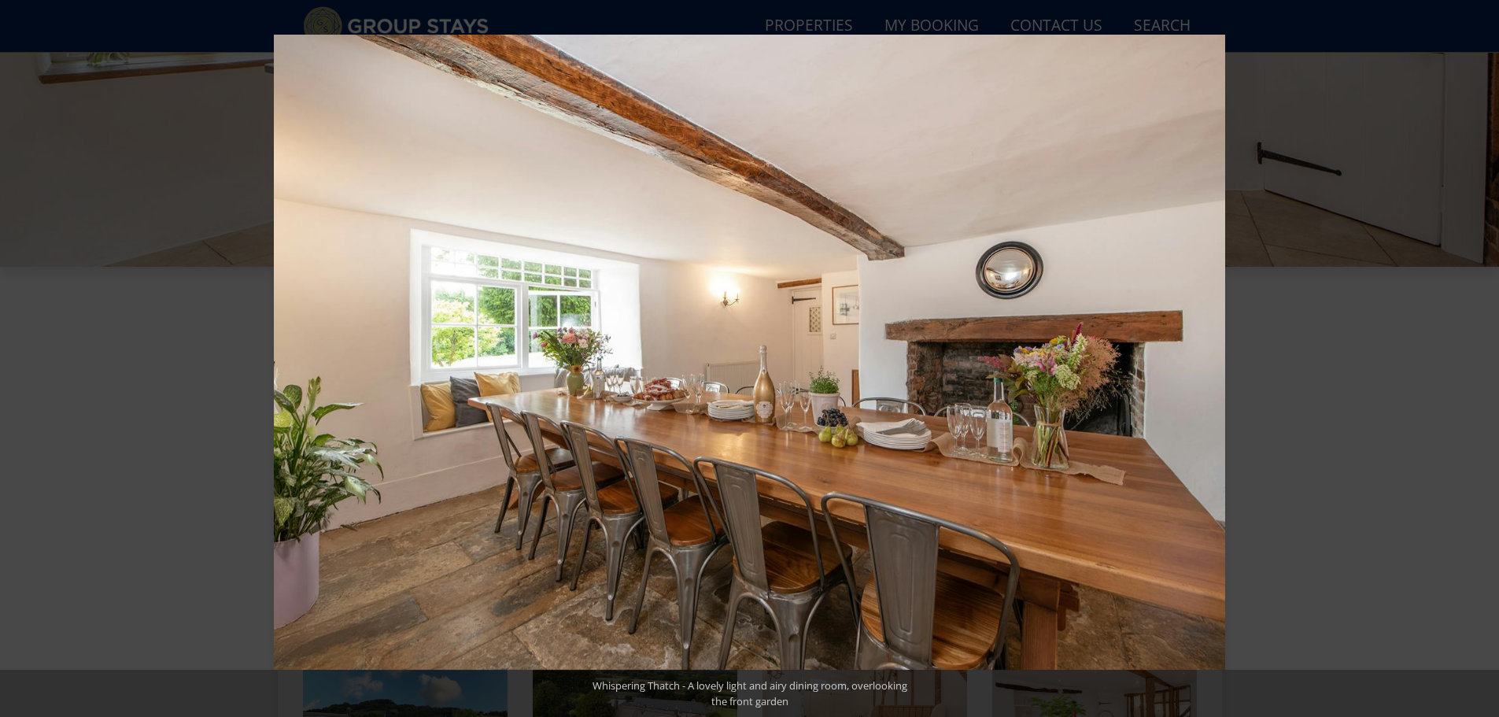
click at [1478, 358] on button at bounding box center [1471, 358] width 55 height 79
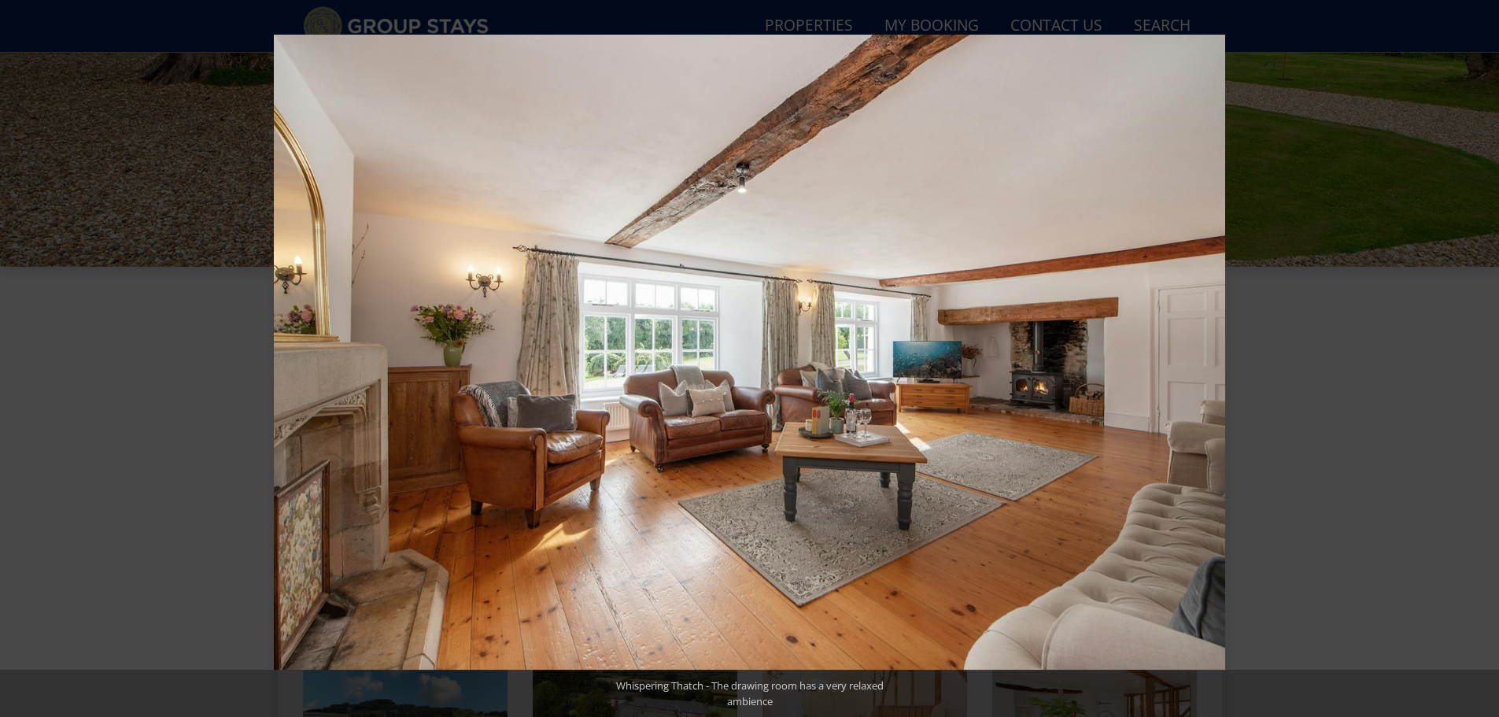
click at [1478, 358] on button at bounding box center [1471, 358] width 55 height 79
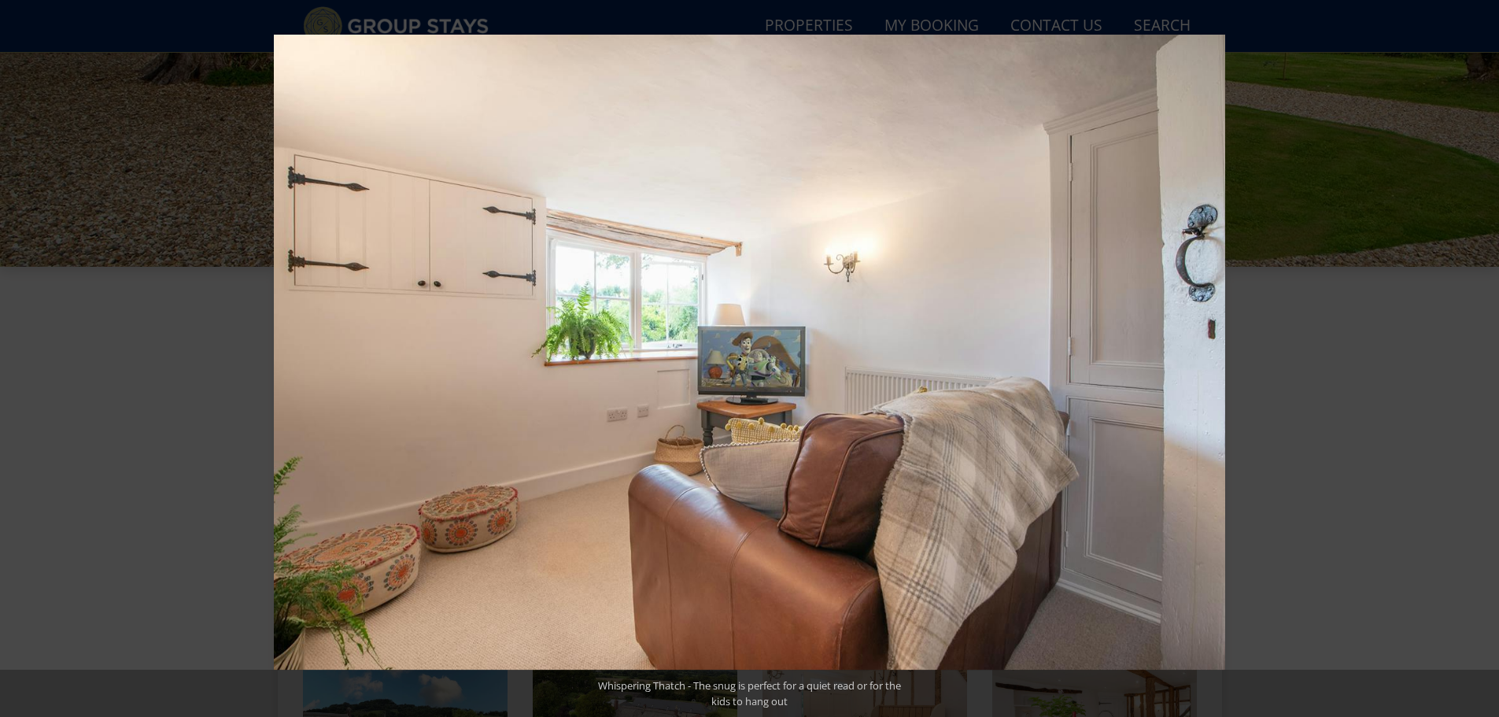
click at [1478, 358] on button at bounding box center [1471, 358] width 55 height 79
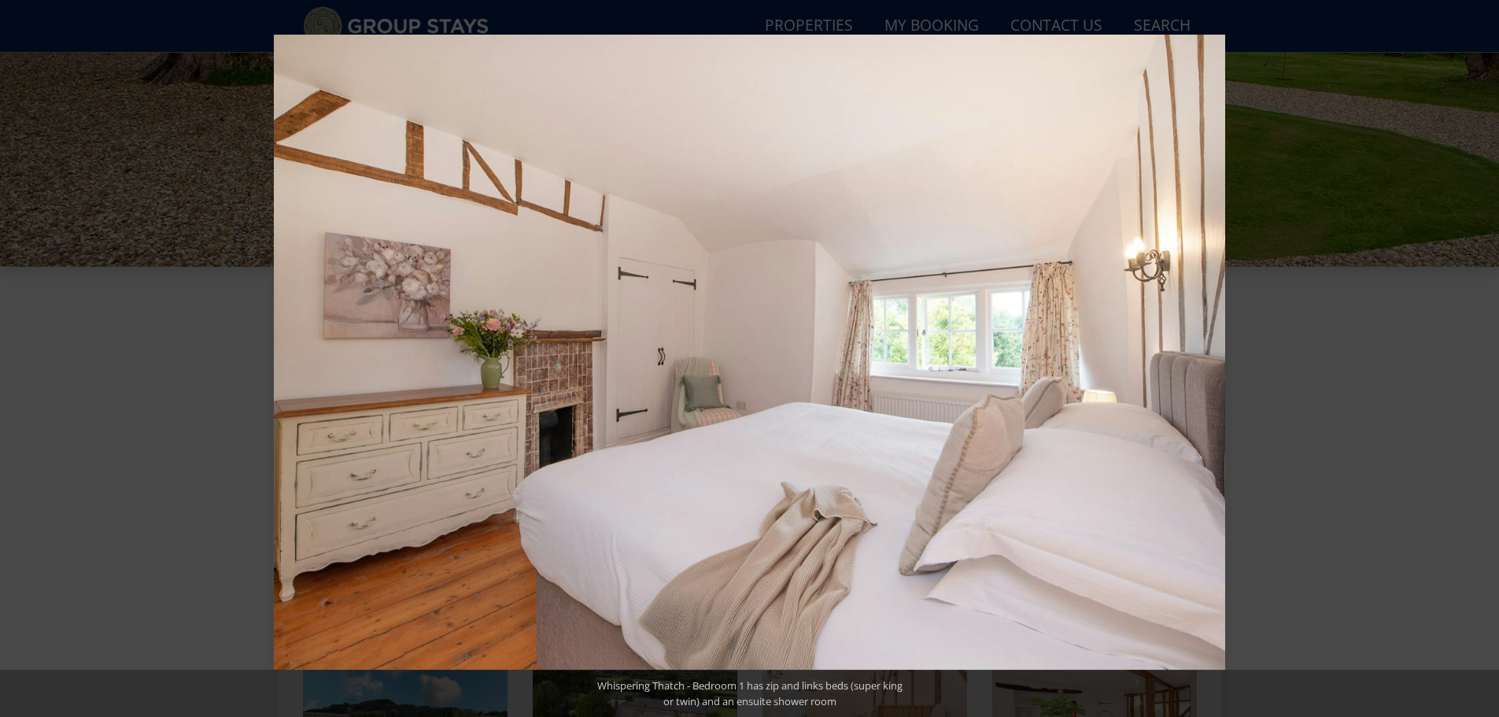
click at [1478, 358] on button at bounding box center [1471, 358] width 55 height 79
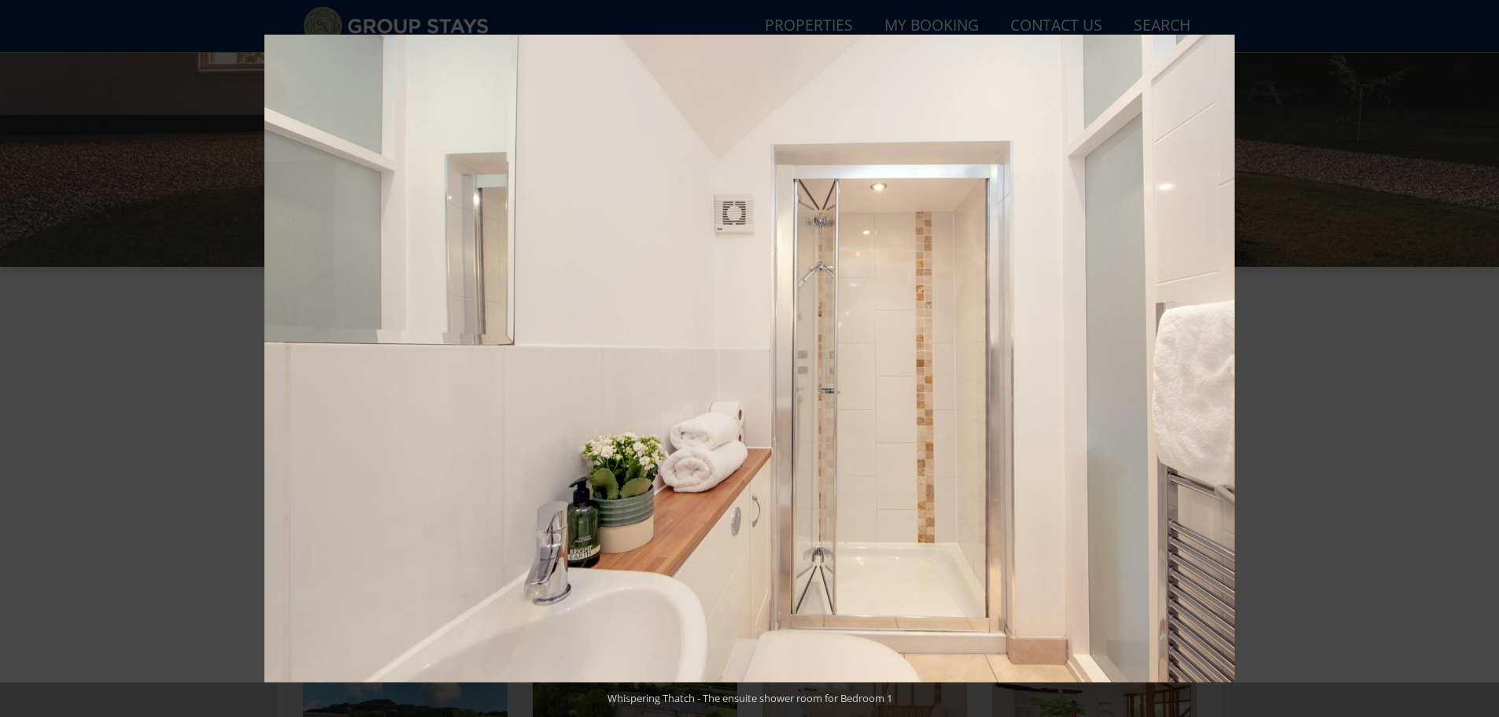
click at [1478, 358] on button at bounding box center [1471, 358] width 55 height 79
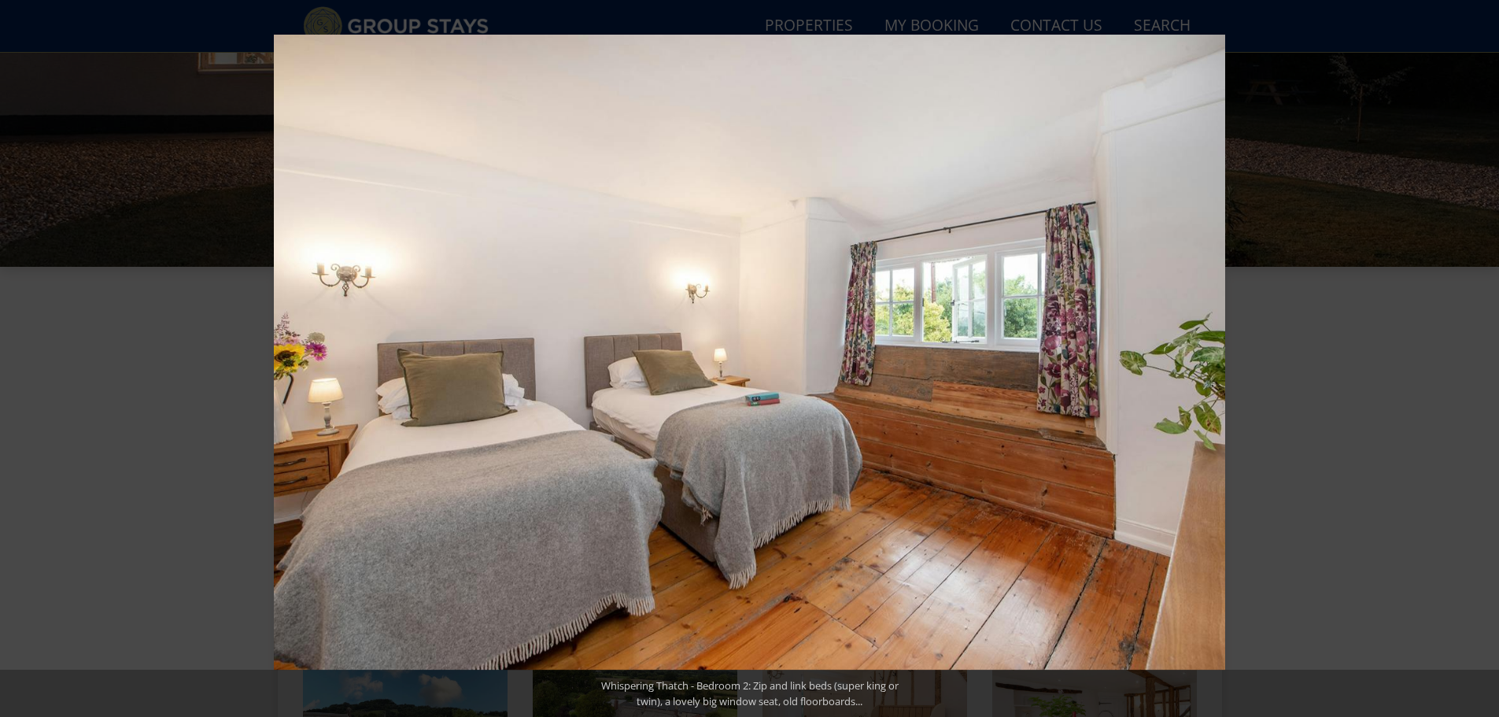
click at [1478, 358] on button at bounding box center [1471, 358] width 55 height 79
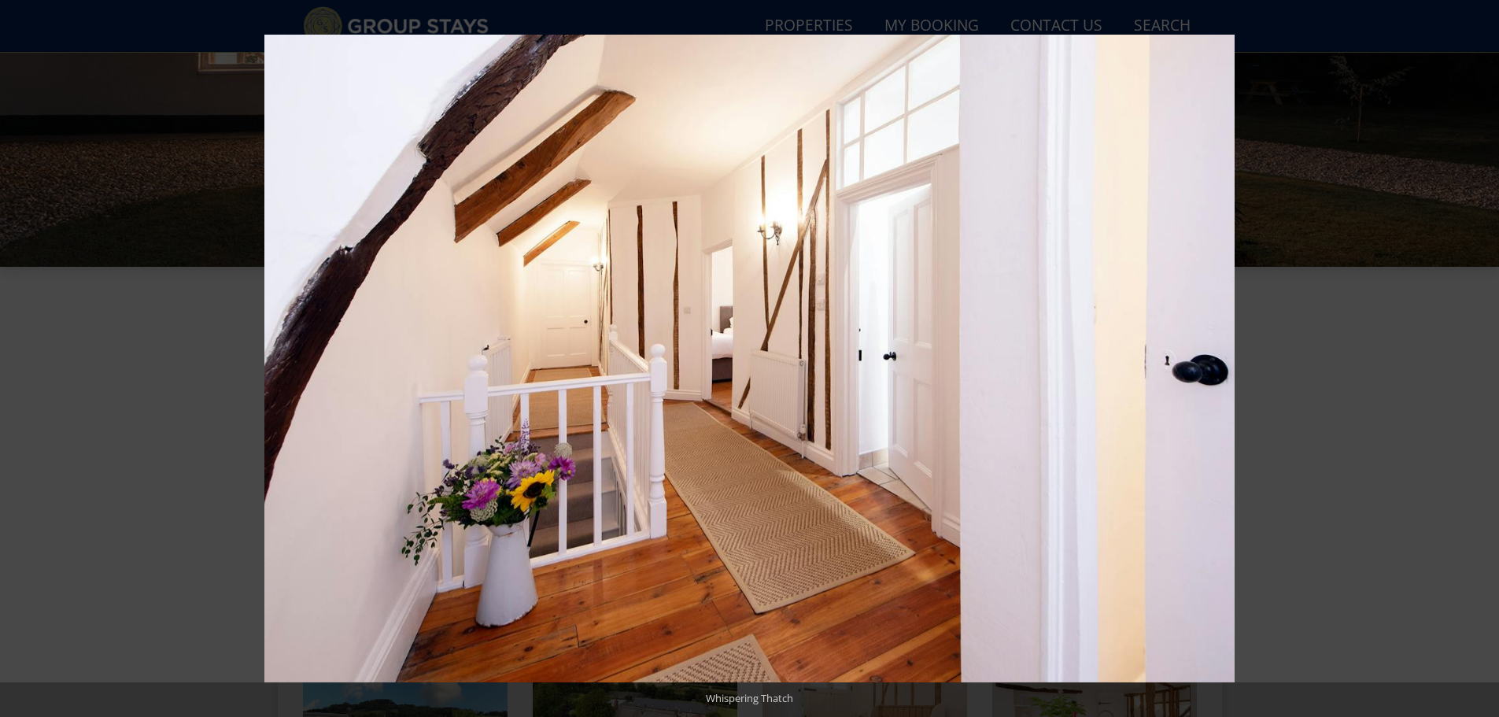
click at [1478, 358] on button at bounding box center [1471, 358] width 55 height 79
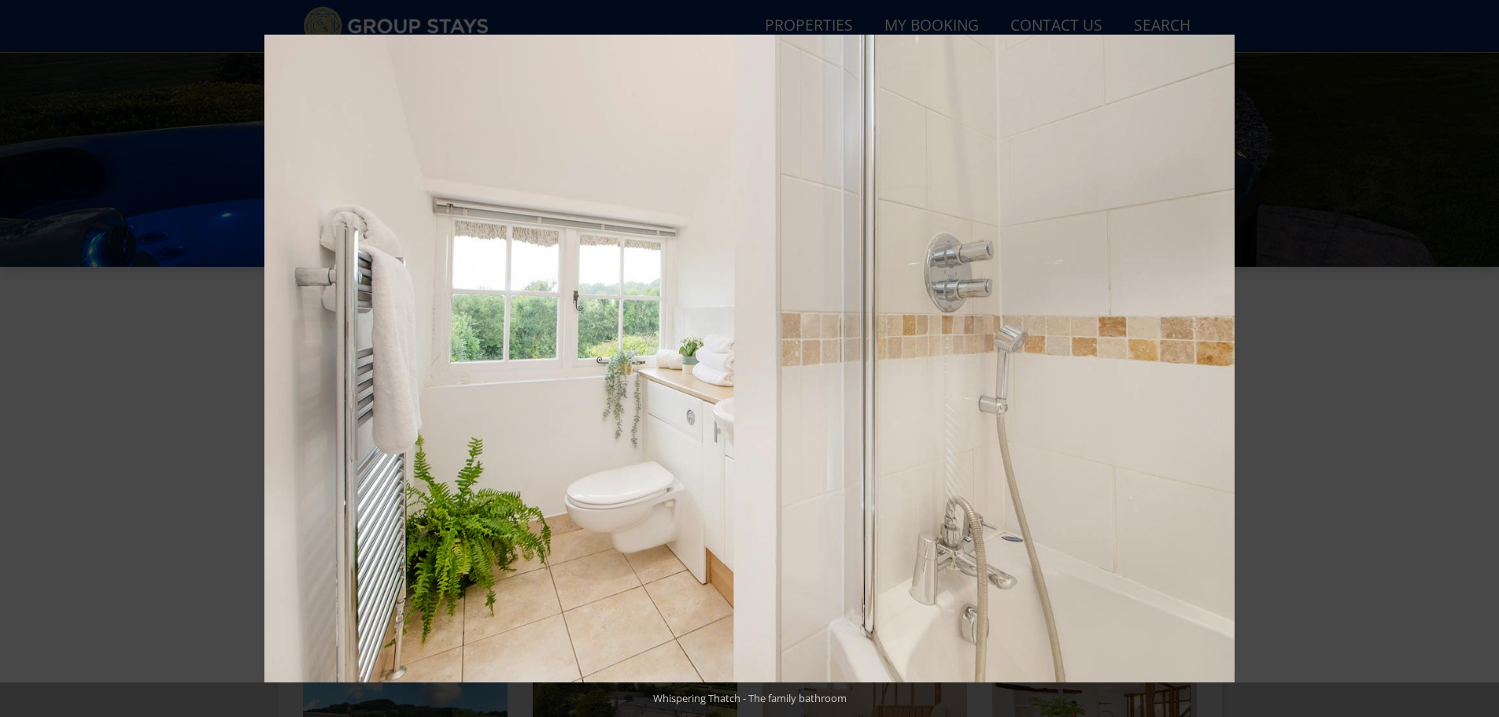
click at [1478, 358] on button at bounding box center [1471, 358] width 55 height 79
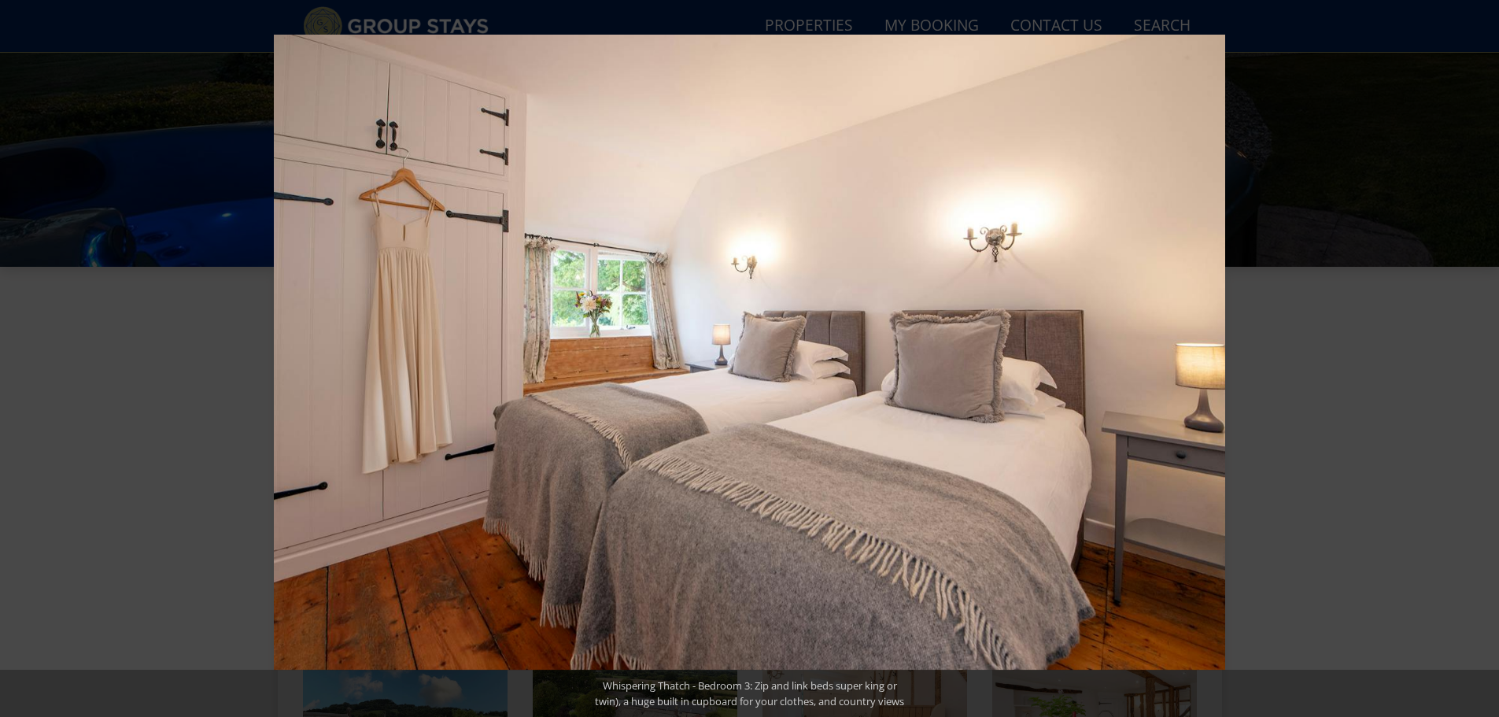
click at [1478, 358] on button at bounding box center [1471, 358] width 55 height 79
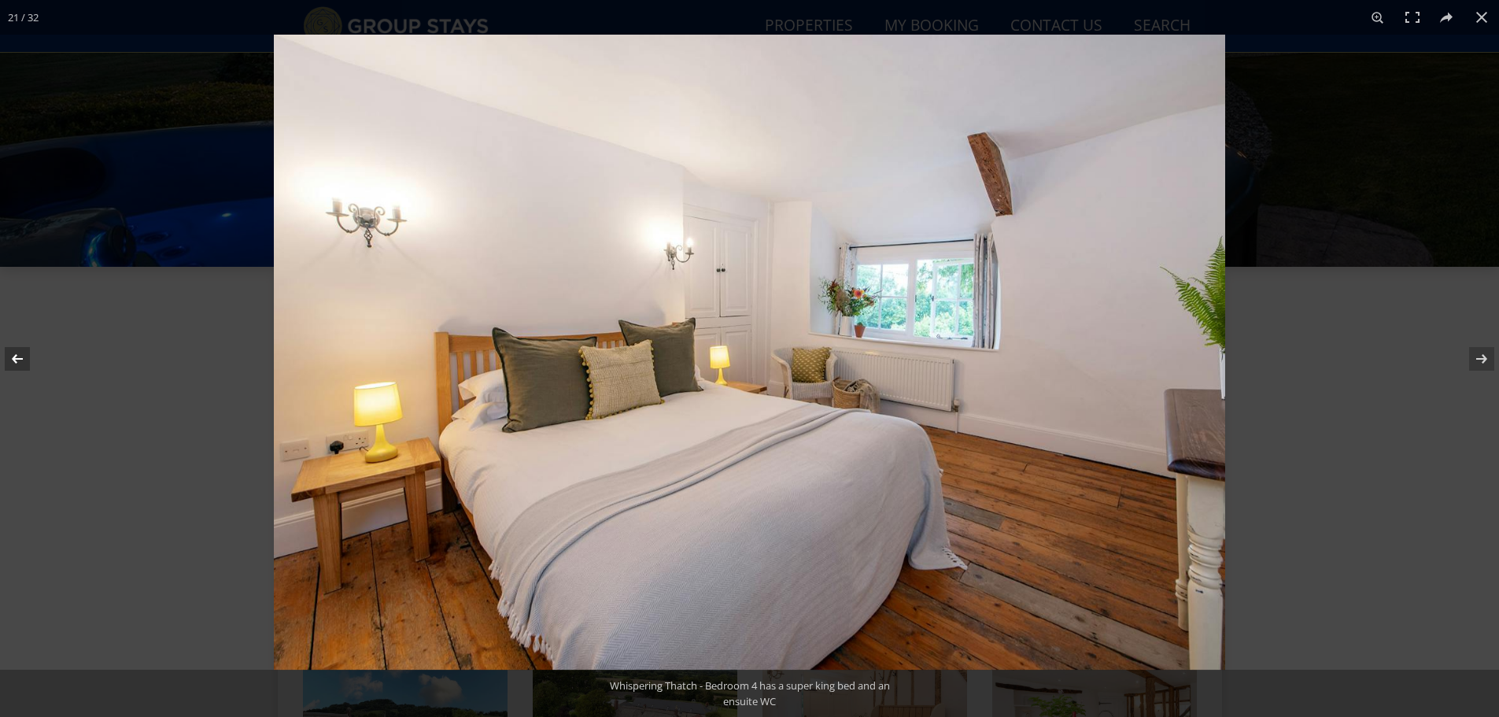
click at [16, 357] on button at bounding box center [27, 358] width 55 height 79
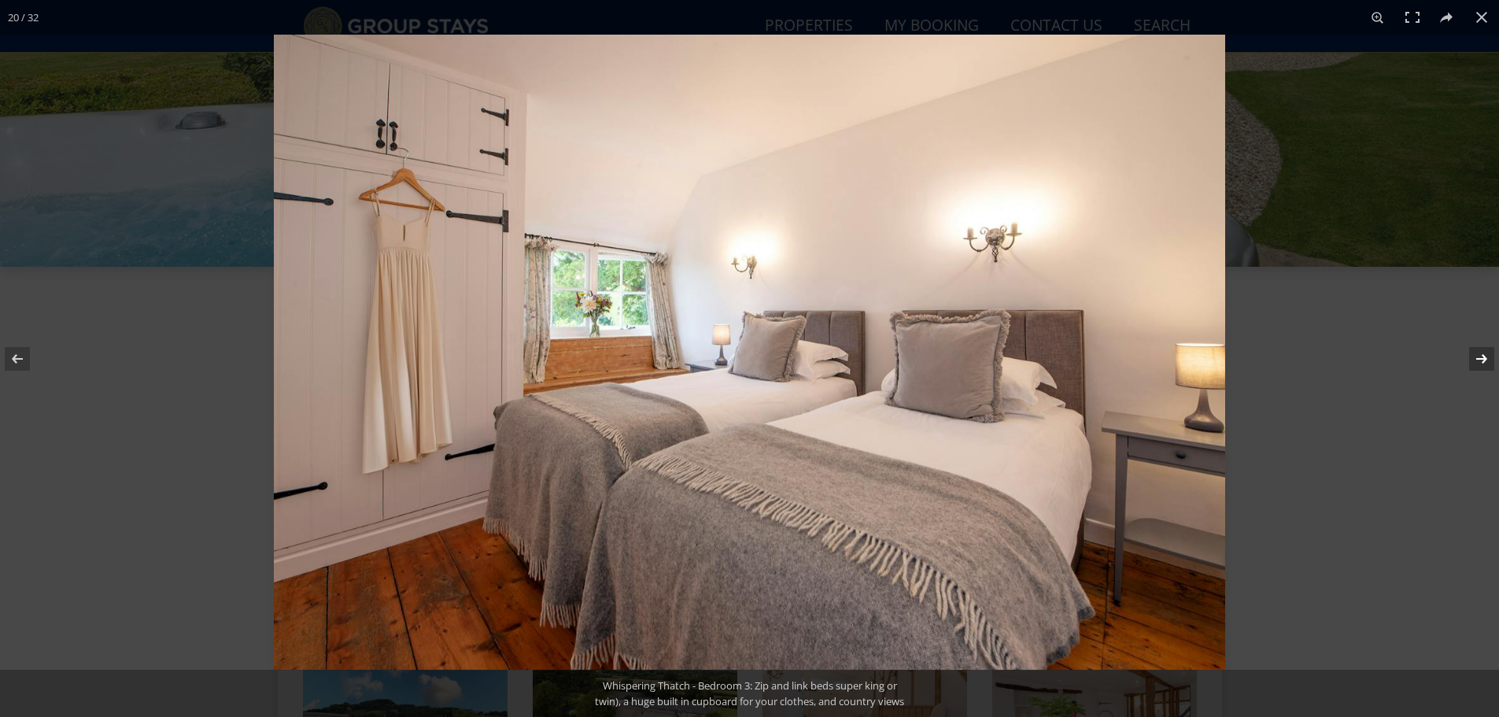
click at [1477, 360] on button at bounding box center [1471, 358] width 55 height 79
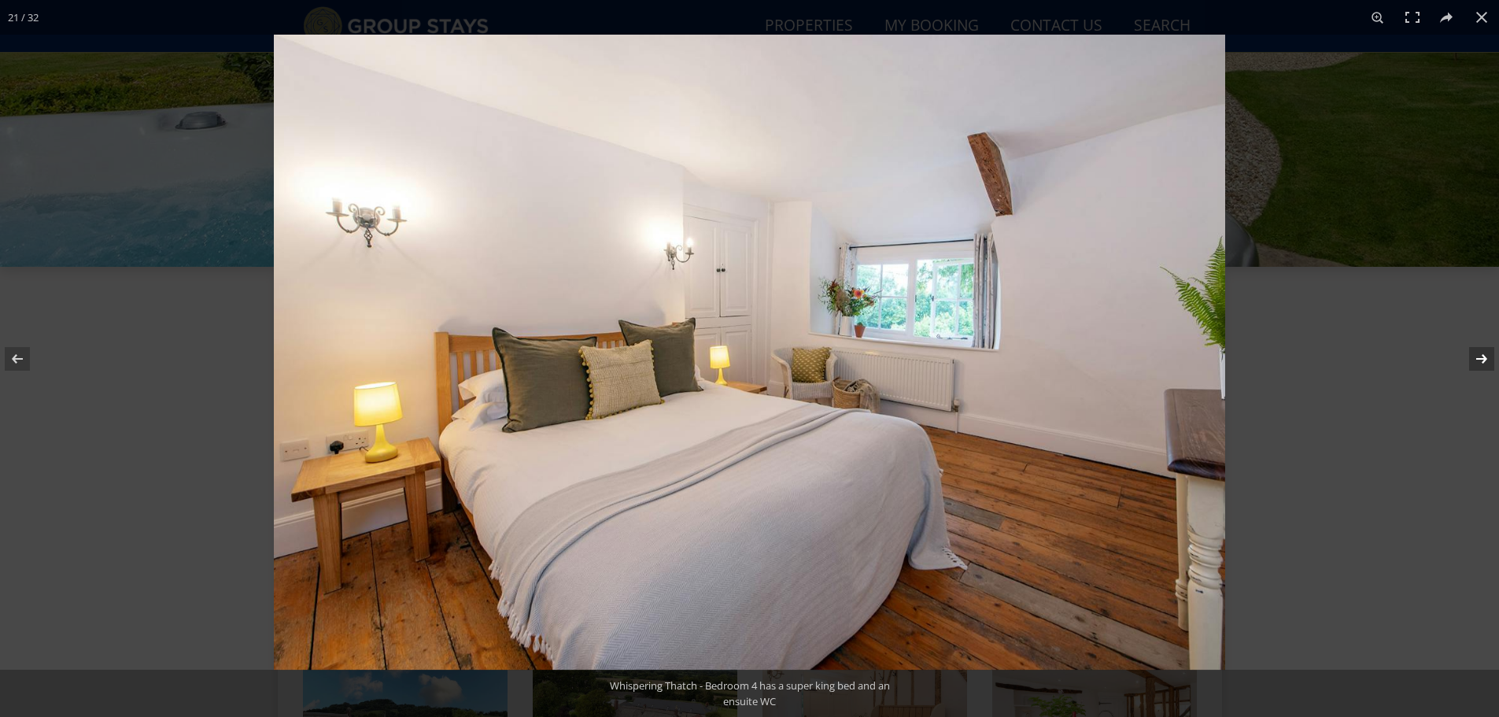
click at [1477, 360] on button at bounding box center [1471, 358] width 55 height 79
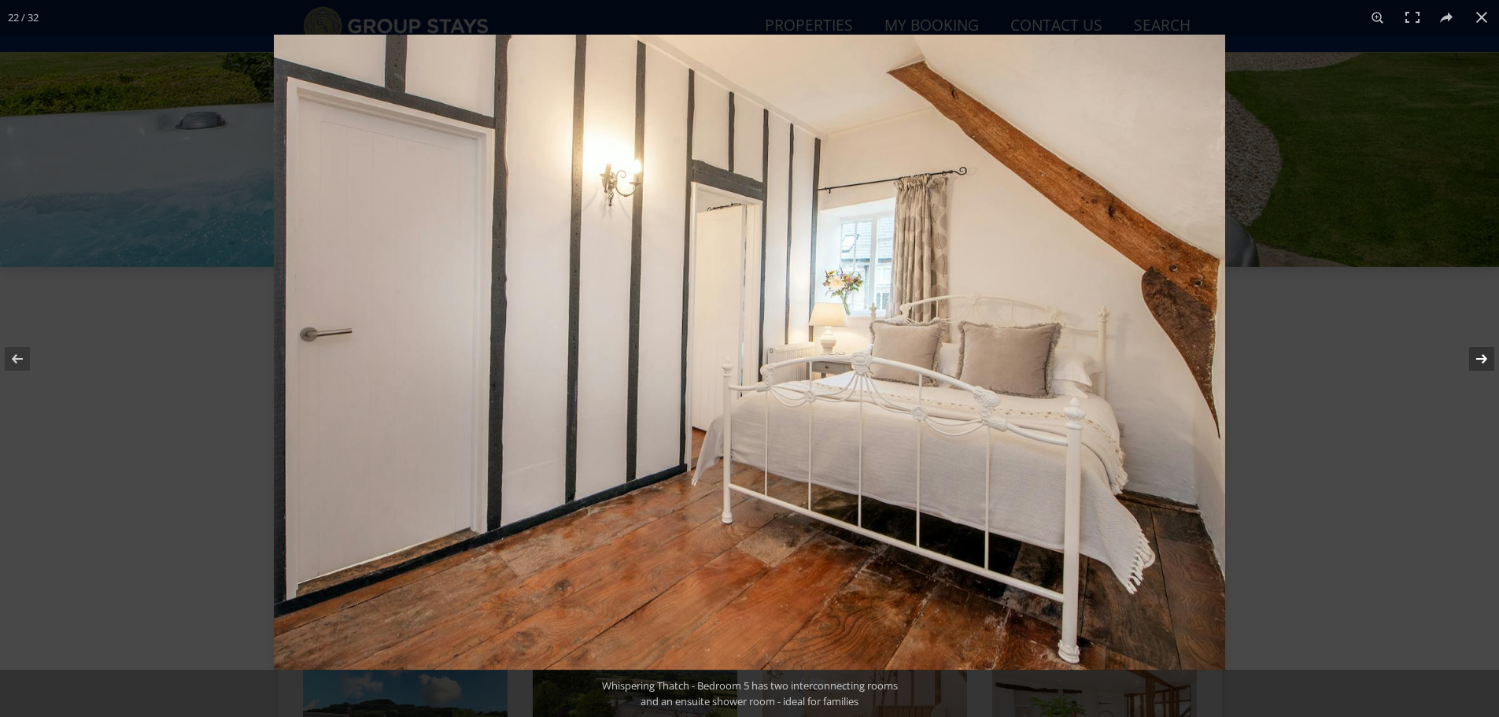
click at [1477, 360] on button at bounding box center [1471, 358] width 55 height 79
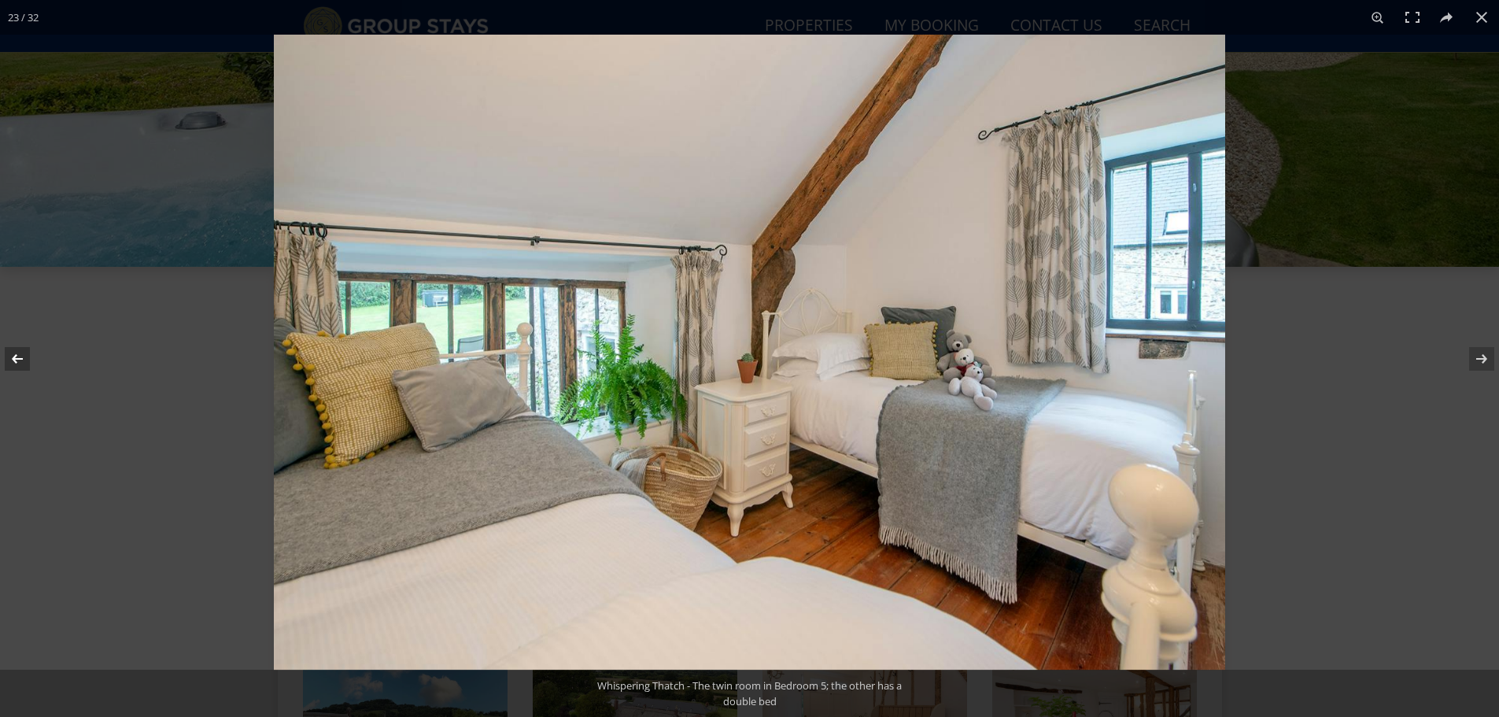
click at [23, 364] on button at bounding box center [27, 358] width 55 height 79
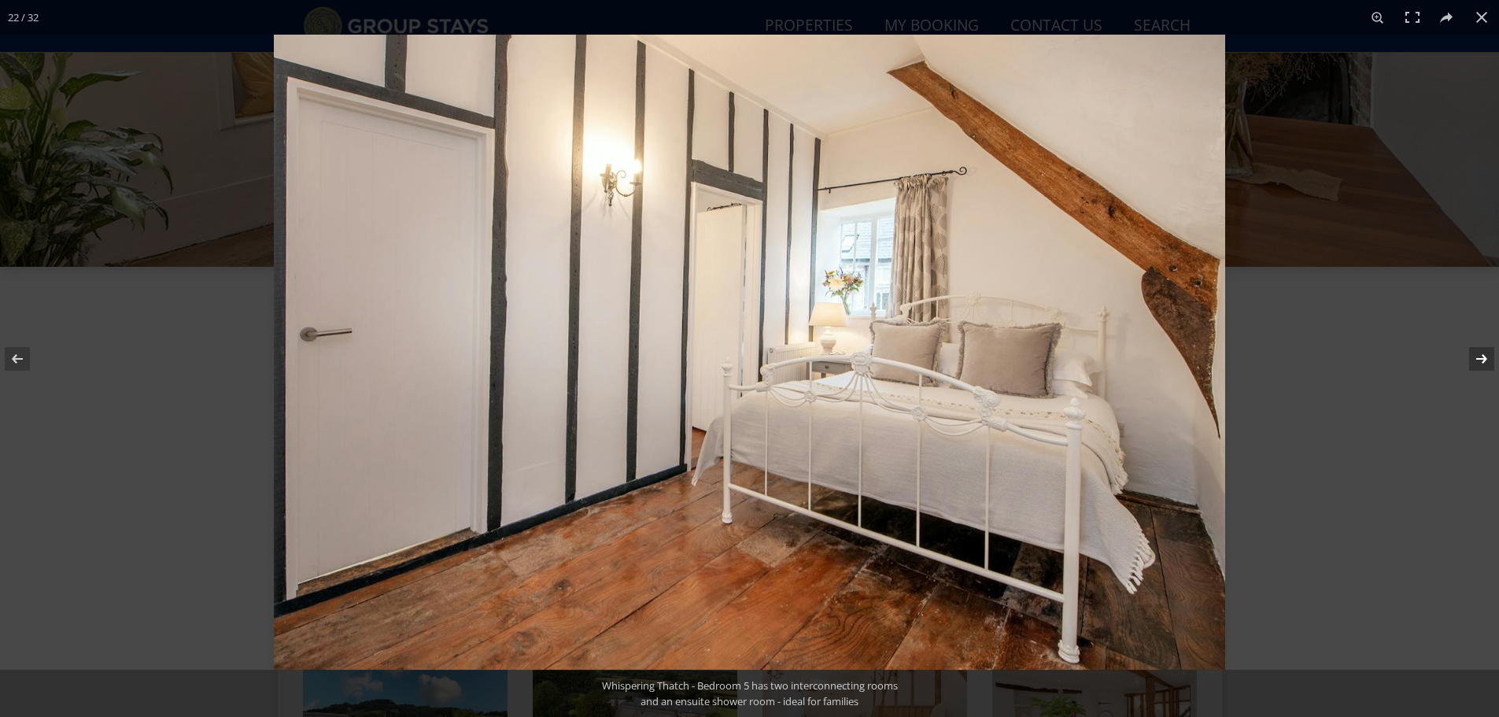
click at [1477, 355] on button at bounding box center [1471, 358] width 55 height 79
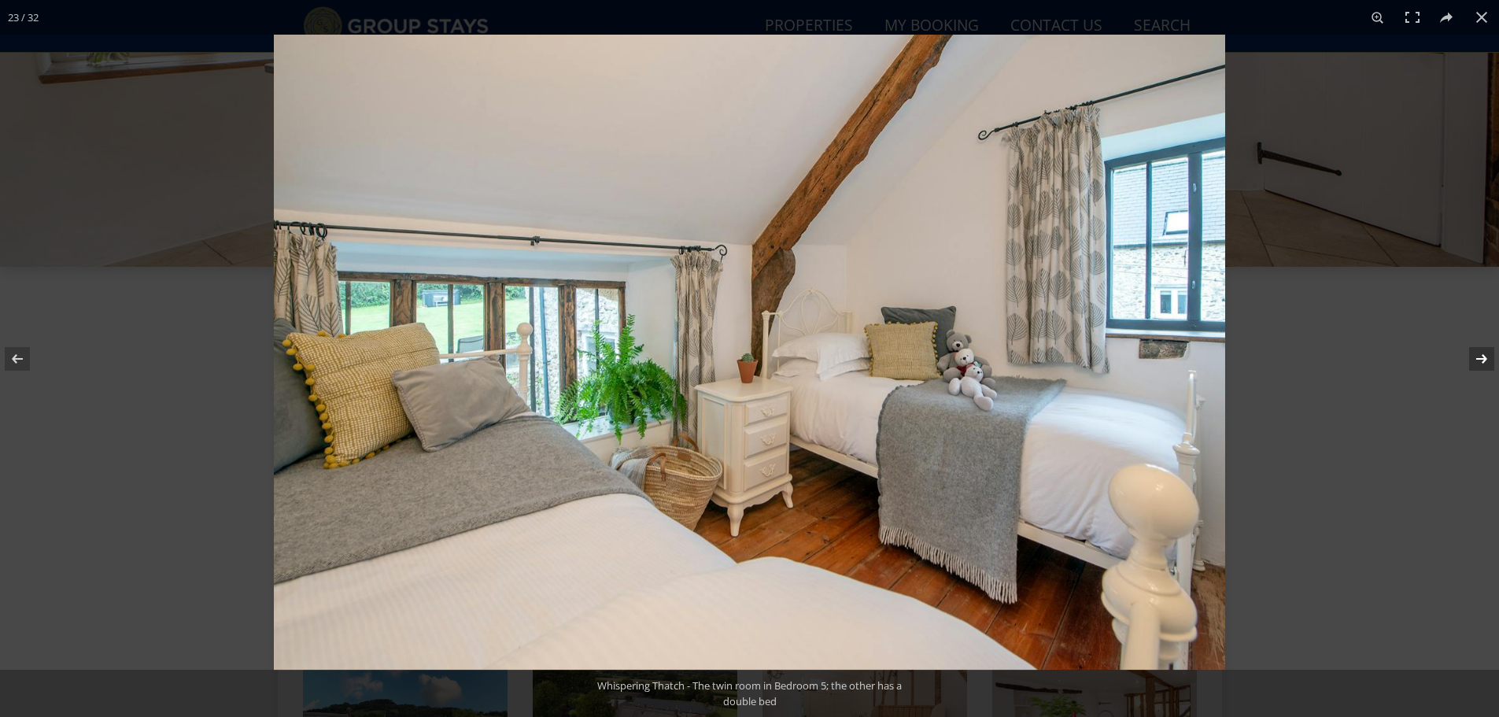
click at [1477, 355] on button at bounding box center [1471, 358] width 55 height 79
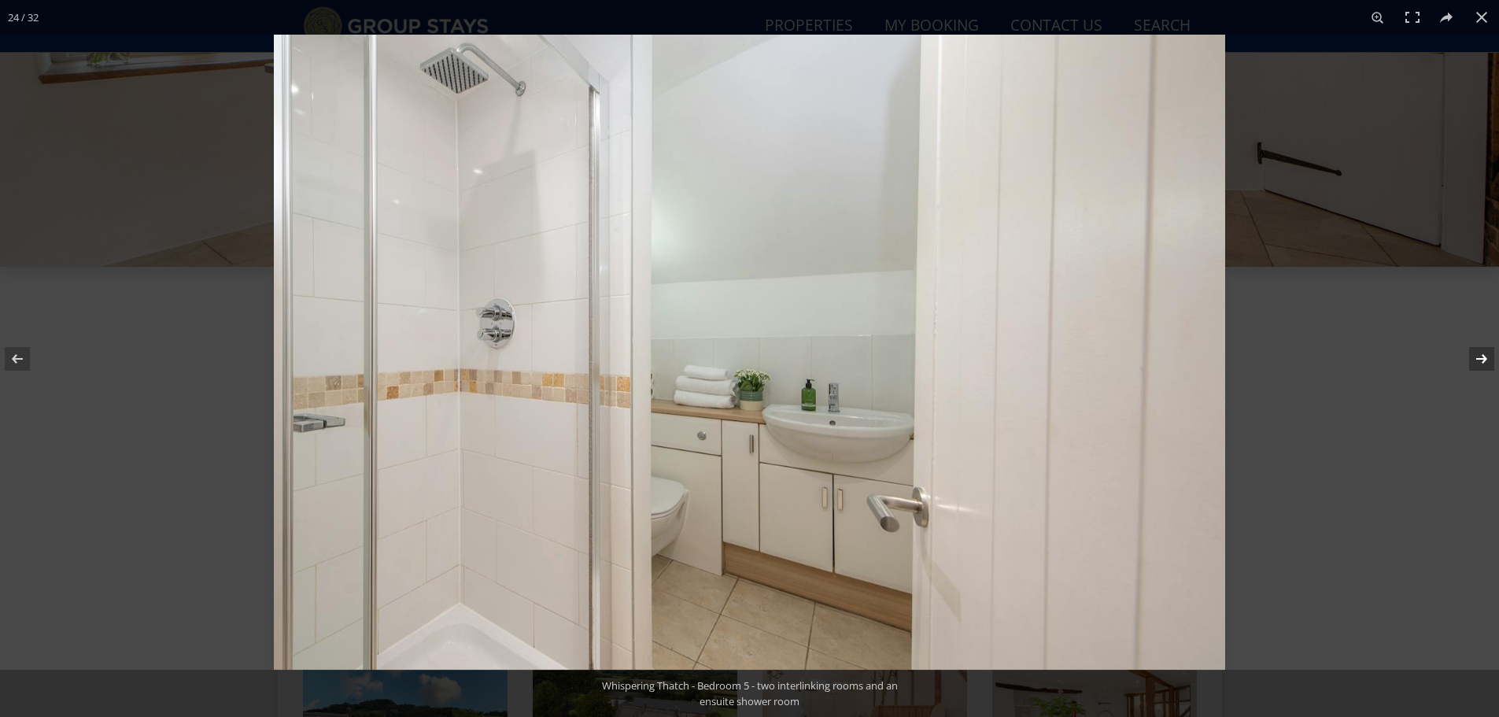
click at [1477, 355] on button at bounding box center [1471, 358] width 55 height 79
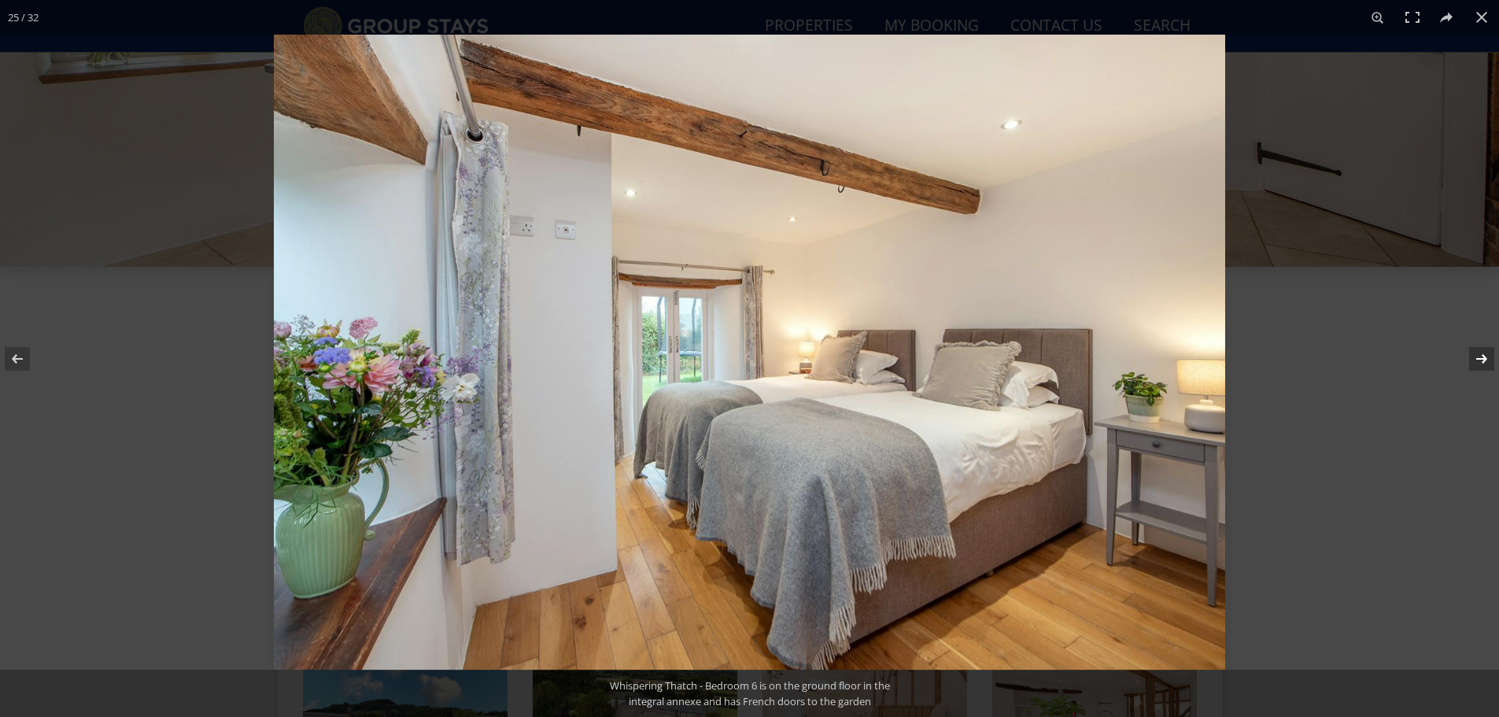
click at [1477, 355] on button at bounding box center [1471, 358] width 55 height 79
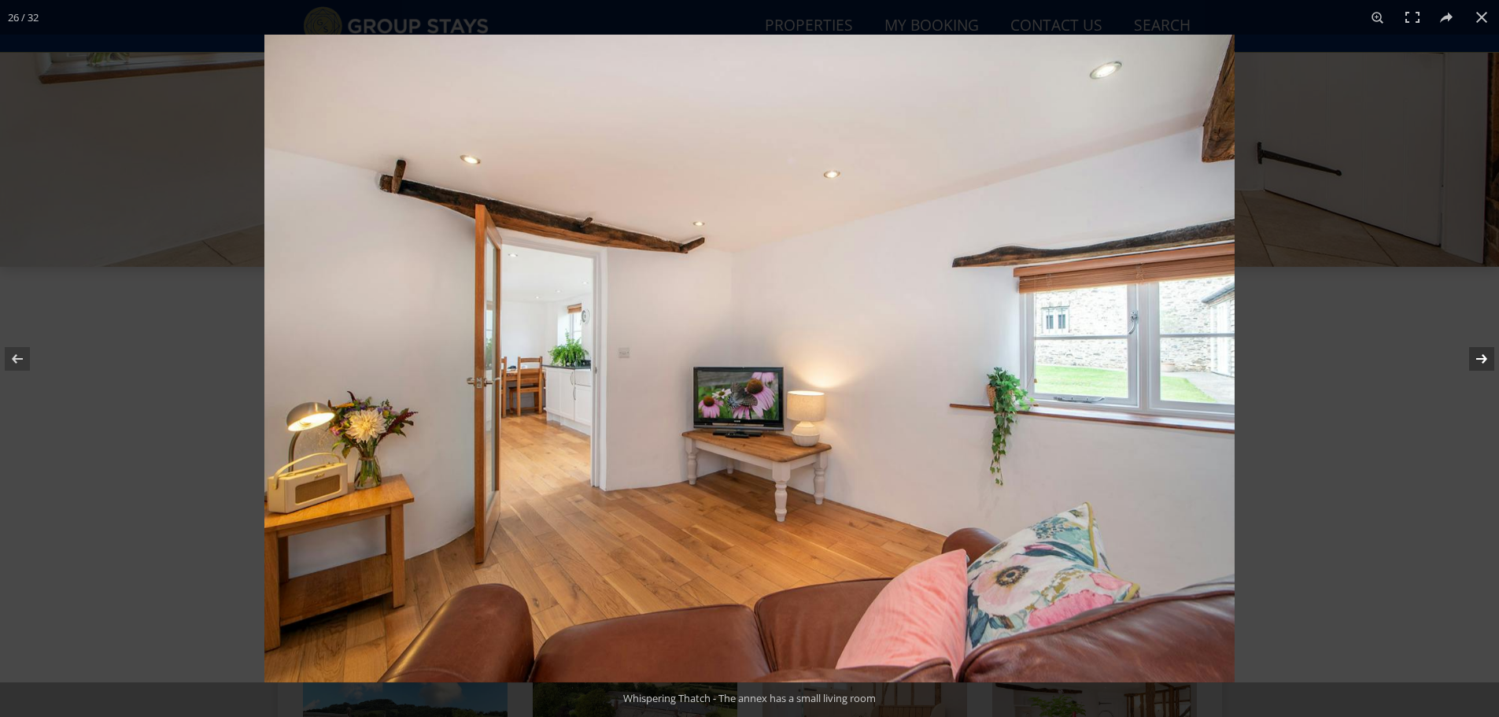
click at [1477, 355] on button at bounding box center [1471, 358] width 55 height 79
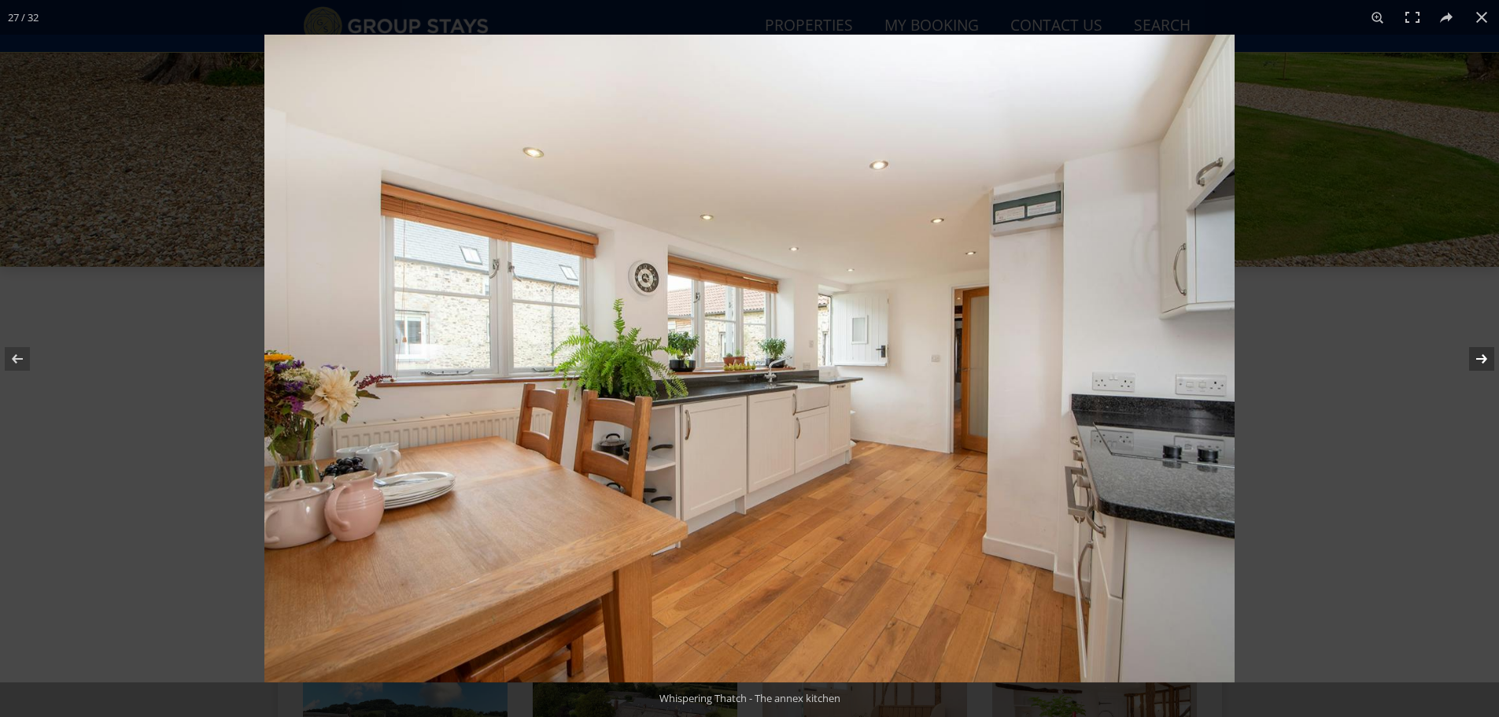
click at [1477, 355] on button at bounding box center [1471, 358] width 55 height 79
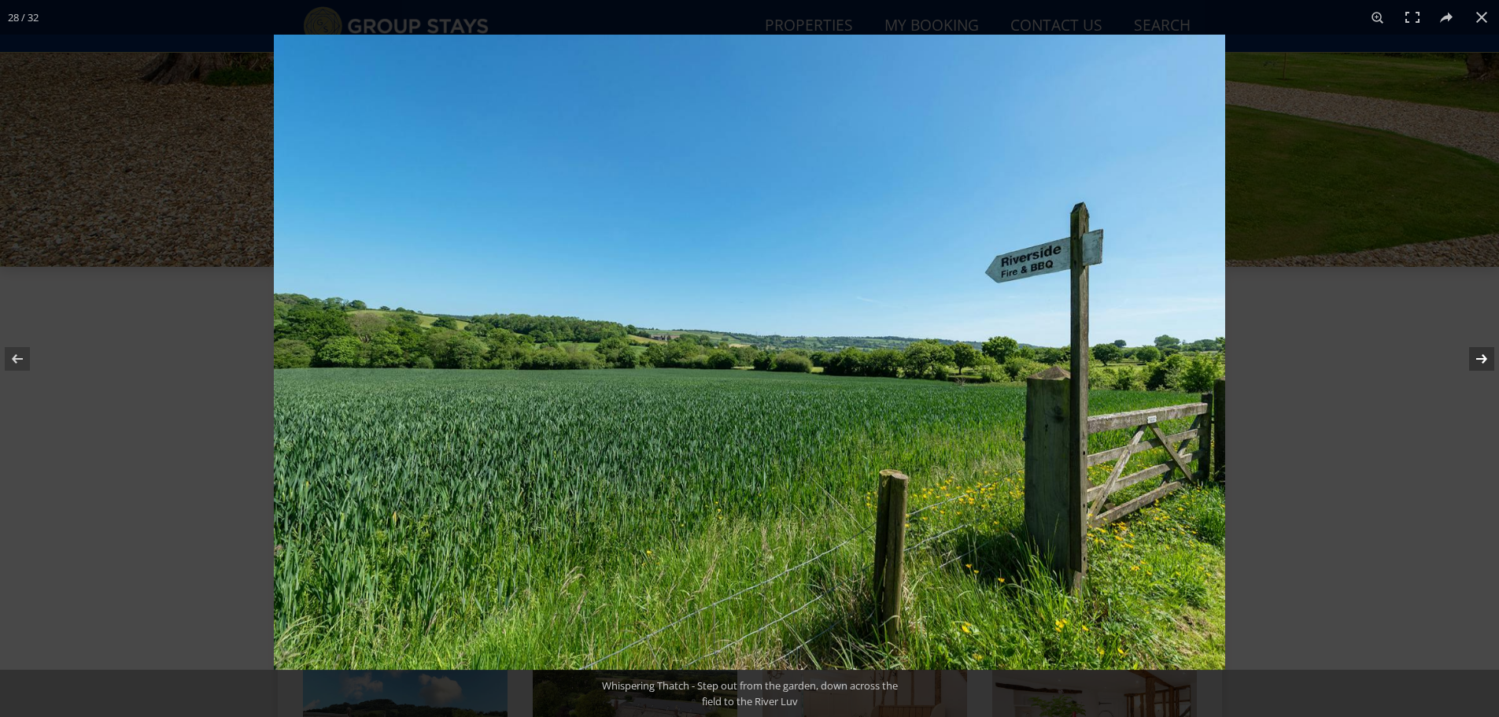
click at [1477, 355] on button at bounding box center [1471, 358] width 55 height 79
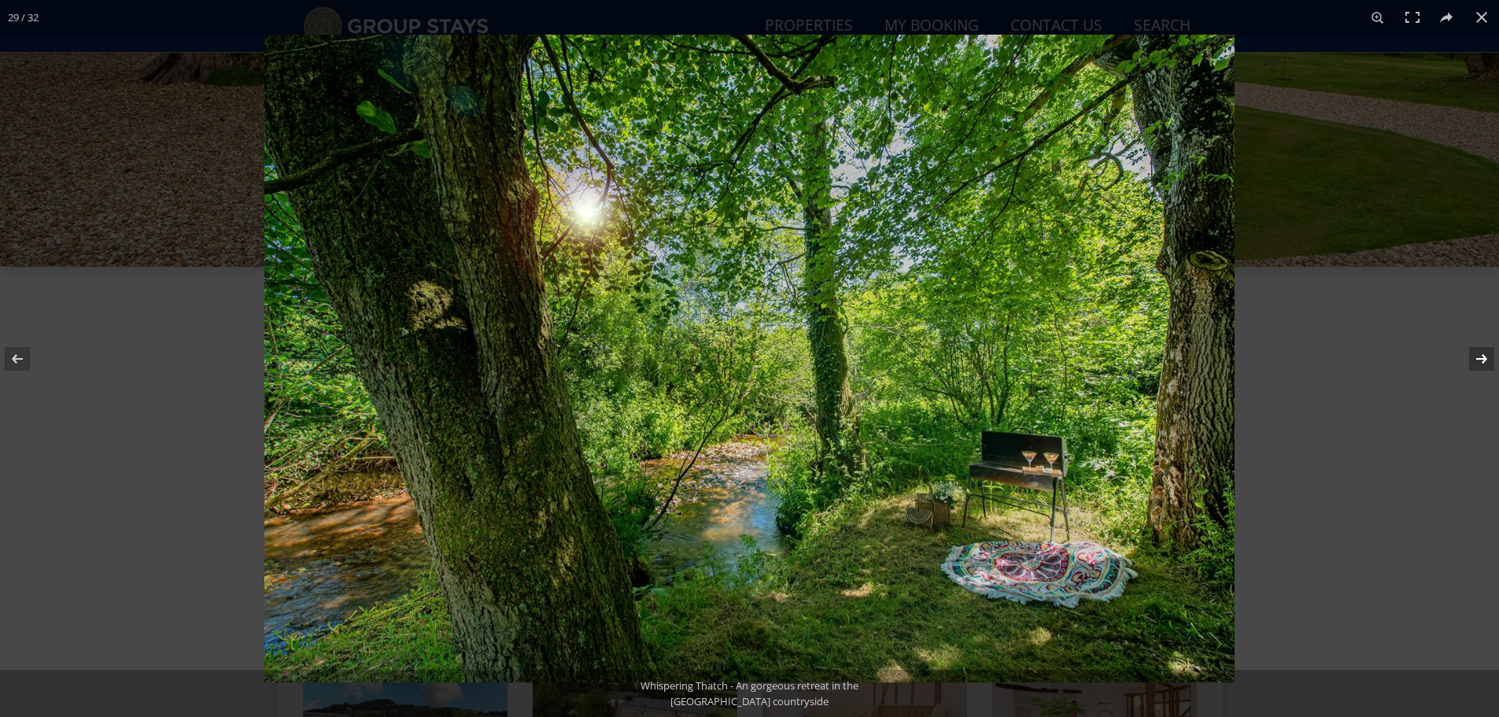
click at [1477, 355] on button at bounding box center [1471, 358] width 55 height 79
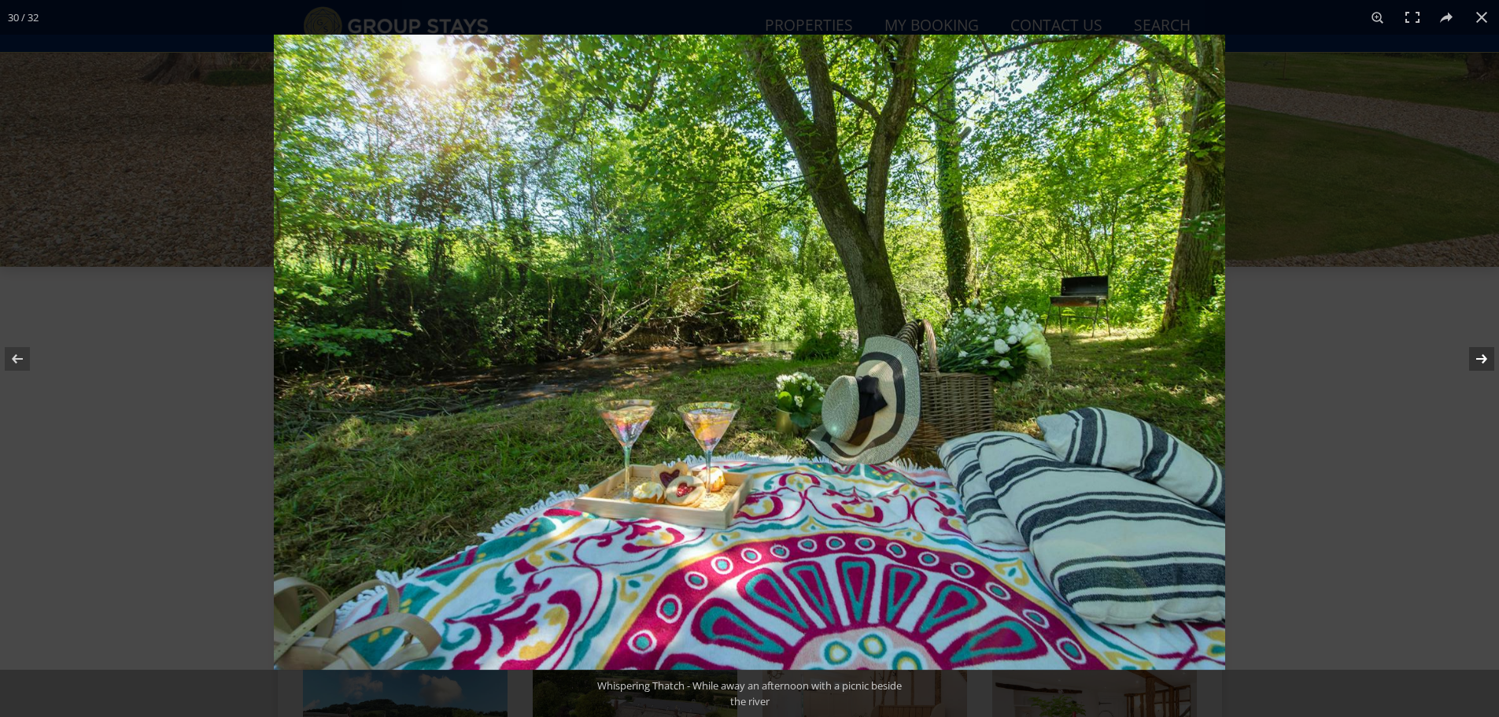
click at [1477, 355] on button at bounding box center [1471, 358] width 55 height 79
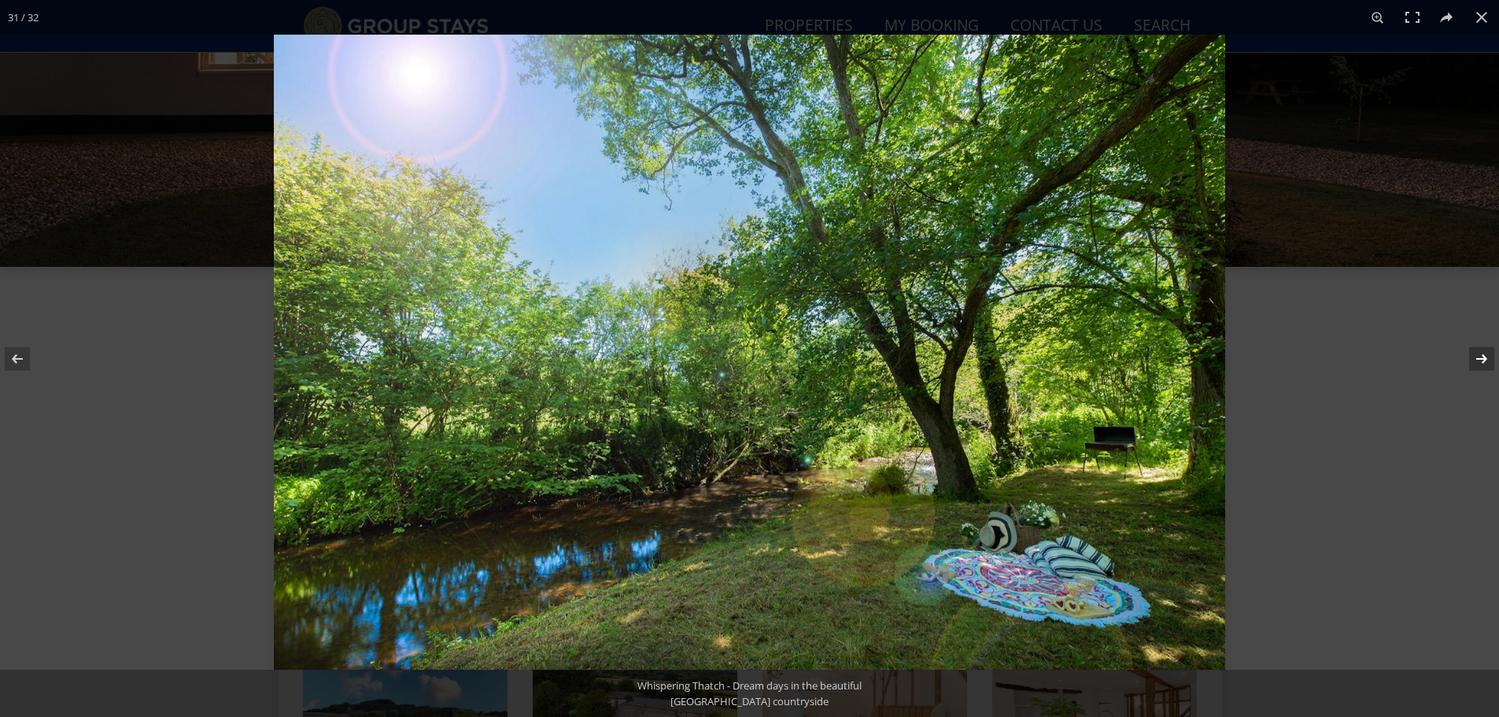
click at [1477, 355] on button at bounding box center [1471, 358] width 55 height 79
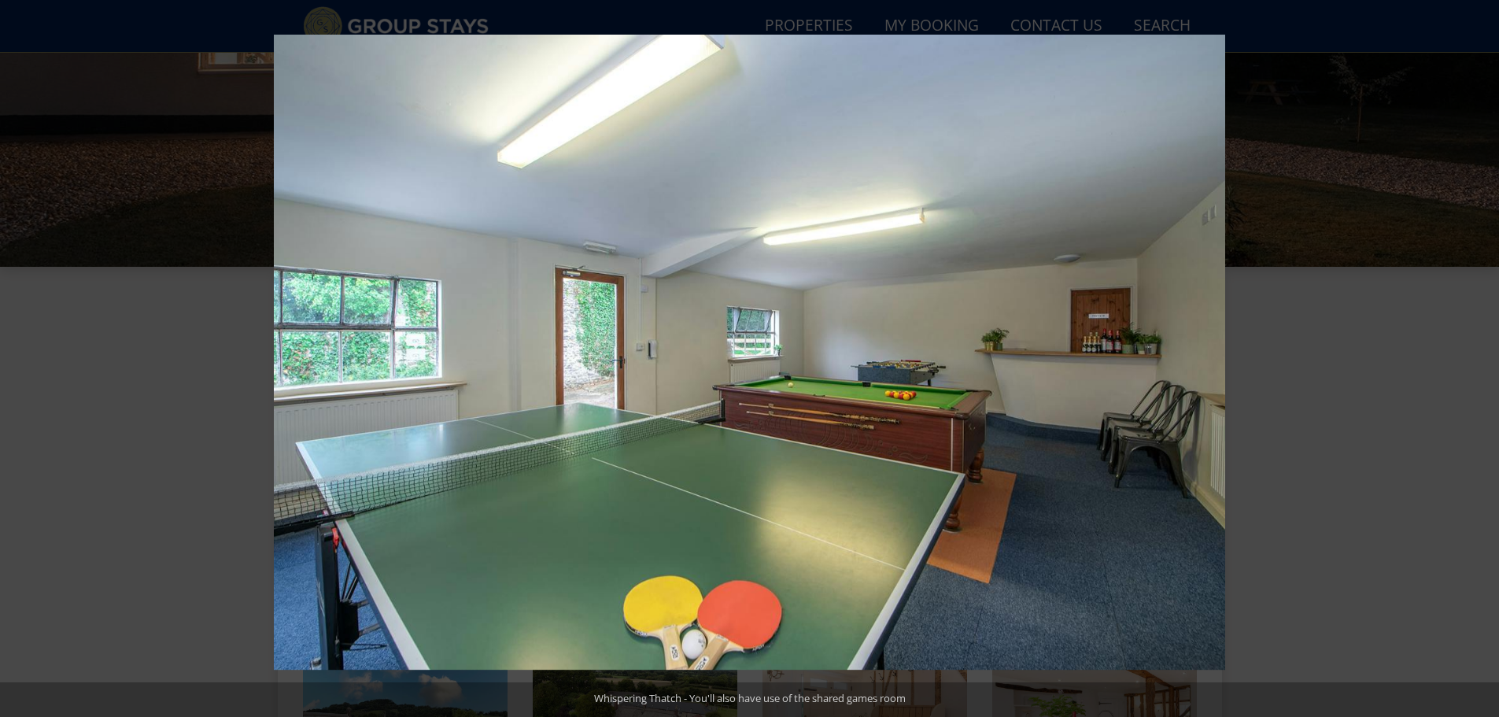
click at [1477, 355] on button at bounding box center [1471, 358] width 55 height 79
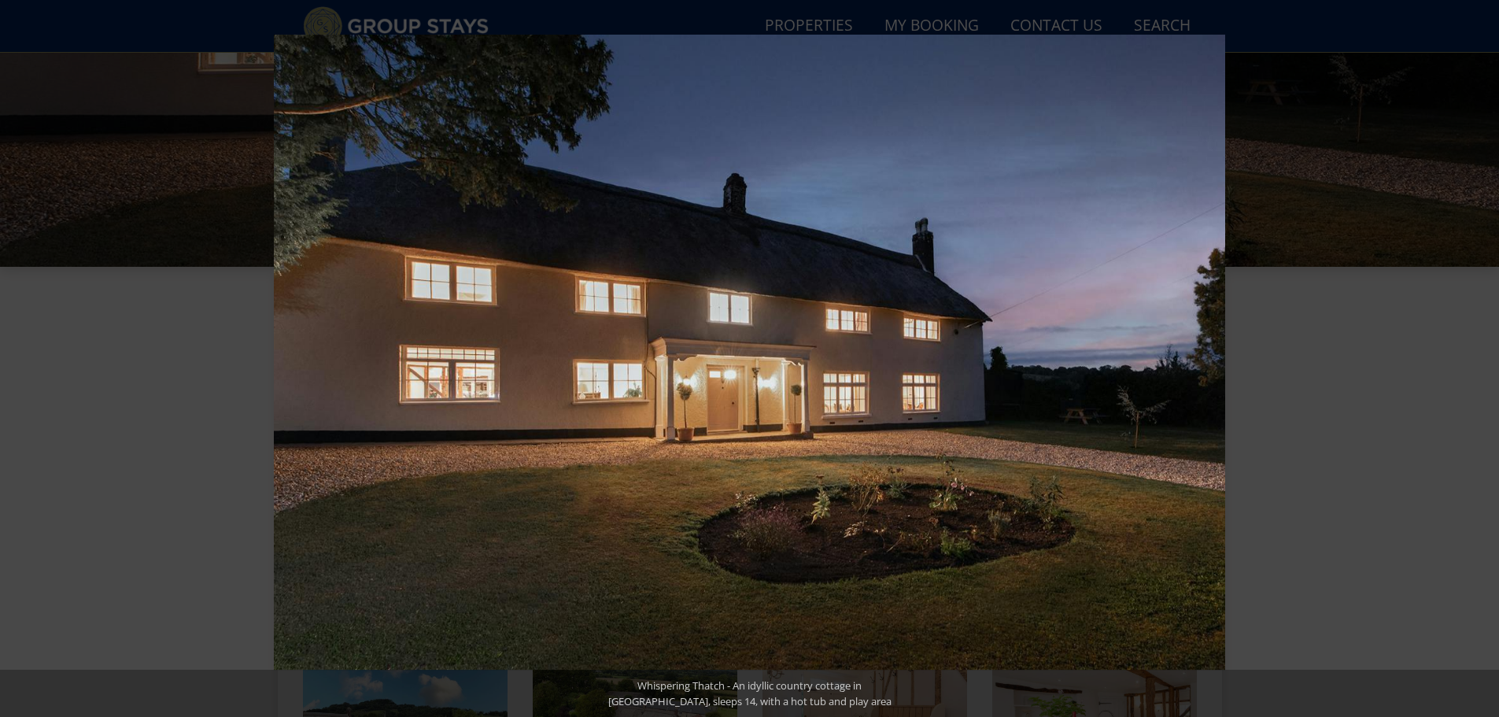
click at [1477, 355] on button at bounding box center [1471, 358] width 55 height 79
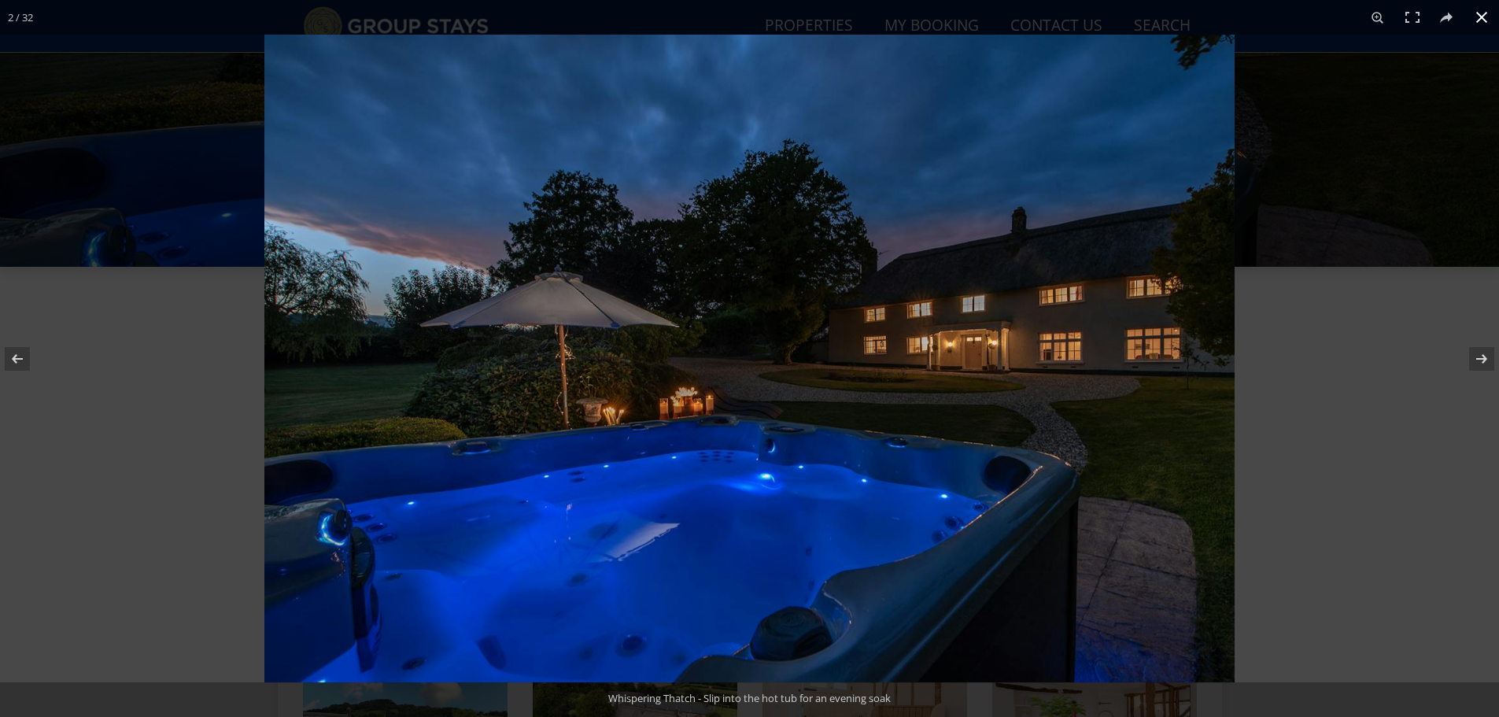
click at [1345, 367] on div at bounding box center [1013, 393] width 1499 height 717
